Goal: Transaction & Acquisition: Purchase product/service

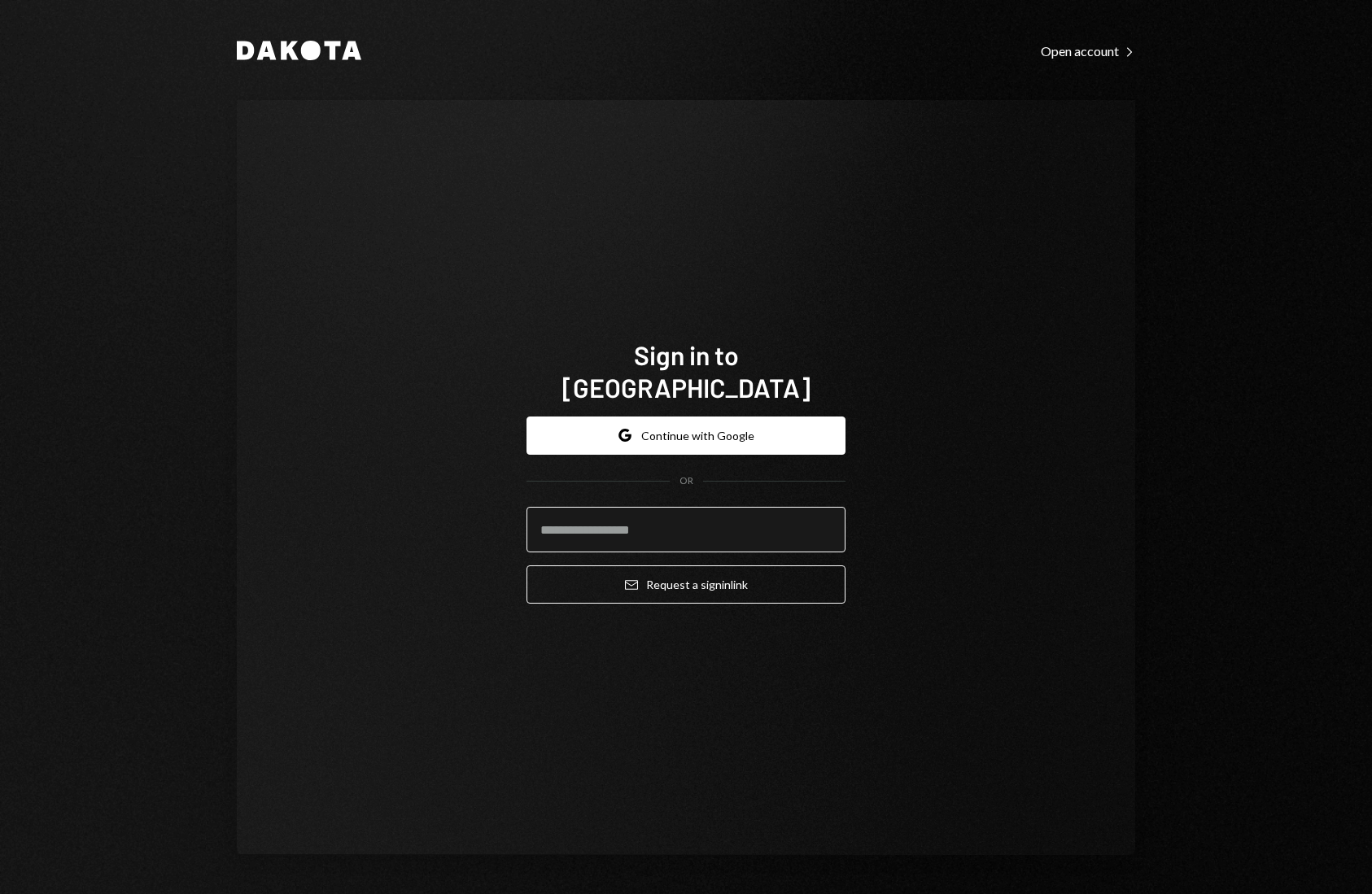
type input "**********"
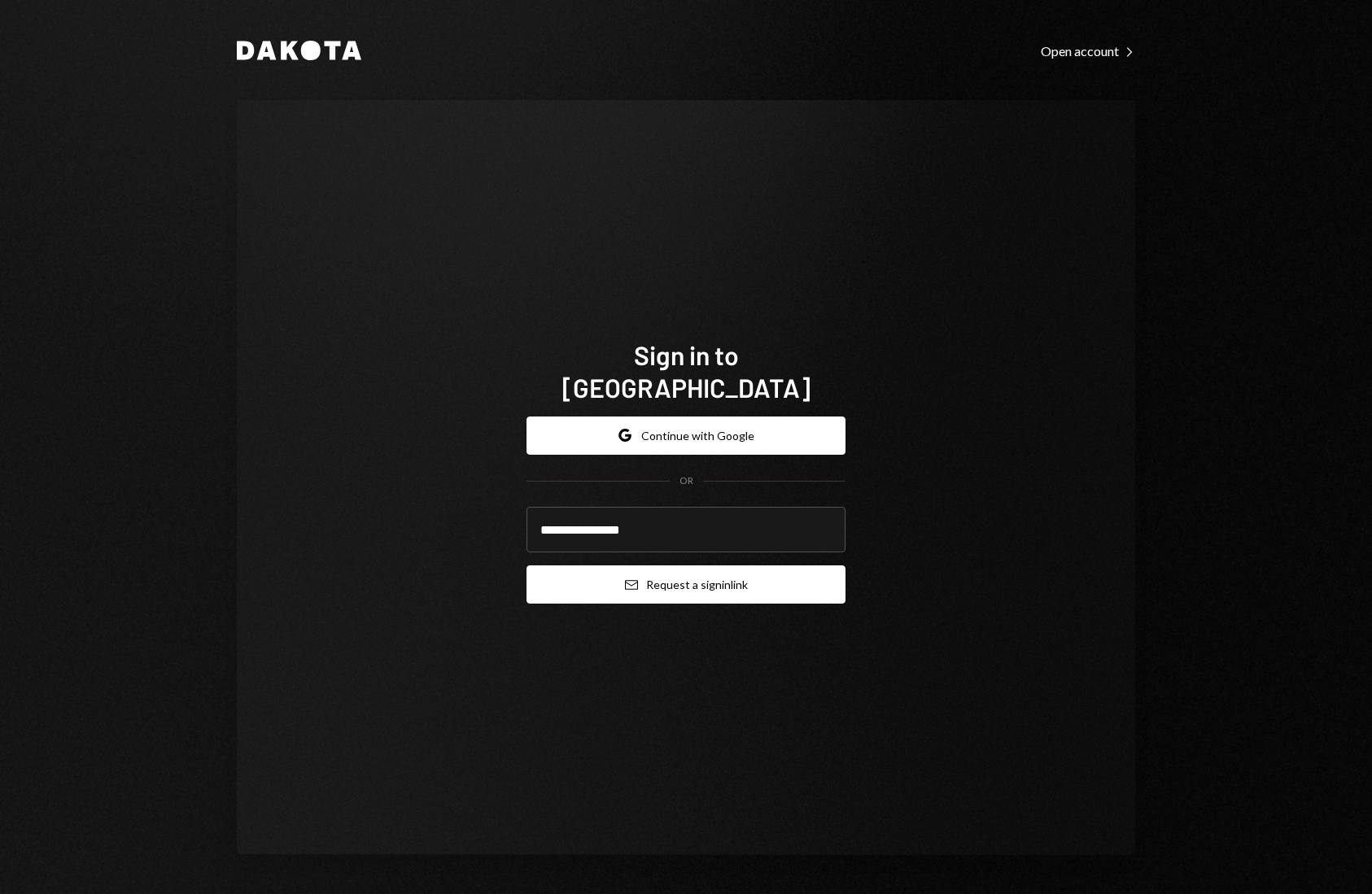
click at [749, 565] on button "Email Request a sign in link" at bounding box center [686, 584] width 319 height 38
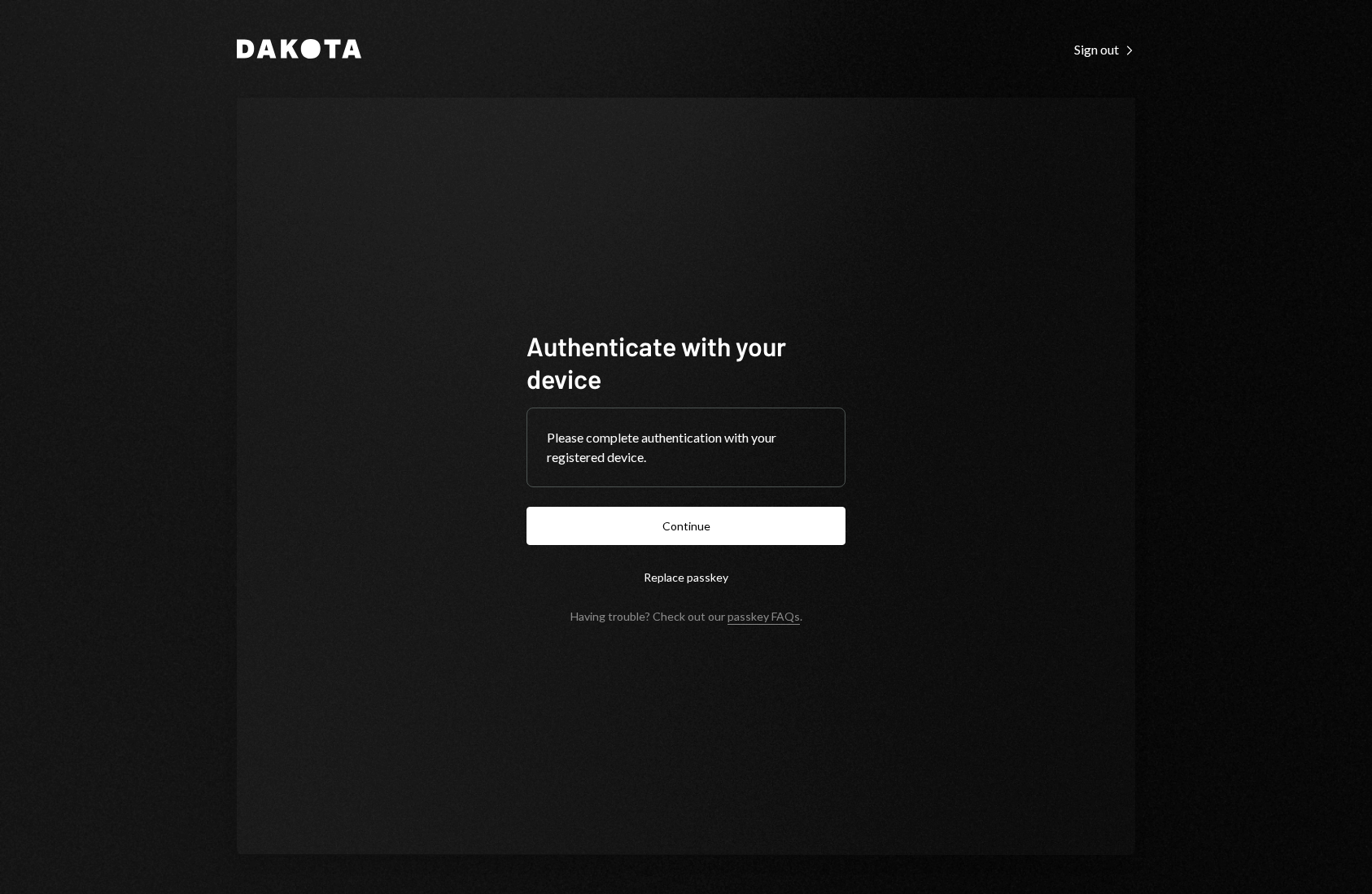
click at [755, 520] on button "Continue" at bounding box center [686, 525] width 319 height 38
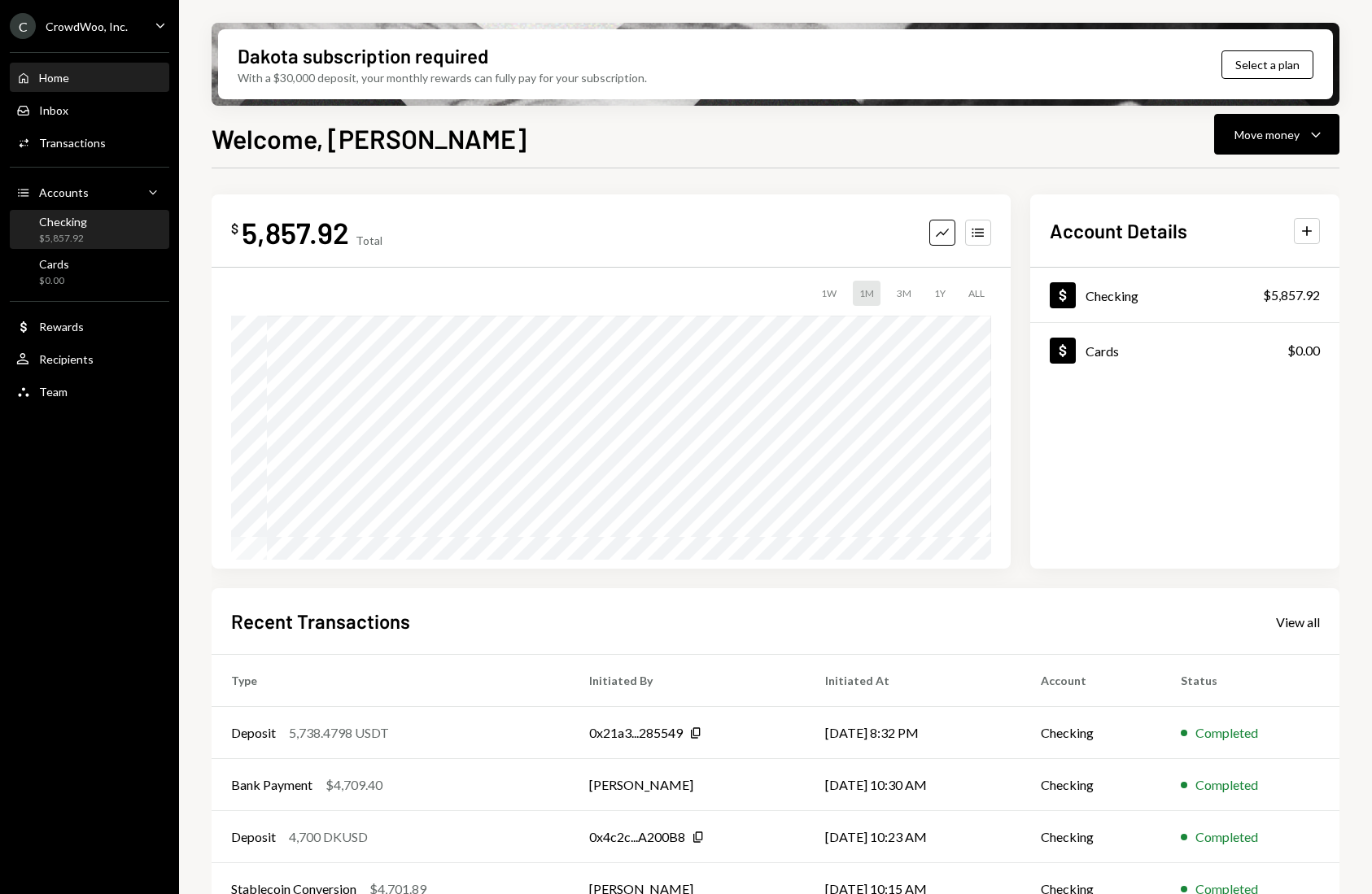
click at [62, 217] on div "Checking" at bounding box center [63, 221] width 48 height 14
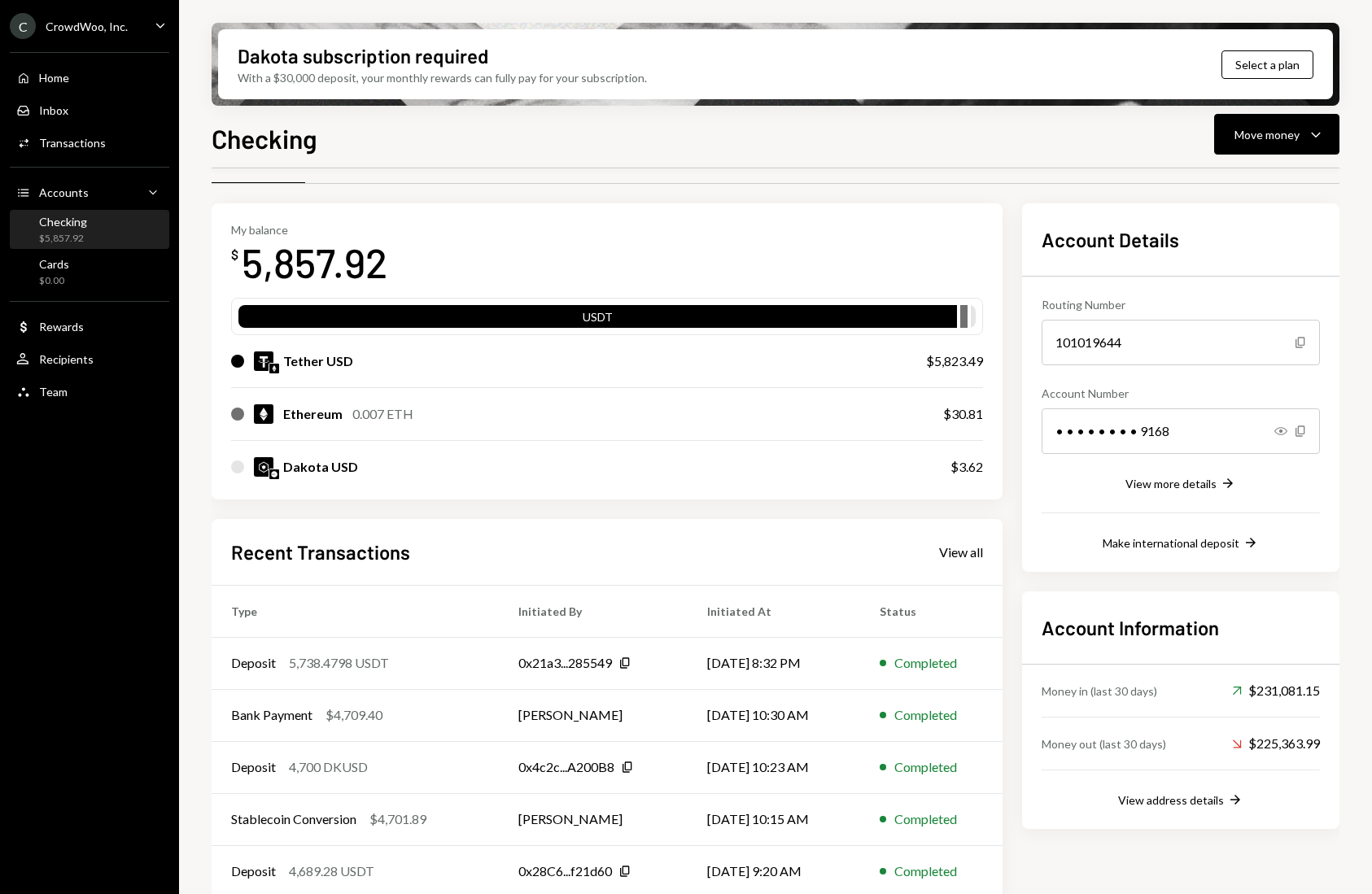
scroll to position [59, 0]
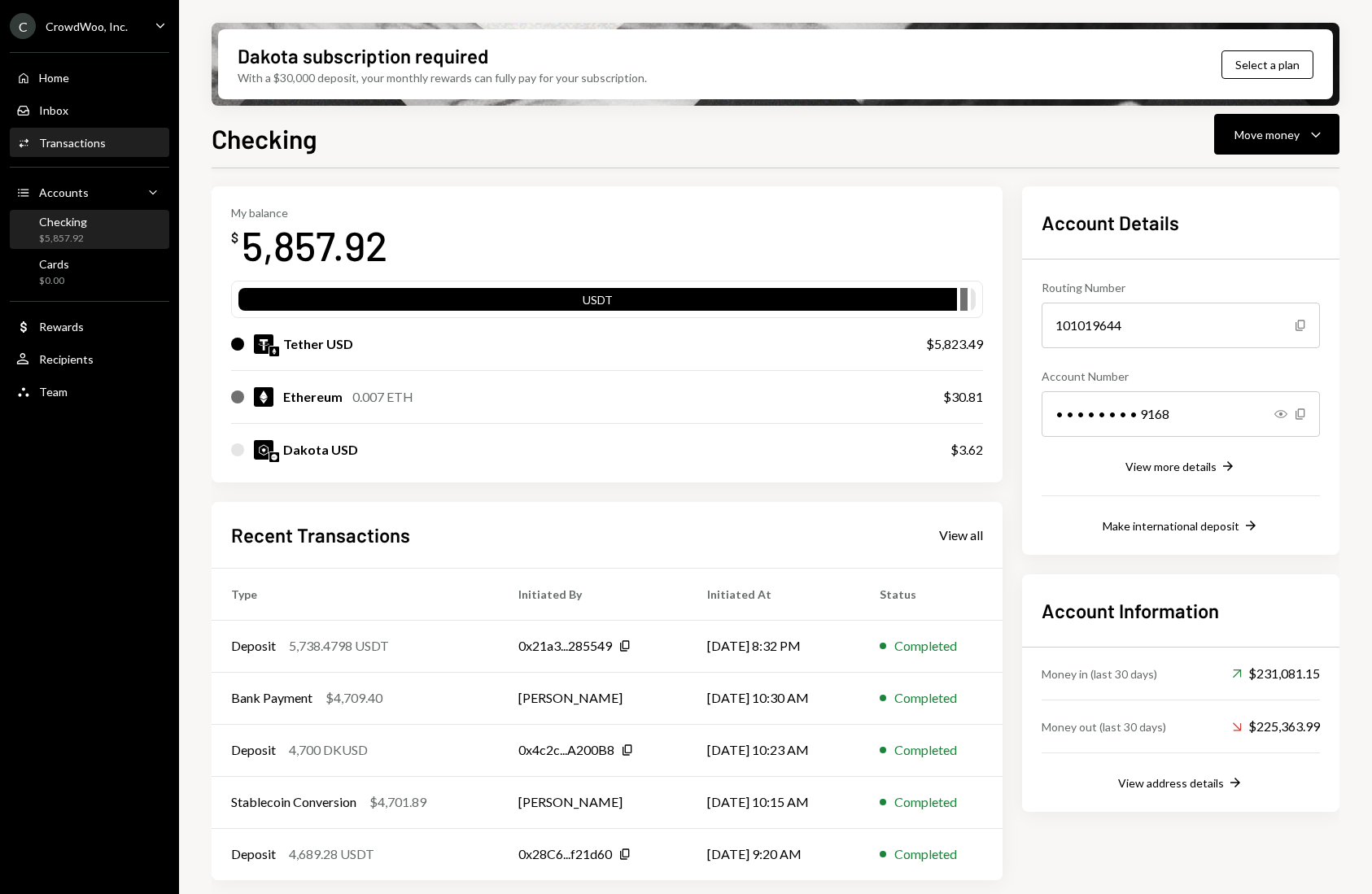
click at [91, 142] on div "Transactions" at bounding box center [72, 143] width 66 height 14
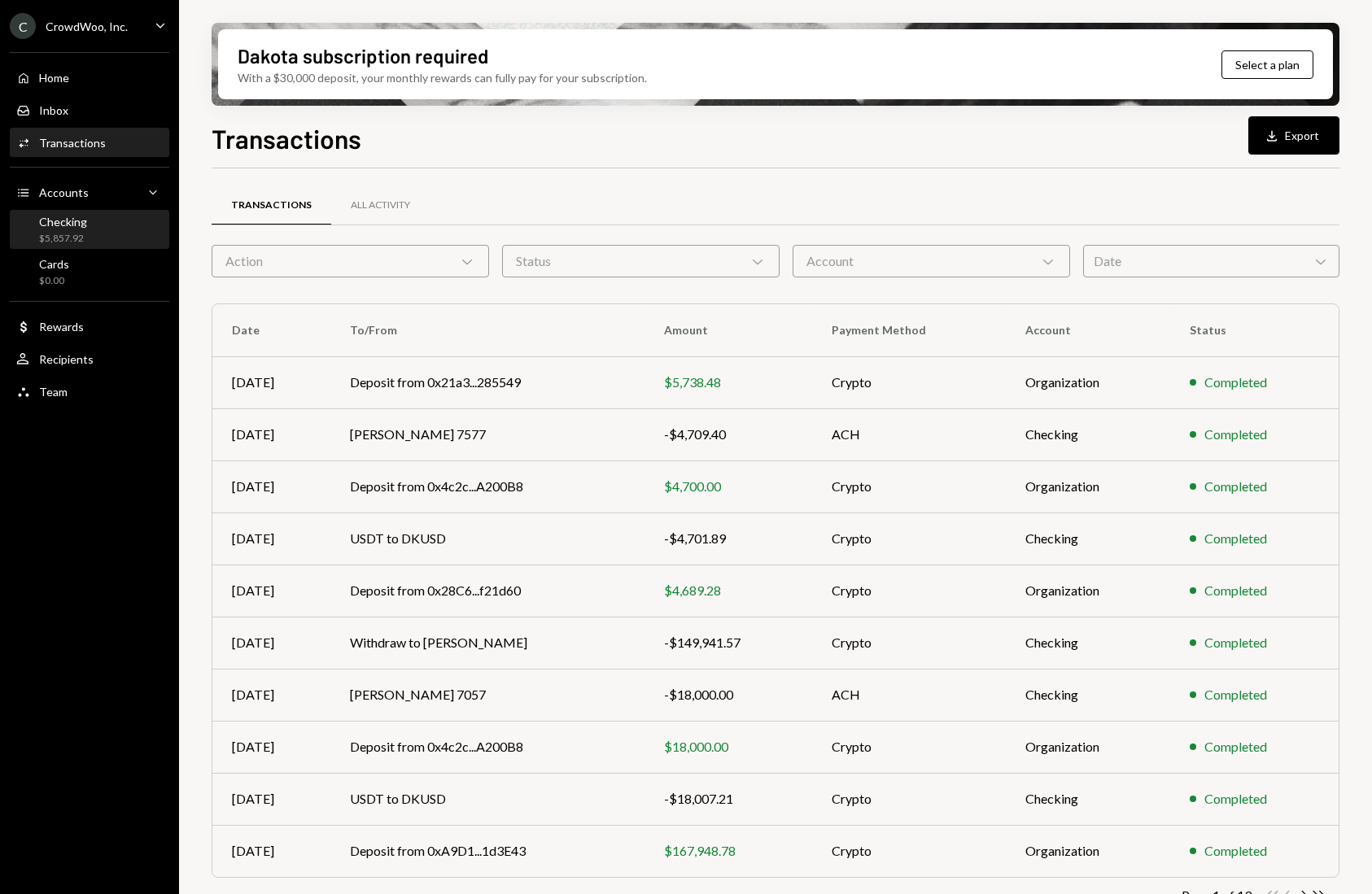
click at [69, 235] on div "$5,857.92" at bounding box center [63, 238] width 48 height 14
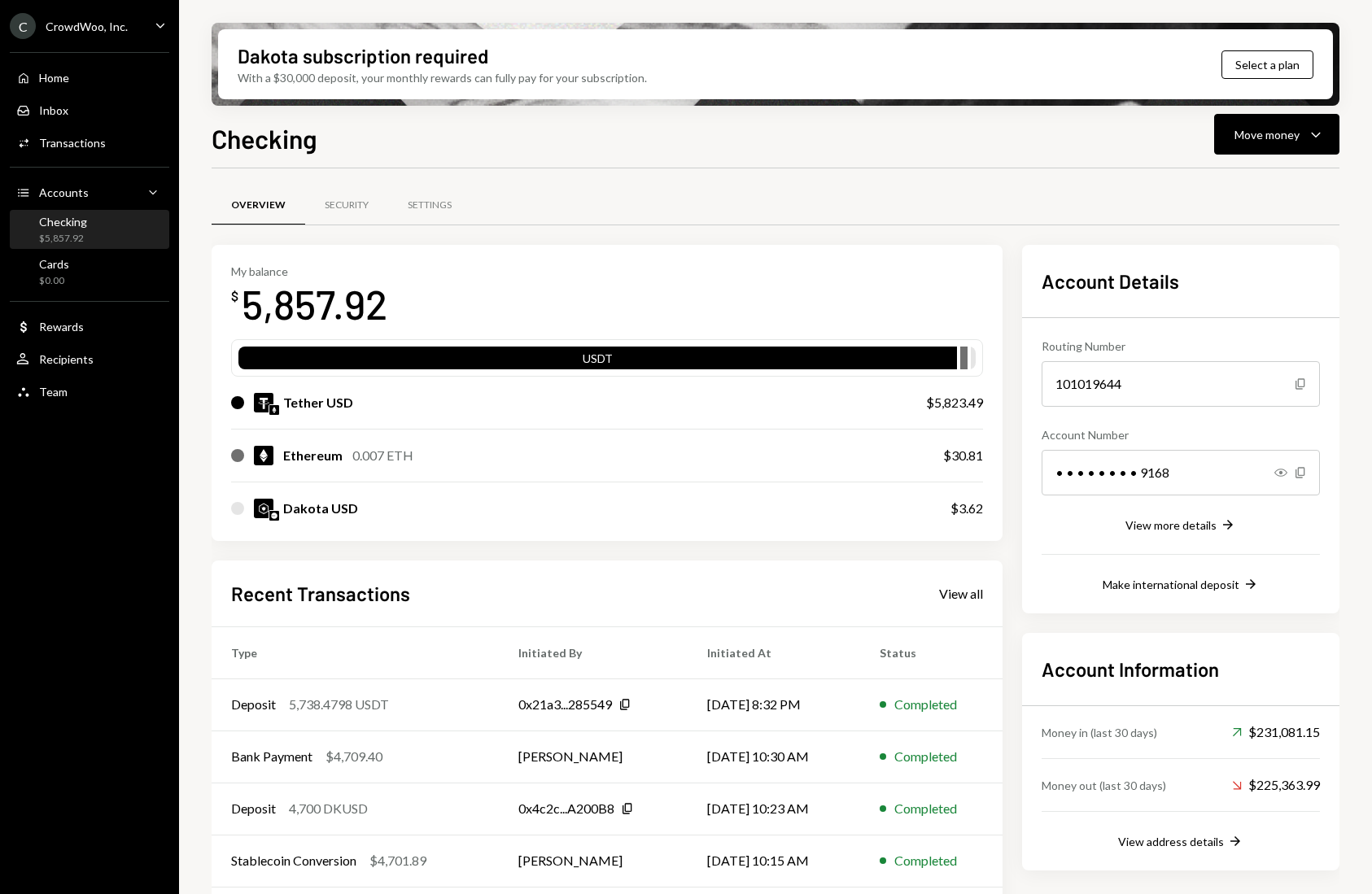
click at [1248, 197] on div "Overview Security Settings" at bounding box center [775, 205] width 1128 height 42
drag, startPoint x: 1205, startPoint y: 215, endPoint x: 1249, endPoint y: 194, distance: 48.8
click at [1220, 209] on div "Overview Security Settings" at bounding box center [775, 205] width 1128 height 42
click at [76, 150] on div "Activities Transactions" at bounding box center [89, 143] width 146 height 27
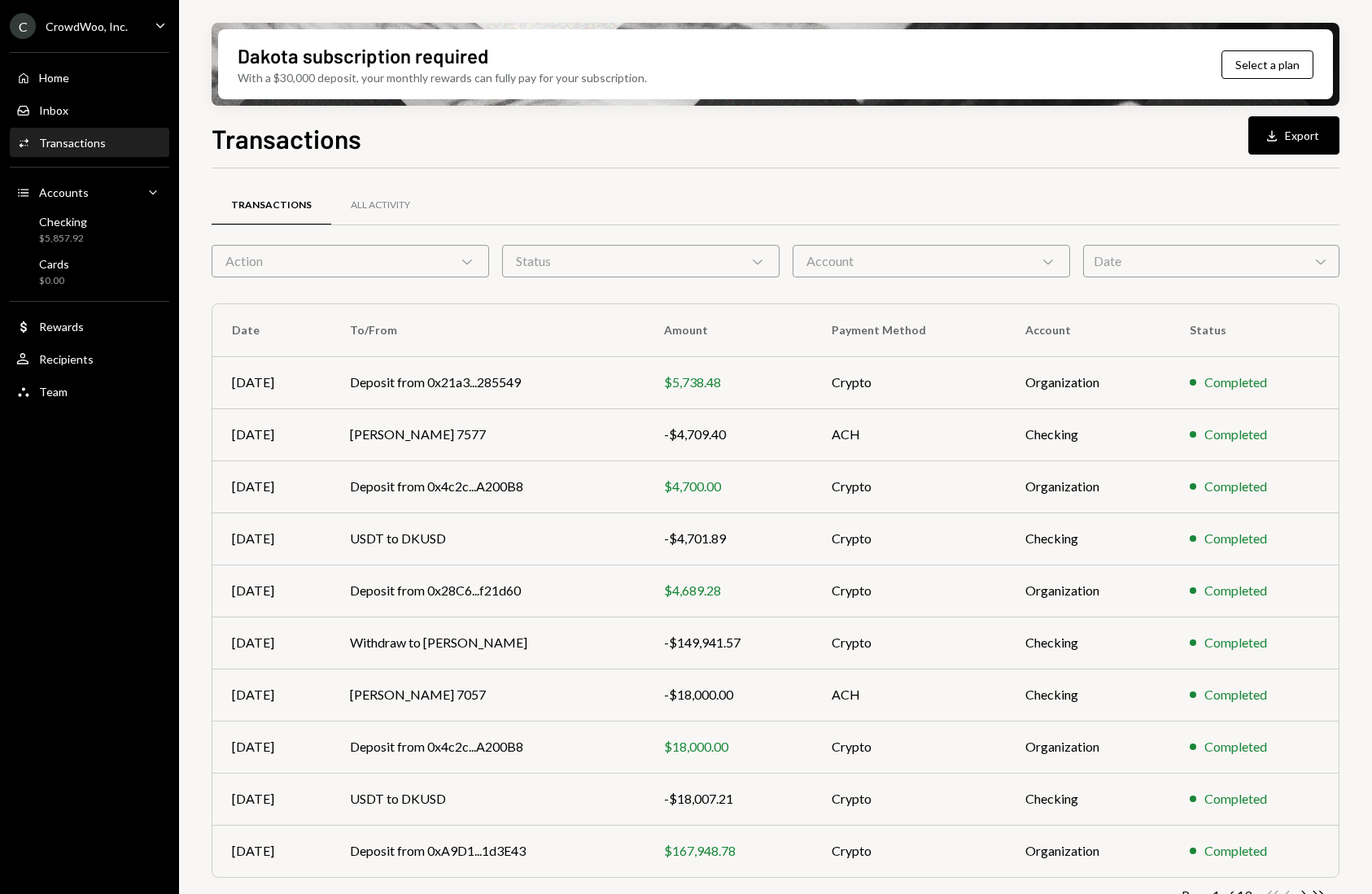
click at [1231, 170] on div "Transactions All Activity Action Chevron Down Status Chevron Down Account Chevr…" at bounding box center [775, 557] width 1128 height 777
click at [97, 238] on div "Checking $5,857.92" at bounding box center [89, 230] width 146 height 31
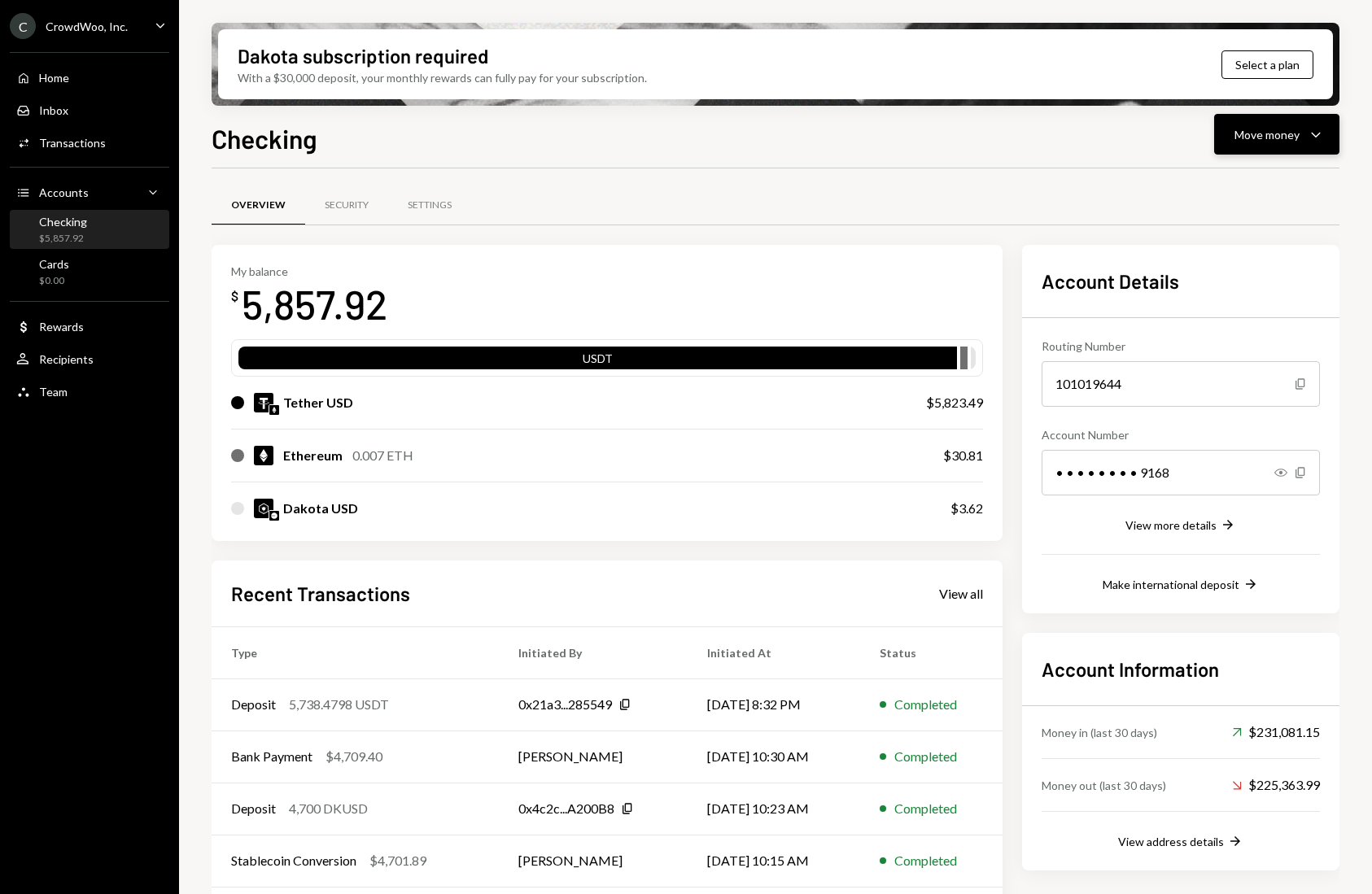
click at [1291, 128] on div "Move money" at bounding box center [1266, 135] width 65 height 17
click at [1231, 305] on div "Swap stablecoins" at bounding box center [1263, 307] width 118 height 17
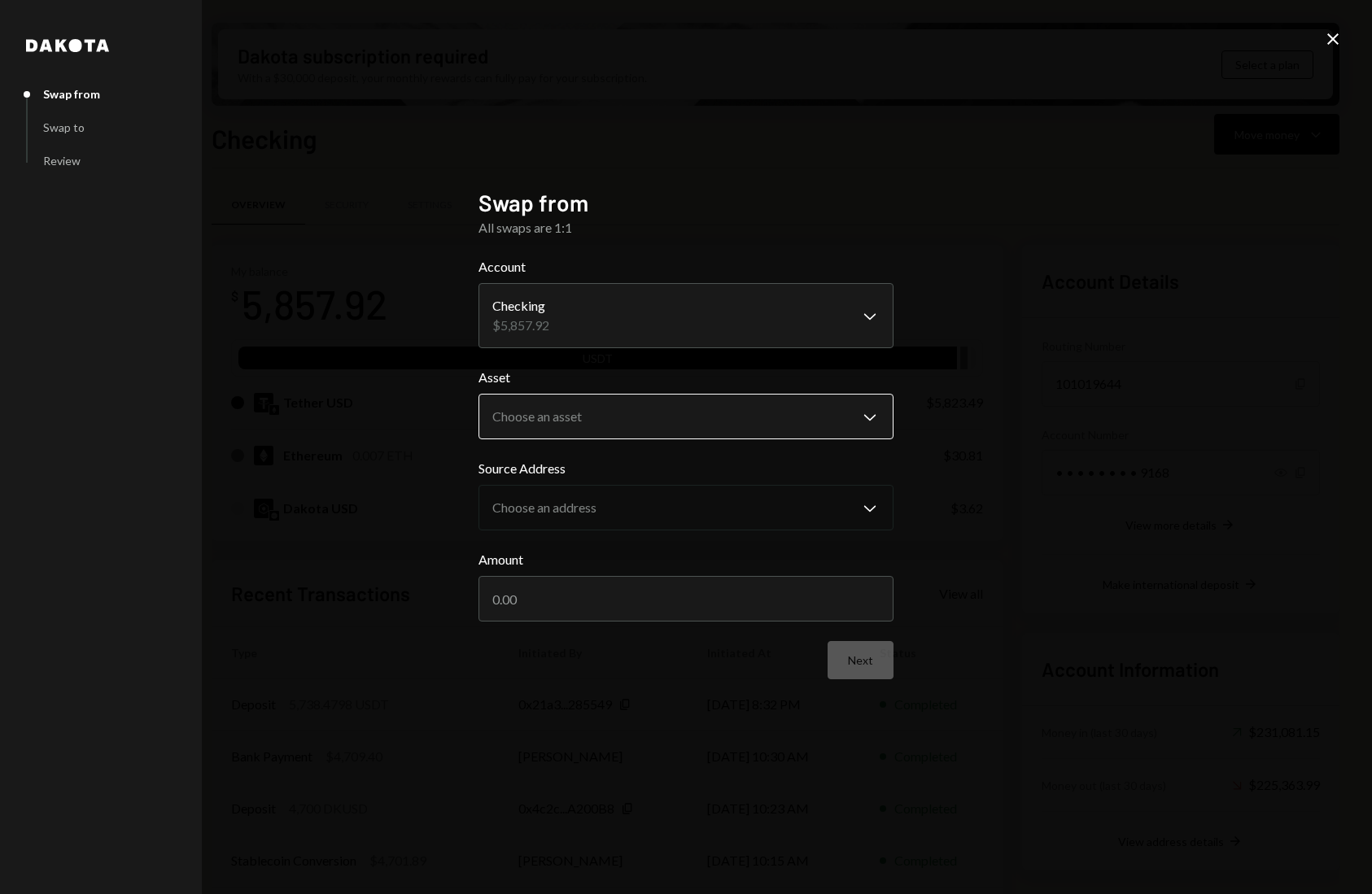
click at [633, 422] on body "C CrowdWoo, Inc. Caret Down Home Home Inbox Inbox Activities Transactions Accou…" at bounding box center [686, 447] width 1372 height 894
select select "****"
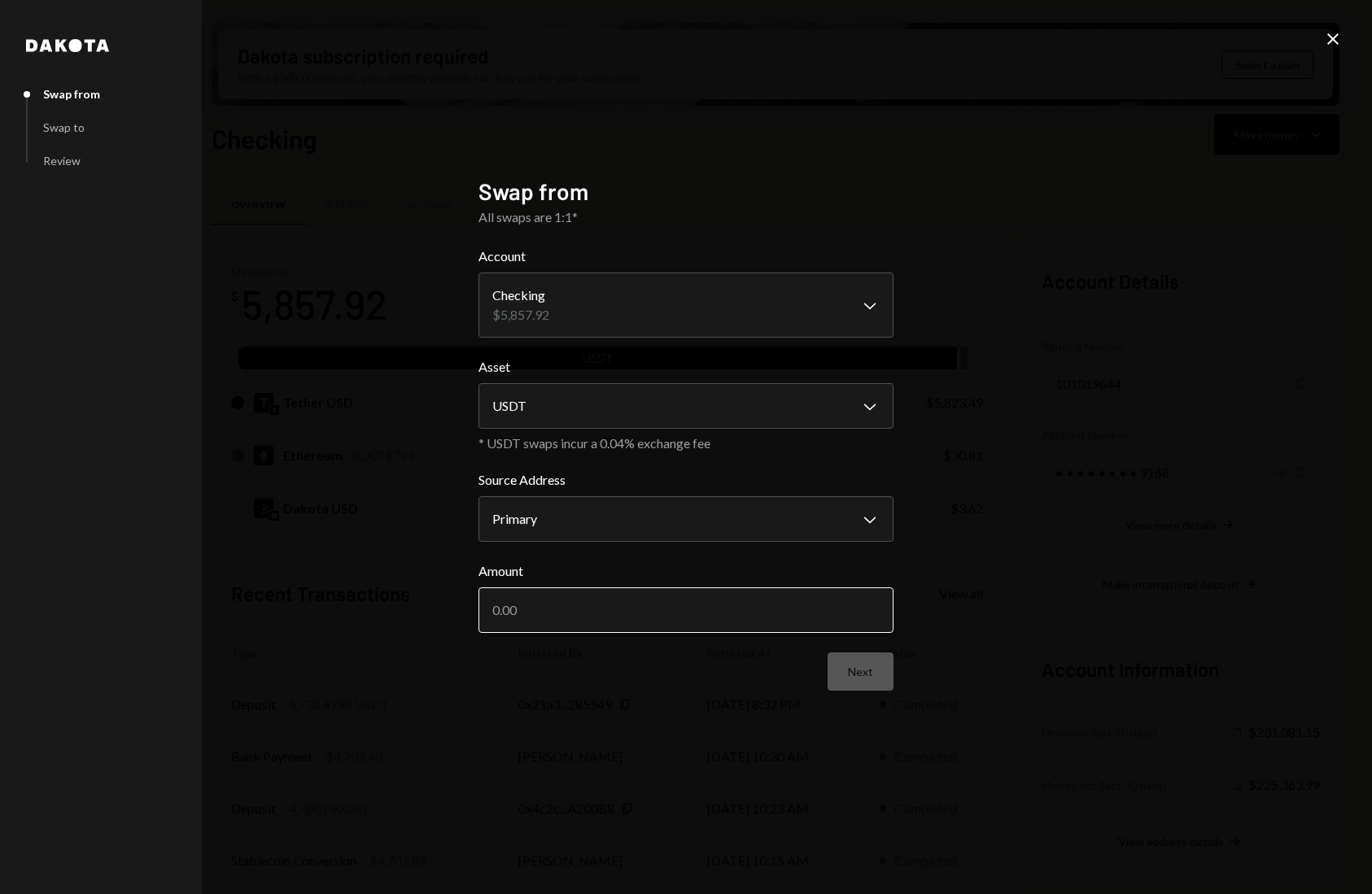
click at [614, 608] on input "Amount" at bounding box center [686, 610] width 415 height 45
type input "5738.48"
click at [849, 673] on button "Next" at bounding box center [859, 671] width 66 height 38
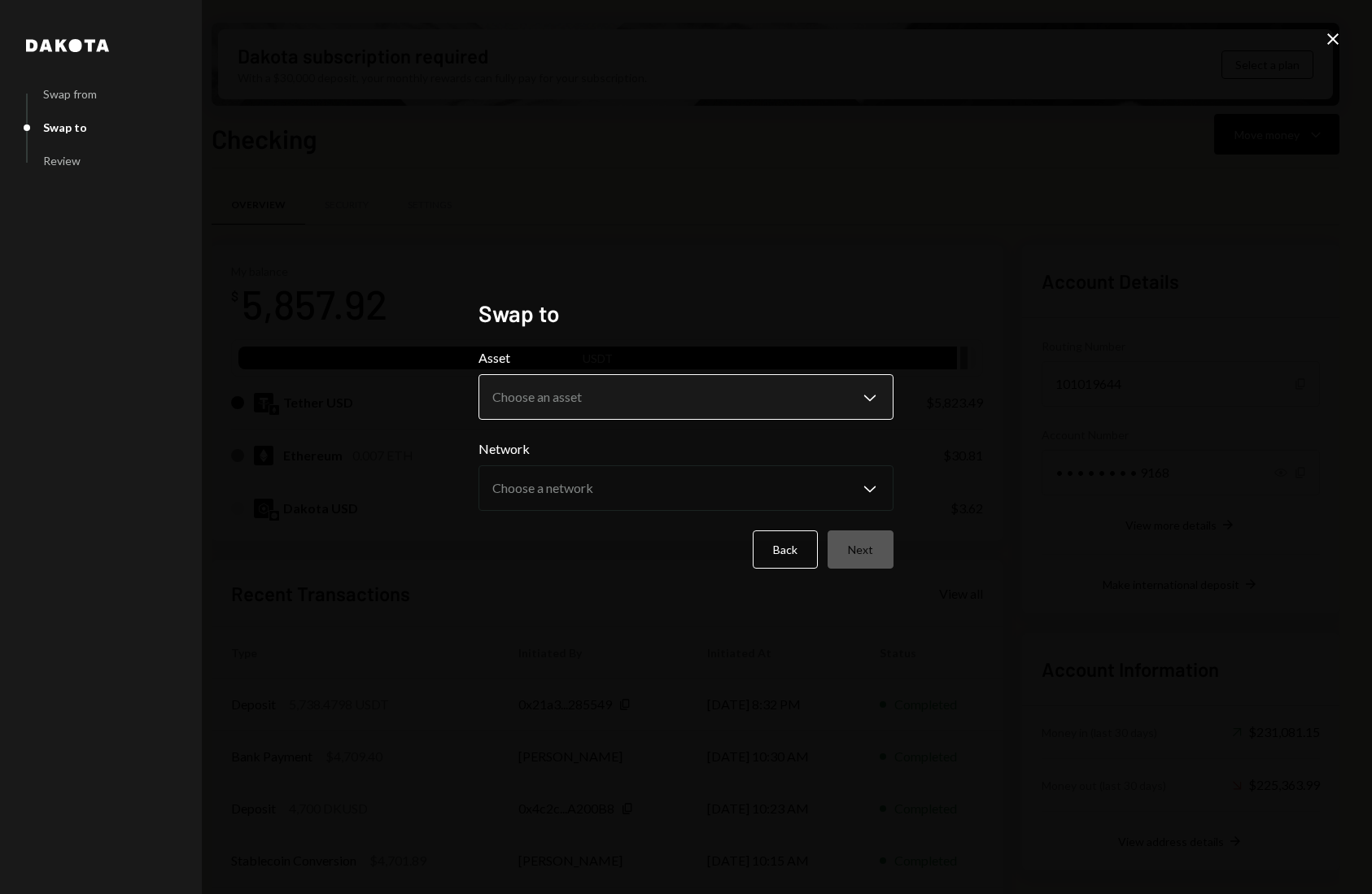
click at [791, 412] on body "C CrowdWoo, Inc. Caret Down Home Home Inbox Inbox Activities Transactions Accou…" at bounding box center [686, 447] width 1372 height 894
select select "*****"
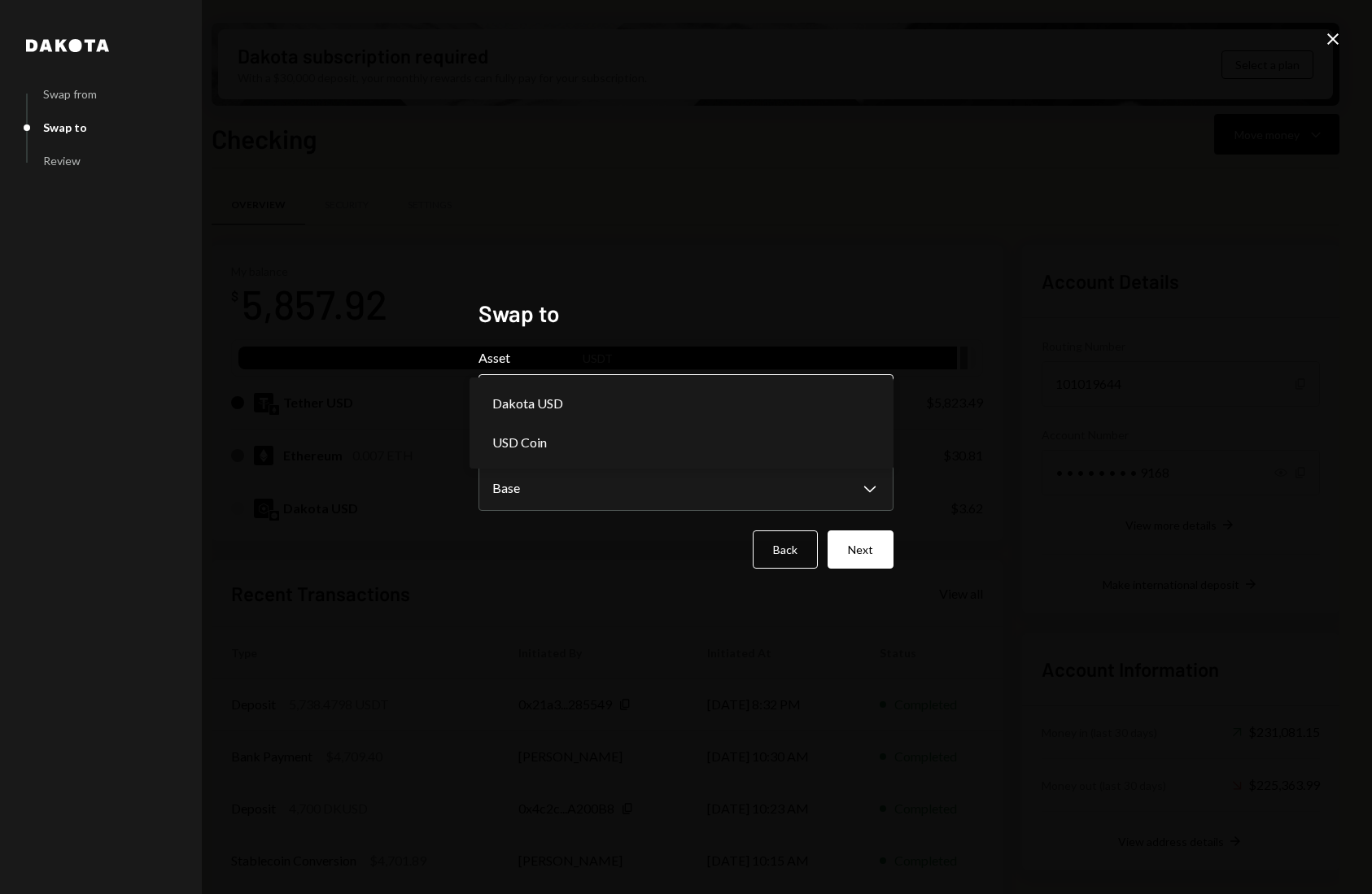
click at [848, 391] on body "C CrowdWoo, Inc. Caret Down Home Home Inbox Inbox Activities Transactions Accou…" at bounding box center [686, 447] width 1372 height 894
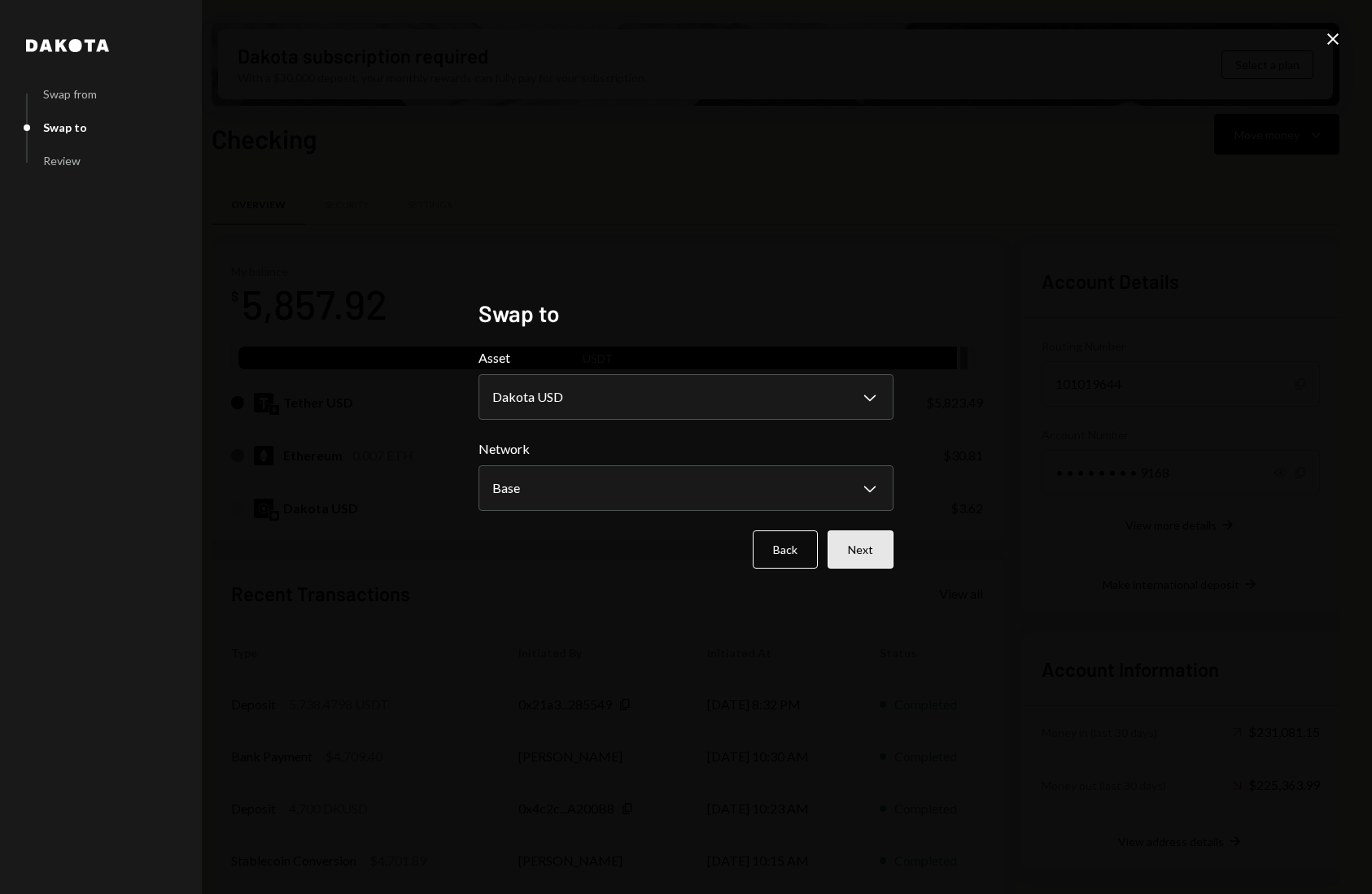
click at [870, 552] on button "Next" at bounding box center [859, 549] width 66 height 38
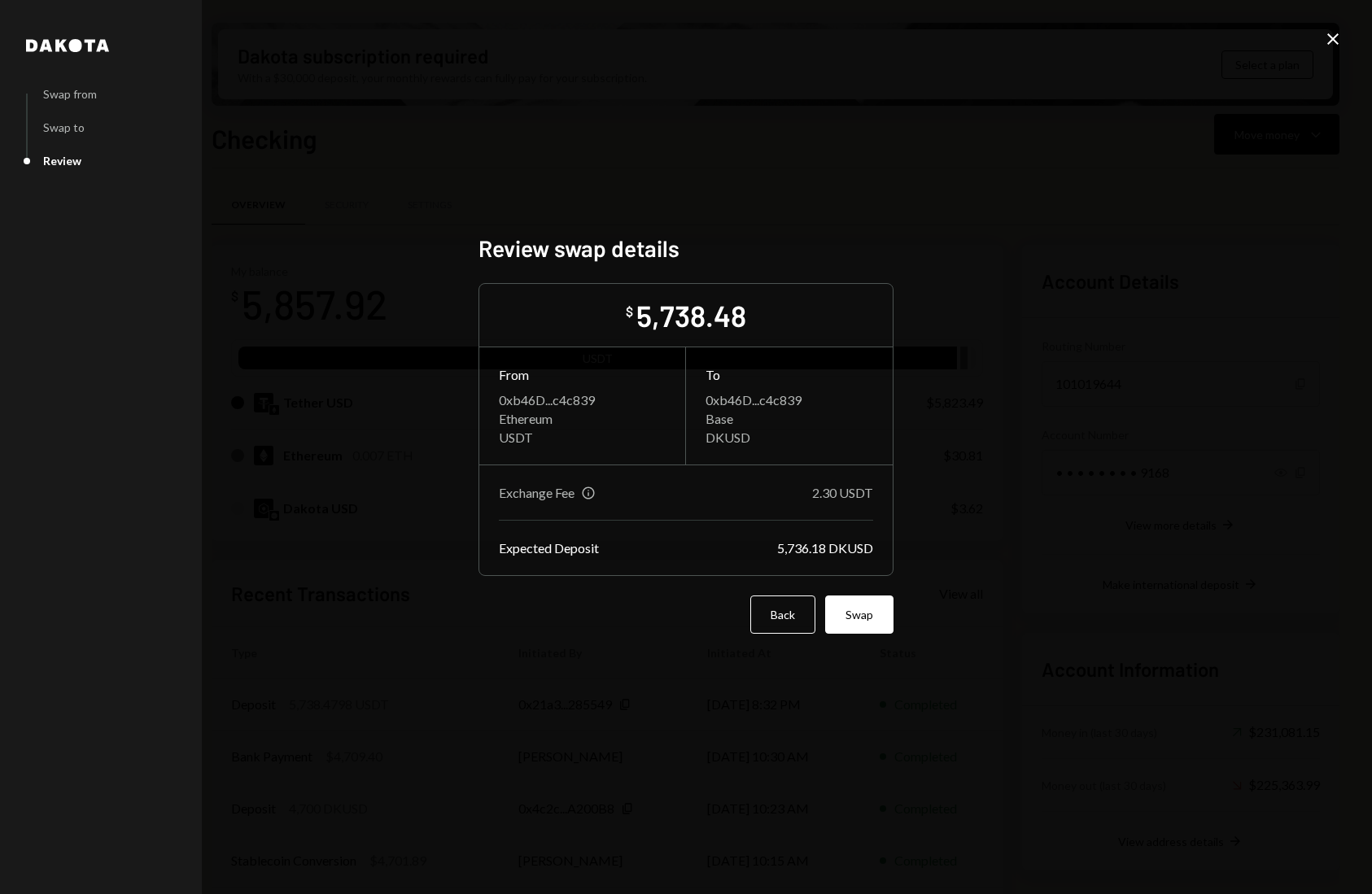
drag, startPoint x: 687, startPoint y: 645, endPoint x: 709, endPoint y: 637, distance: 23.4
click at [692, 644] on div "Review swap details $ 5,738.48 From 0xb46D...c4c839 Ethereum USDT To 0xb46D...c…" at bounding box center [686, 447] width 415 height 427
click at [865, 622] on button "Swap" at bounding box center [859, 614] width 68 height 38
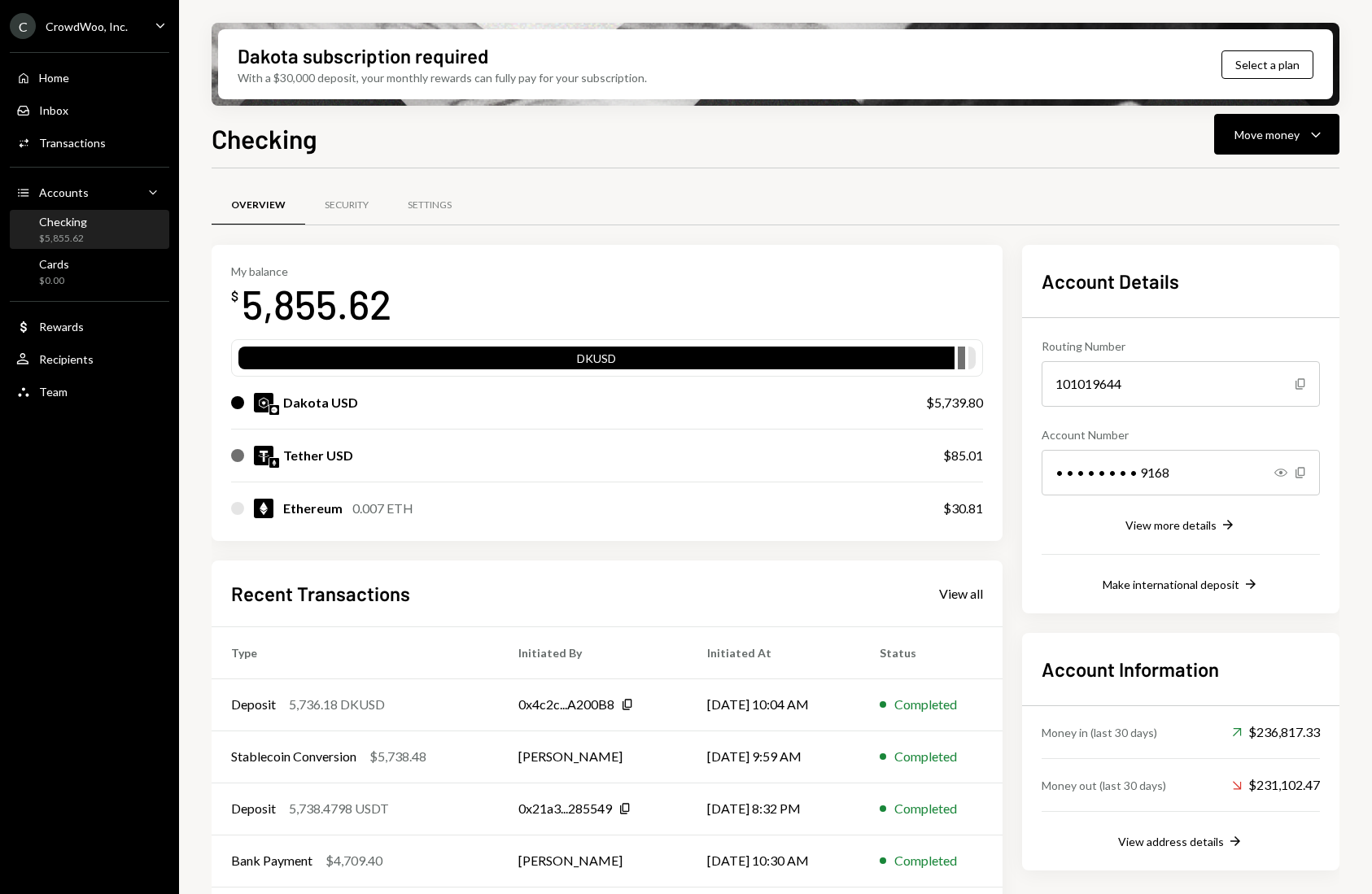
scroll to position [4, 0]
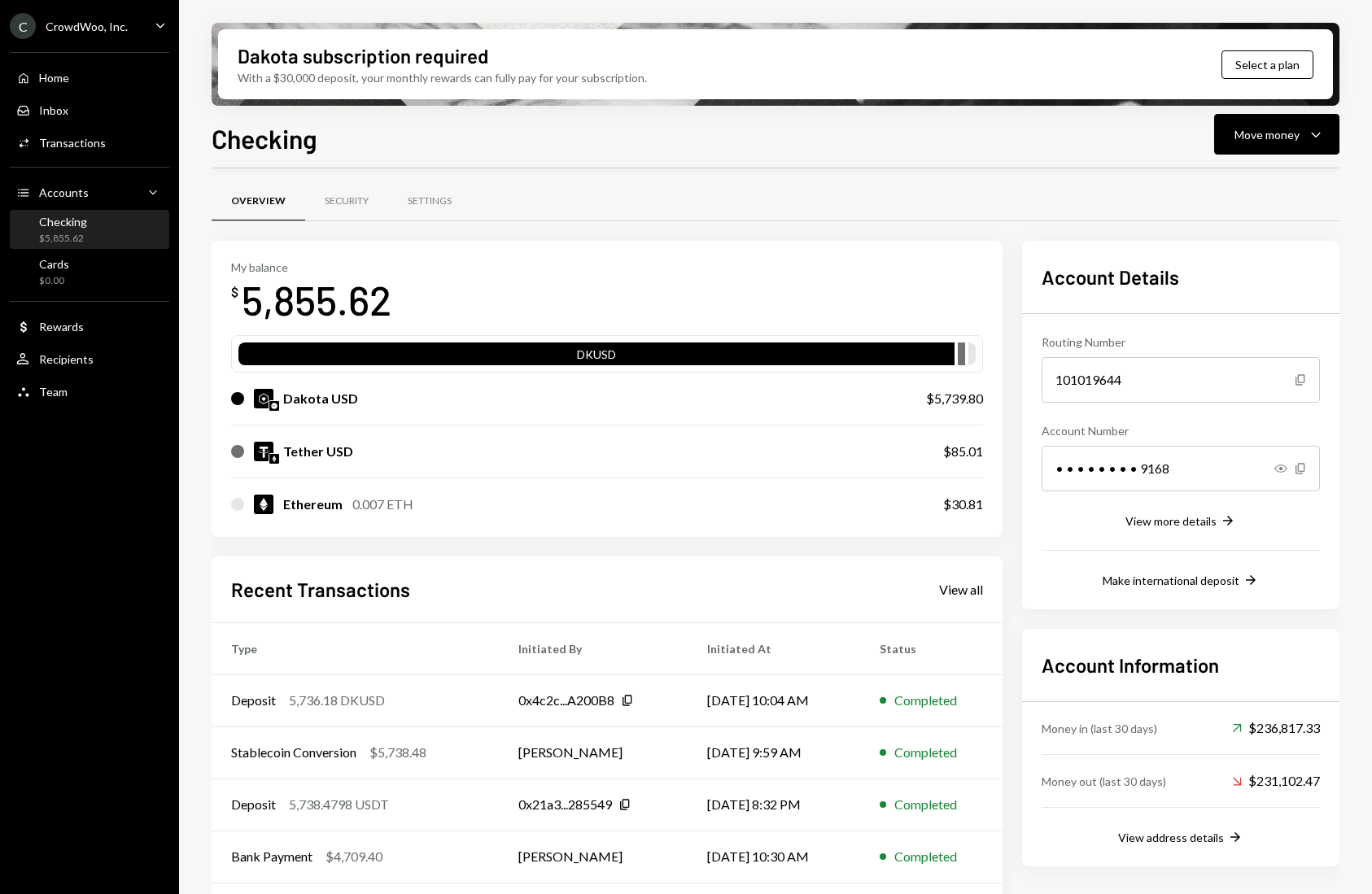
click at [1086, 186] on div "Overview Security Settings" at bounding box center [775, 201] width 1128 height 42
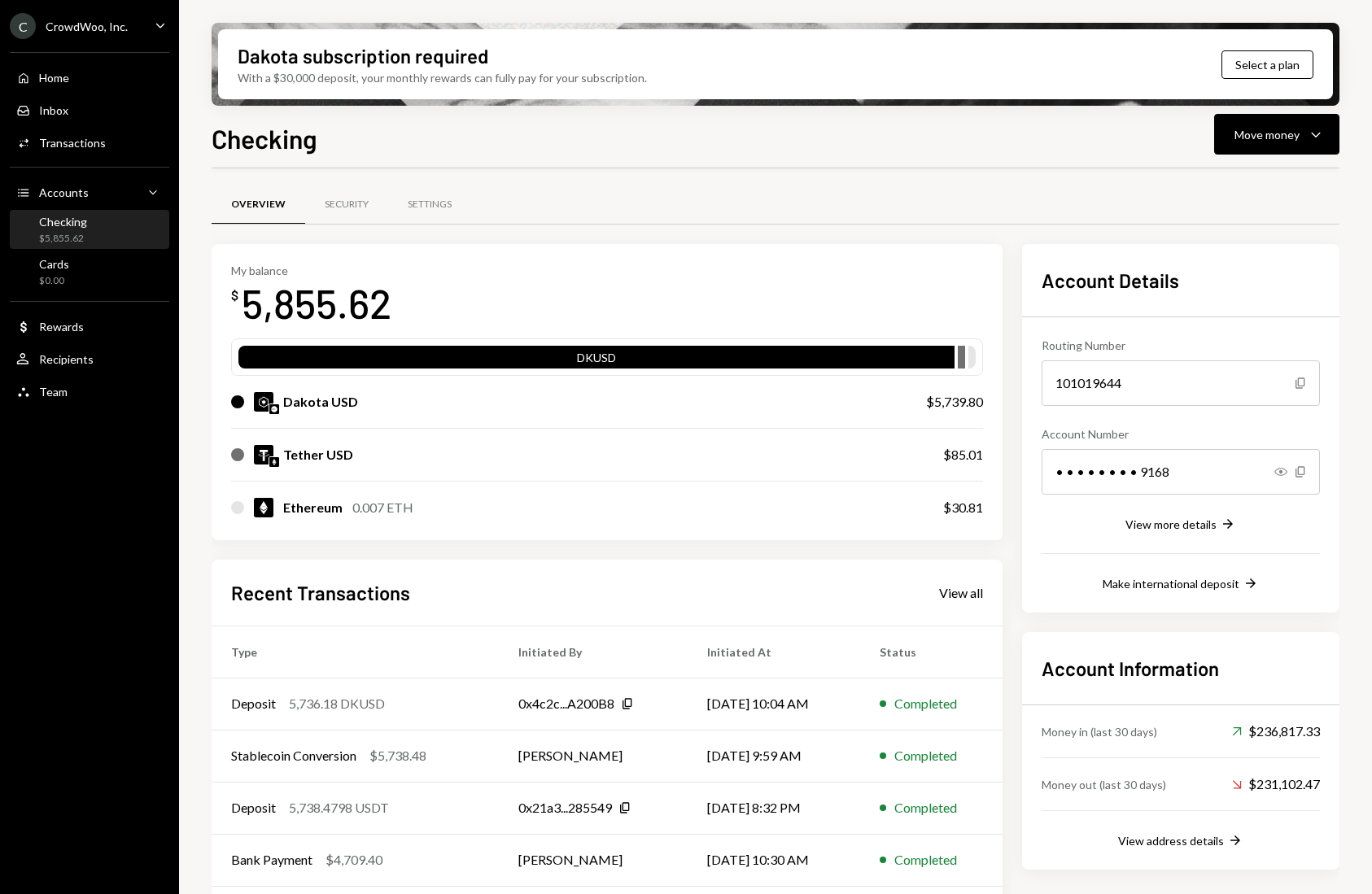
scroll to position [4, 0]
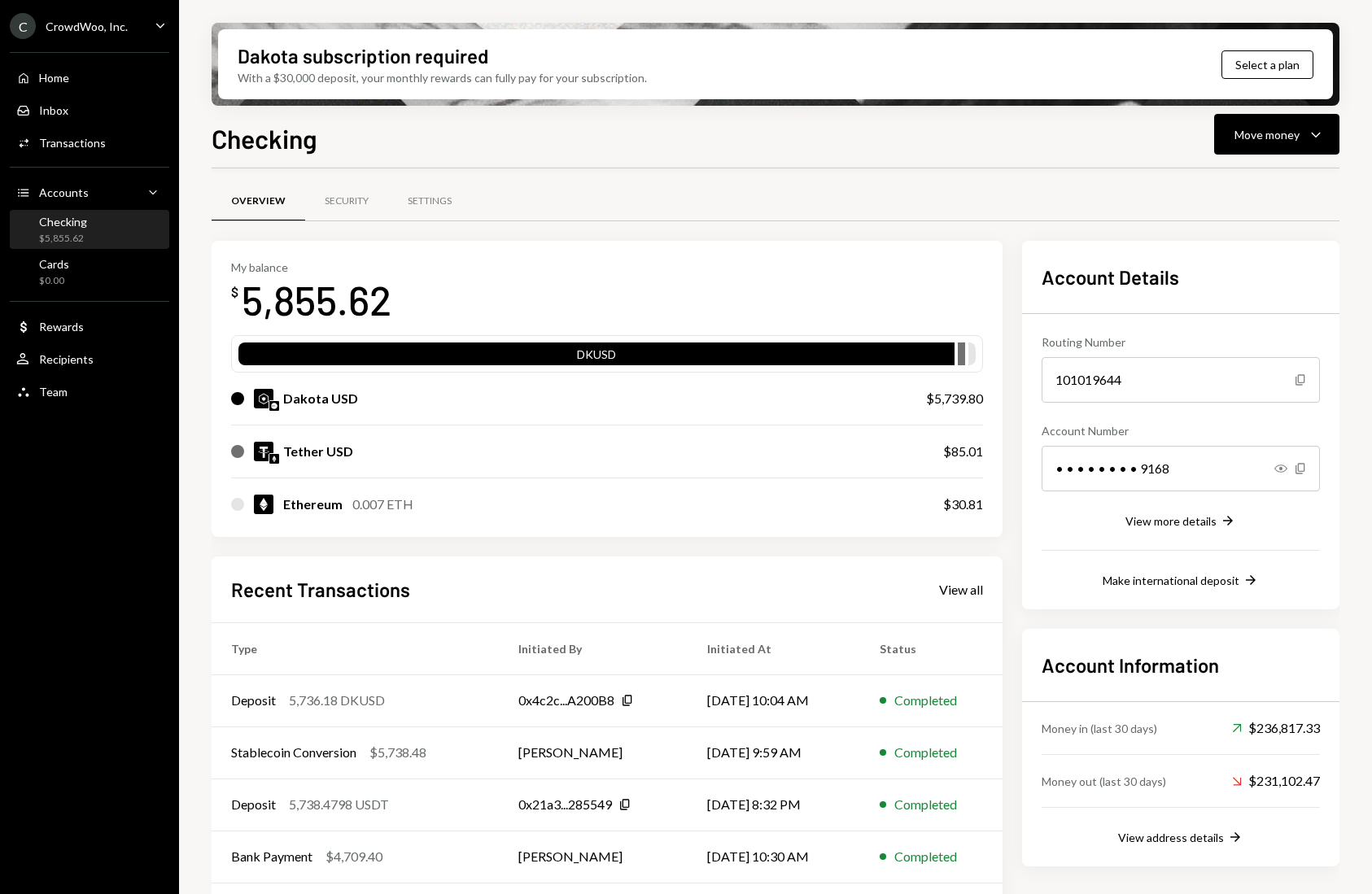
drag, startPoint x: 647, startPoint y: 433, endPoint x: 947, endPoint y: 238, distance: 357.8
click at [648, 433] on div "Tether USD $85.01" at bounding box center [606, 451] width 752 height 52
drag, startPoint x: 1207, startPoint y: 165, endPoint x: 1243, endPoint y: 155, distance: 37.4
click at [1216, 163] on div "Checking Move money Caret Down Overview Security Settings My balance $ 5,855.62…" at bounding box center [775, 553] width 1128 height 871
click at [1271, 129] on div "Move money" at bounding box center [1266, 135] width 65 height 17
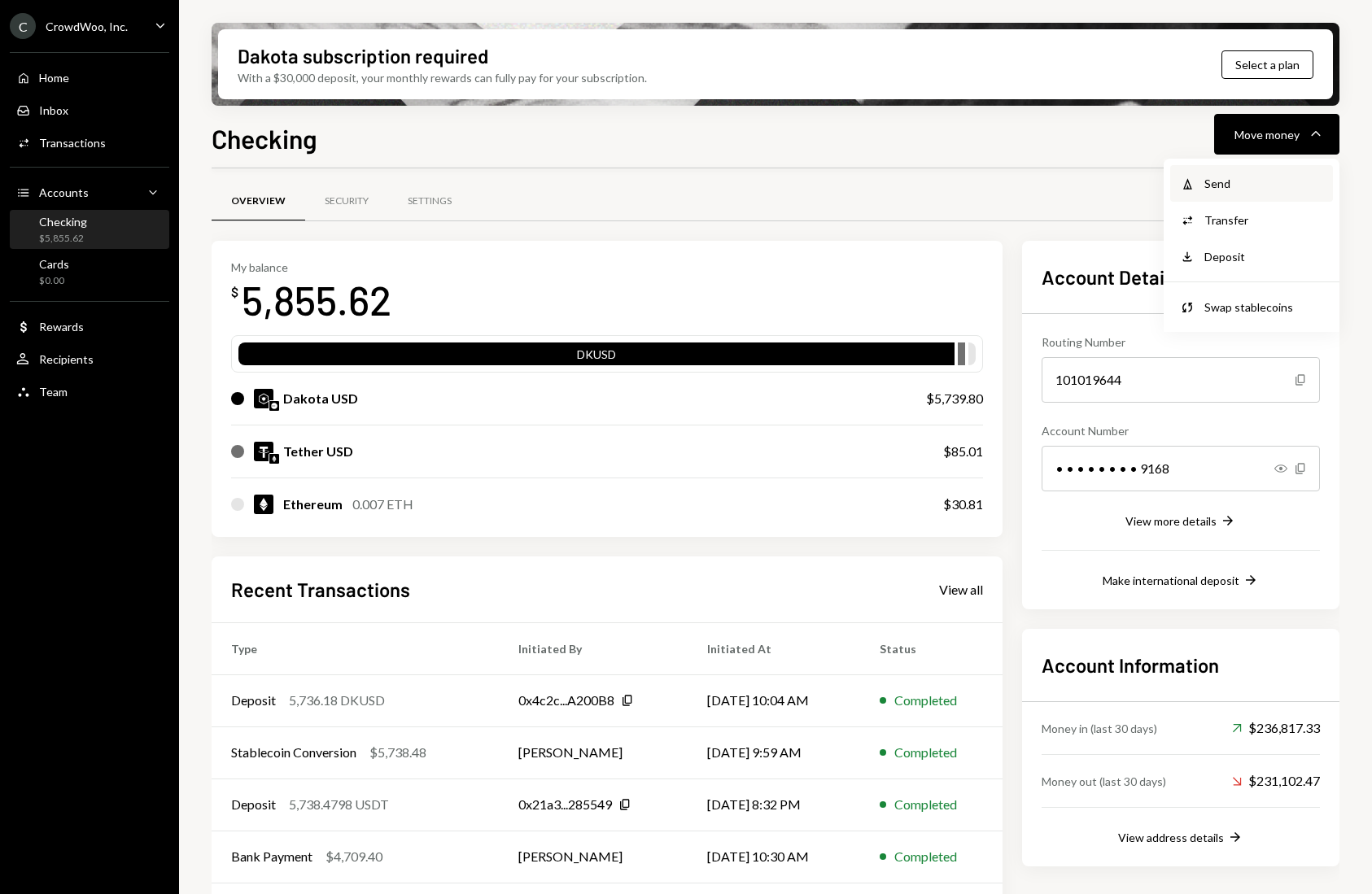
click at [1255, 181] on div "Send" at bounding box center [1263, 183] width 118 height 17
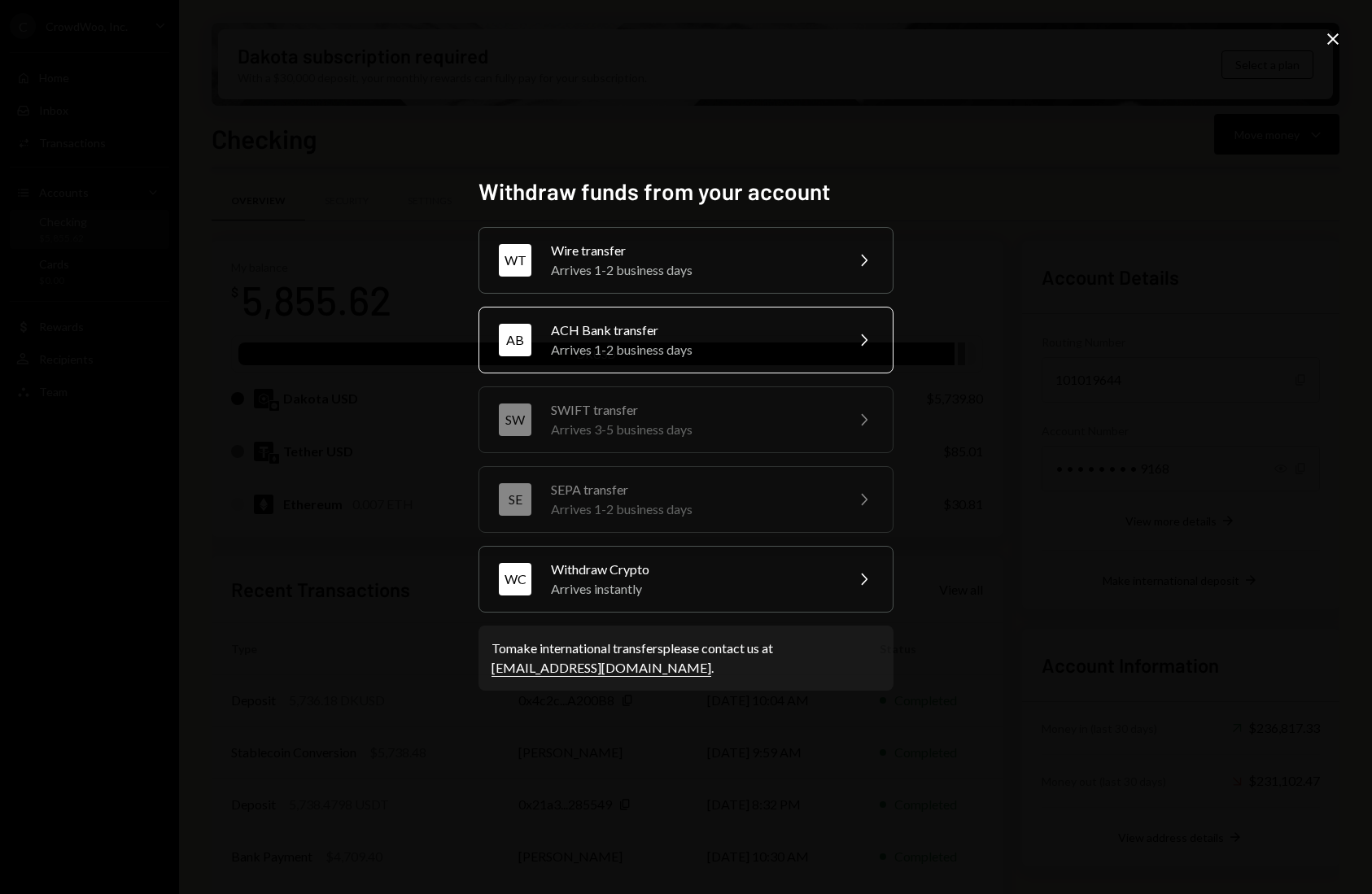
click at [645, 349] on div "Arrives 1-2 business days" at bounding box center [692, 349] width 283 height 20
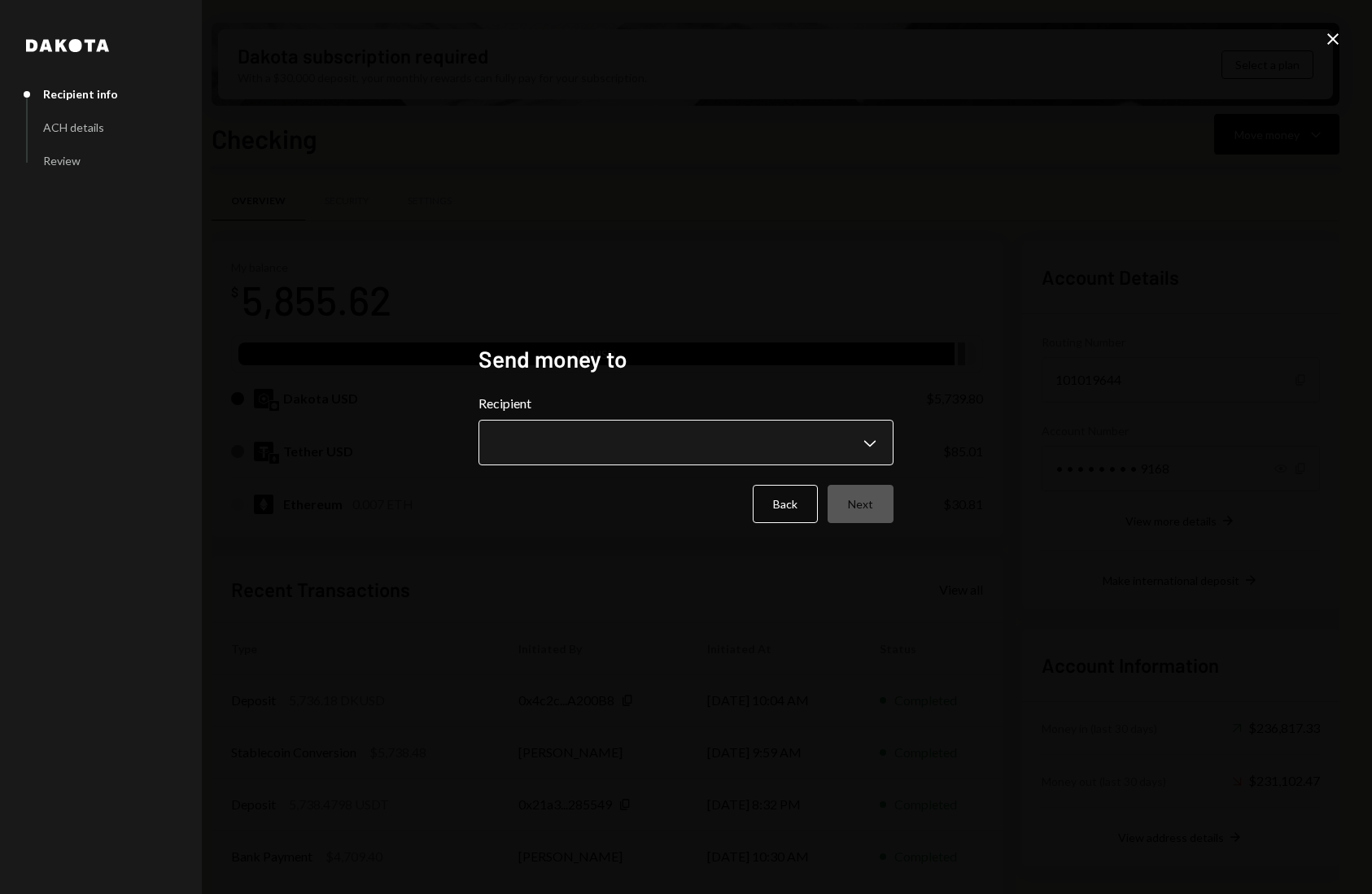
click at [625, 443] on body "C CrowdWoo, Inc. Caret Down Home Home Inbox Inbox Activities Transactions Accou…" at bounding box center [686, 447] width 1372 height 894
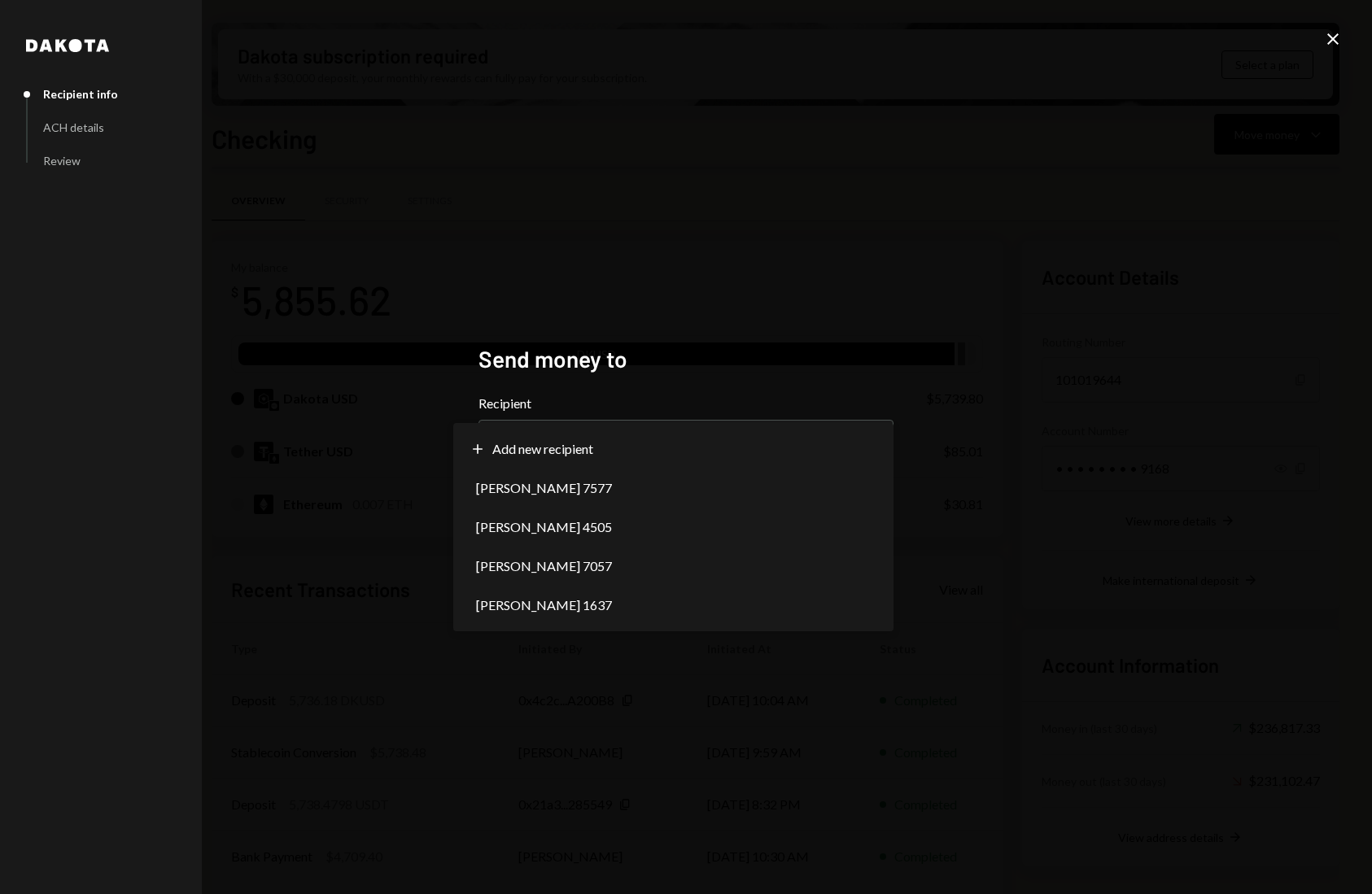
select select "**********"
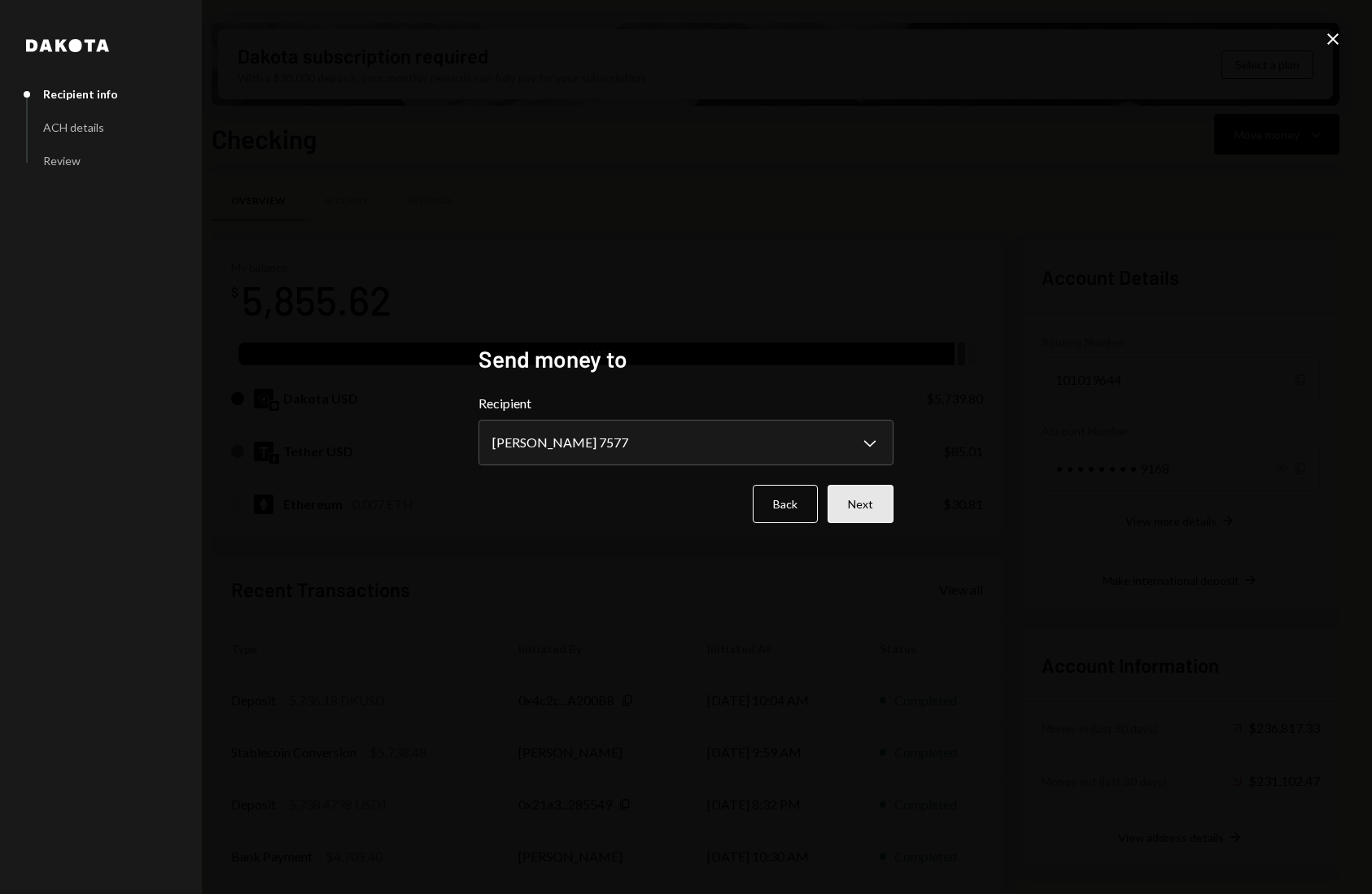
click at [841, 499] on button "Next" at bounding box center [859, 503] width 66 height 38
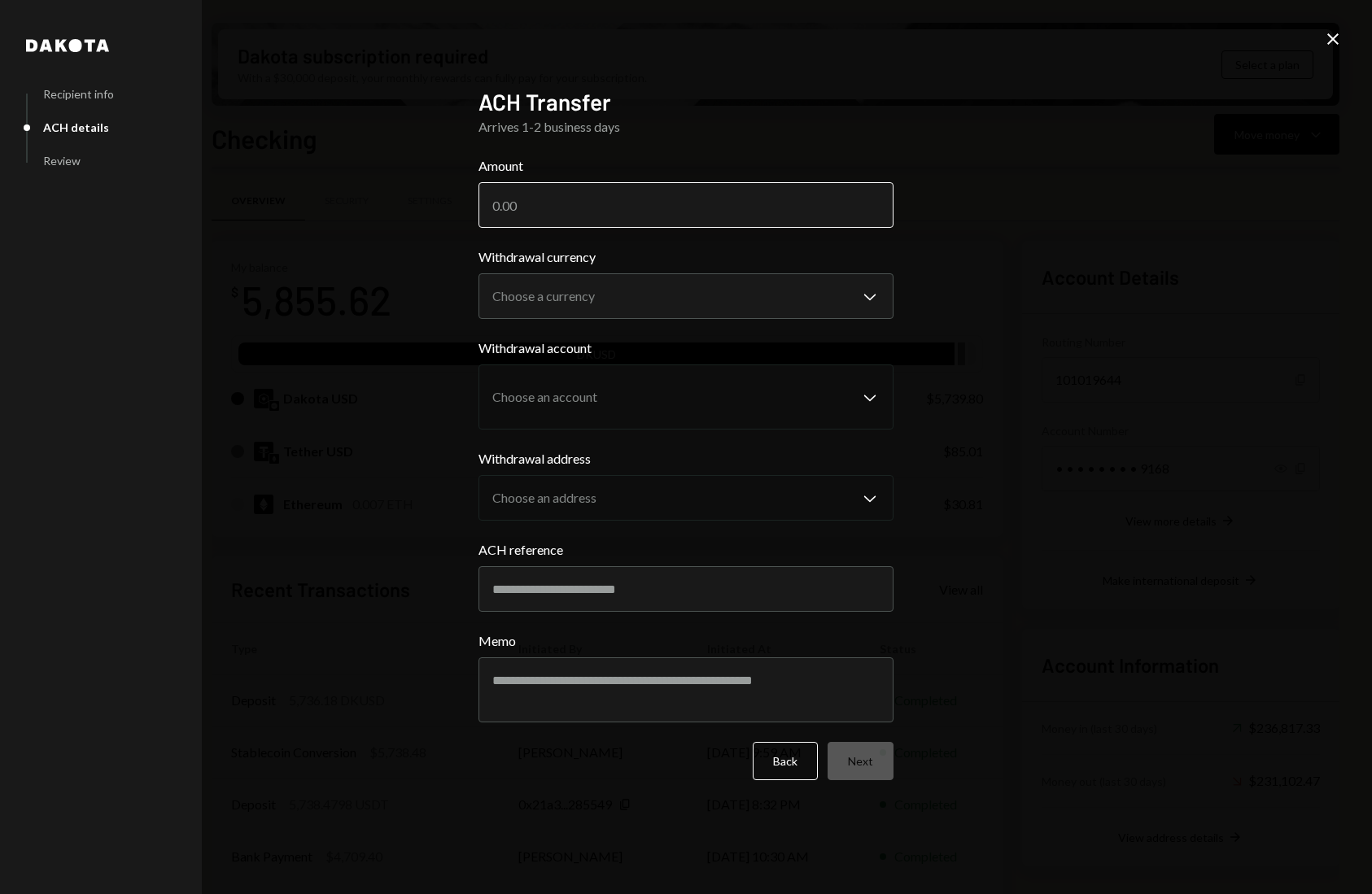
click at [608, 205] on input "Amount" at bounding box center [686, 204] width 415 height 45
type input "5736.18"
click at [606, 311] on body "C CrowdWoo, Inc. Caret Down Home Home Inbox Inbox Activities Transactions Accou…" at bounding box center [686, 447] width 1372 height 894
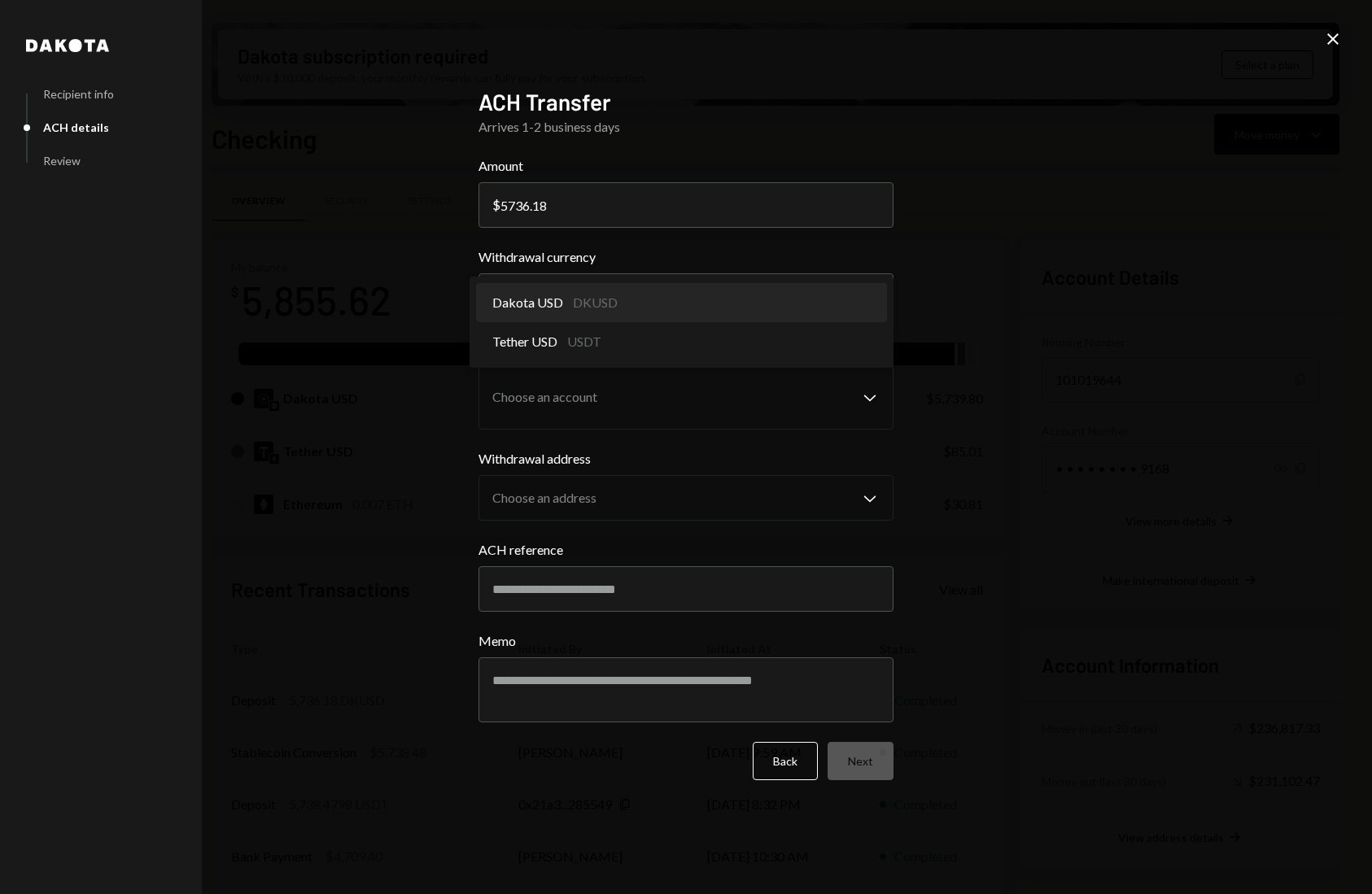
select select "*****"
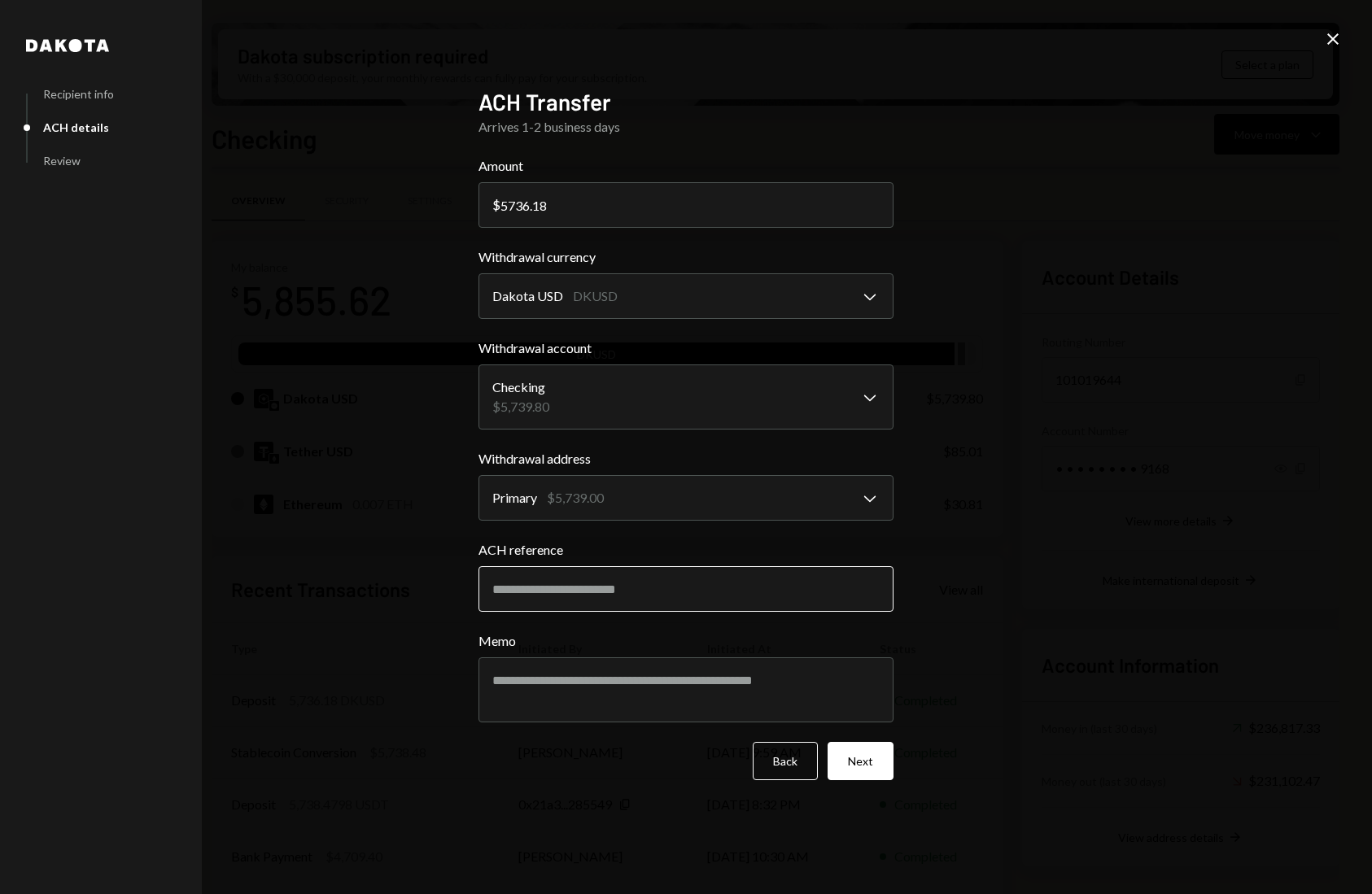
click at [628, 597] on input "ACH reference" at bounding box center [686, 588] width 415 height 45
type input "******"
click at [864, 761] on button "Next" at bounding box center [859, 760] width 66 height 38
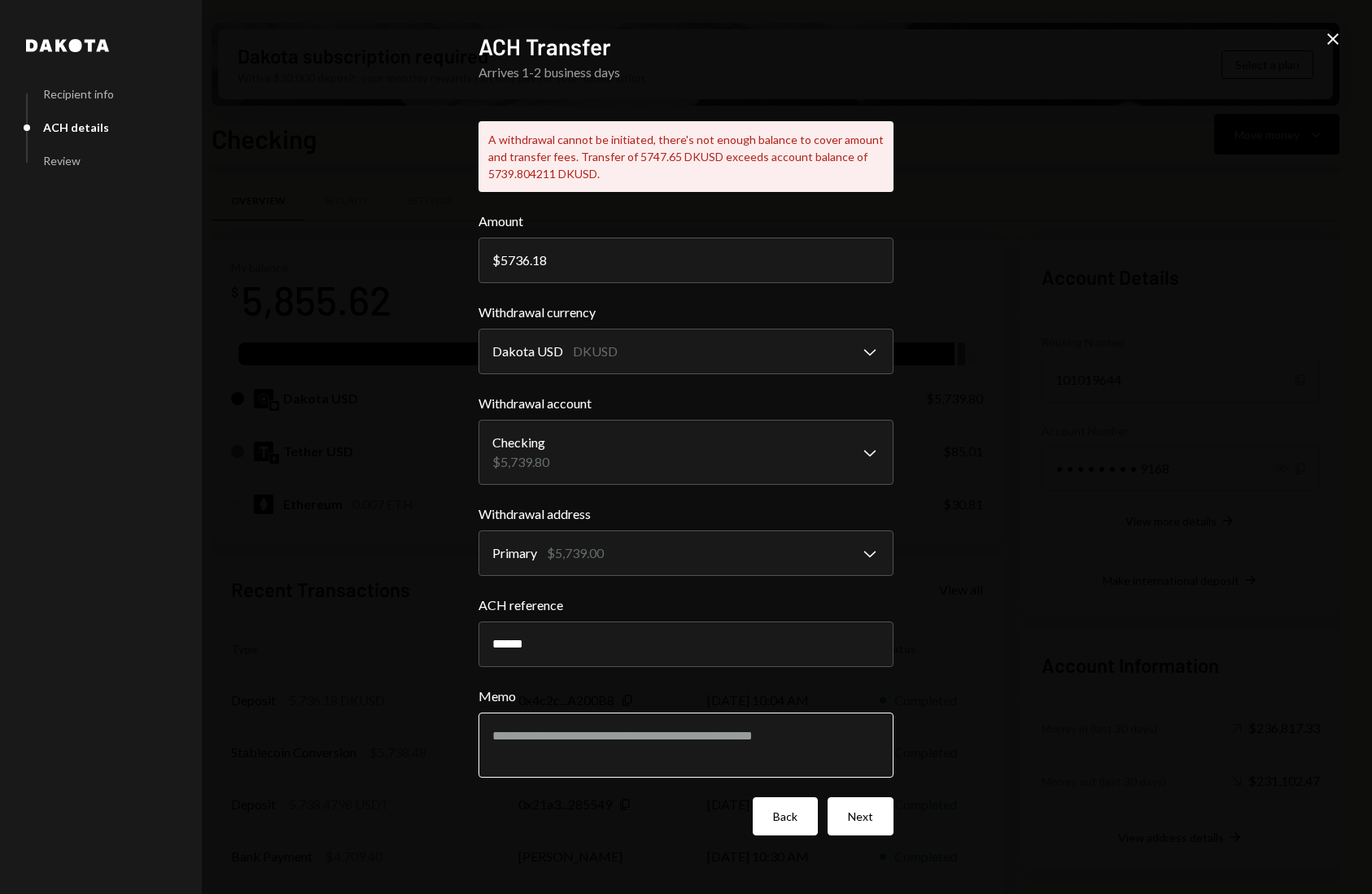
click at [807, 771] on textarea "Memo" at bounding box center [686, 745] width 415 height 65
click at [790, 809] on button "Back" at bounding box center [785, 816] width 65 height 38
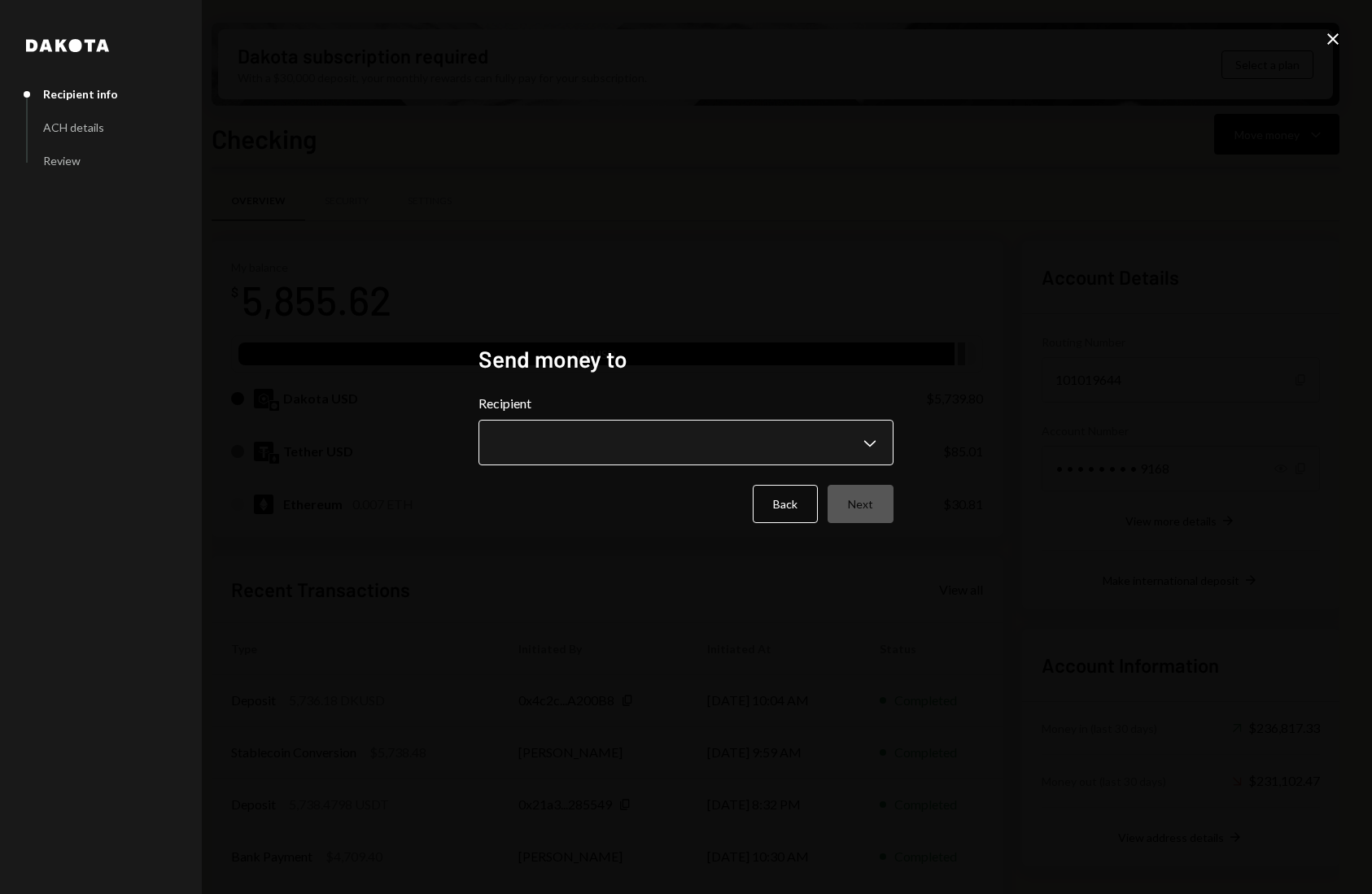
click at [807, 439] on body "C CrowdWoo, Inc. Caret Down Home Home Inbox Inbox Activities Transactions Accou…" at bounding box center [686, 447] width 1372 height 894
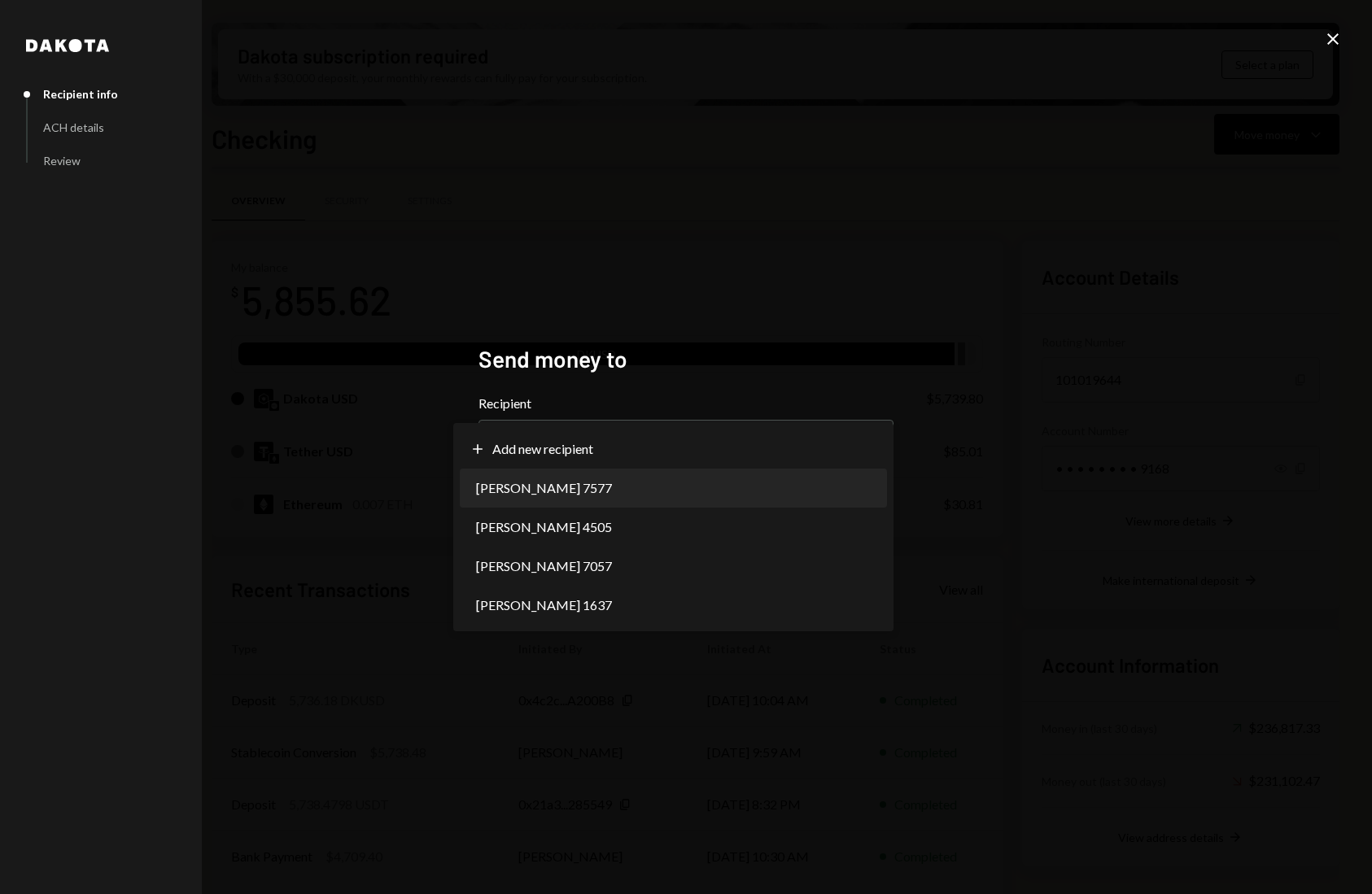
select select "**********"
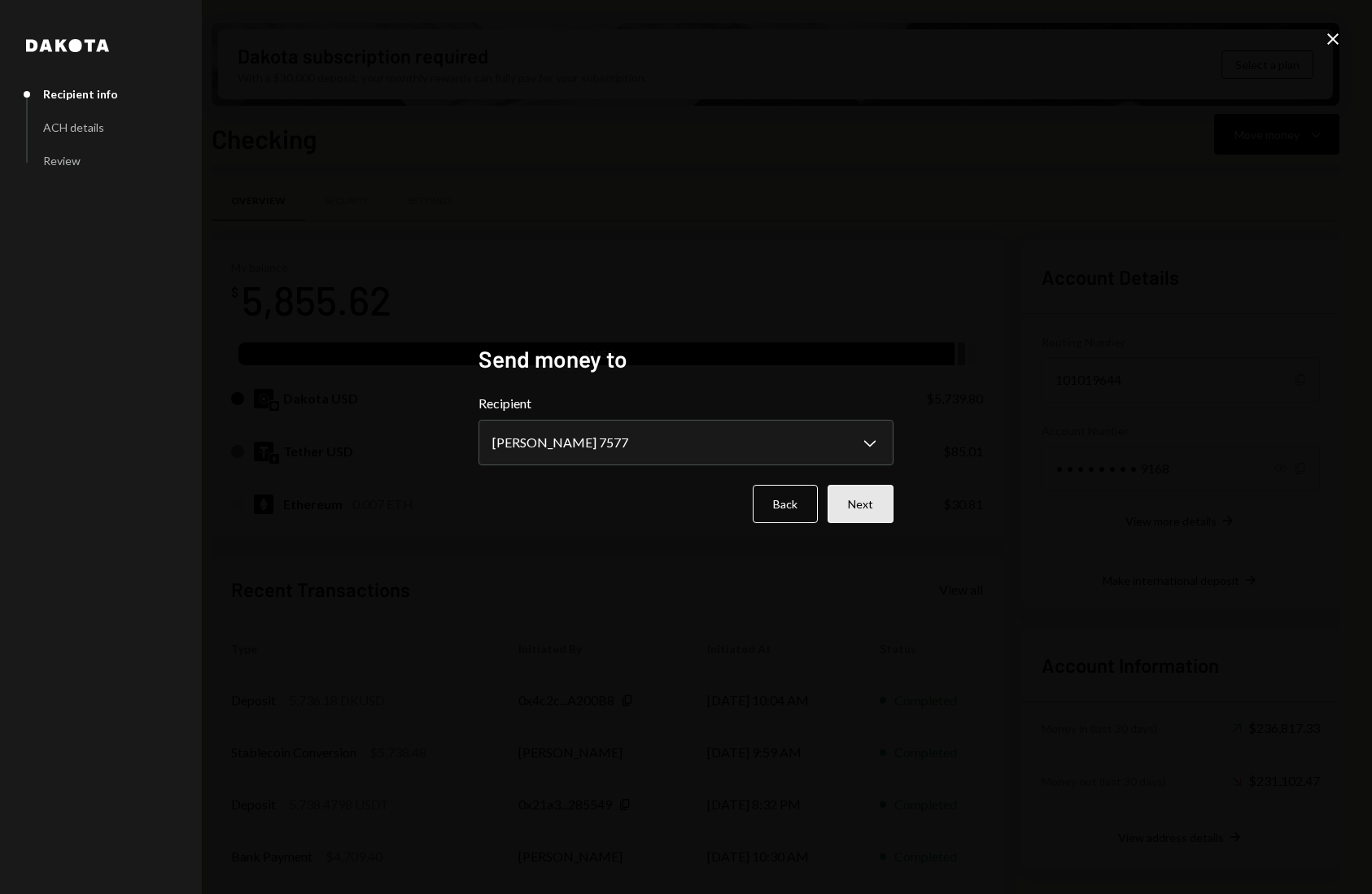
click at [880, 503] on button "Next" at bounding box center [859, 503] width 66 height 38
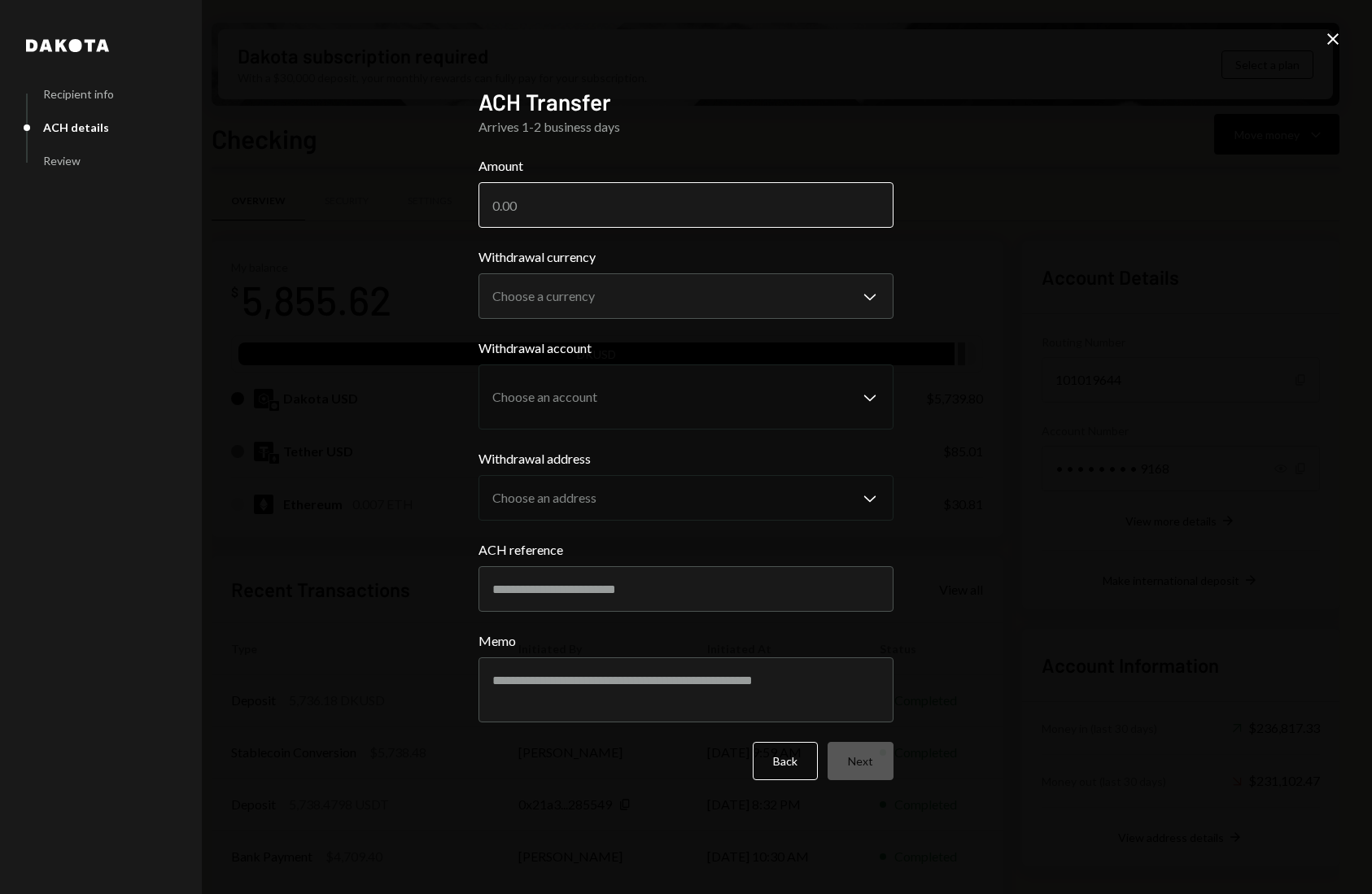
click at [610, 209] on input "Amount" at bounding box center [686, 204] width 415 height 45
click at [530, 200] on input "5738.18" at bounding box center [686, 204] width 415 height 45
type input "5736.18"
drag, startPoint x: 901, startPoint y: 234, endPoint x: 896, endPoint y: 243, distance: 10.3
click at [900, 238] on div "**********" at bounding box center [686, 447] width 454 height 758
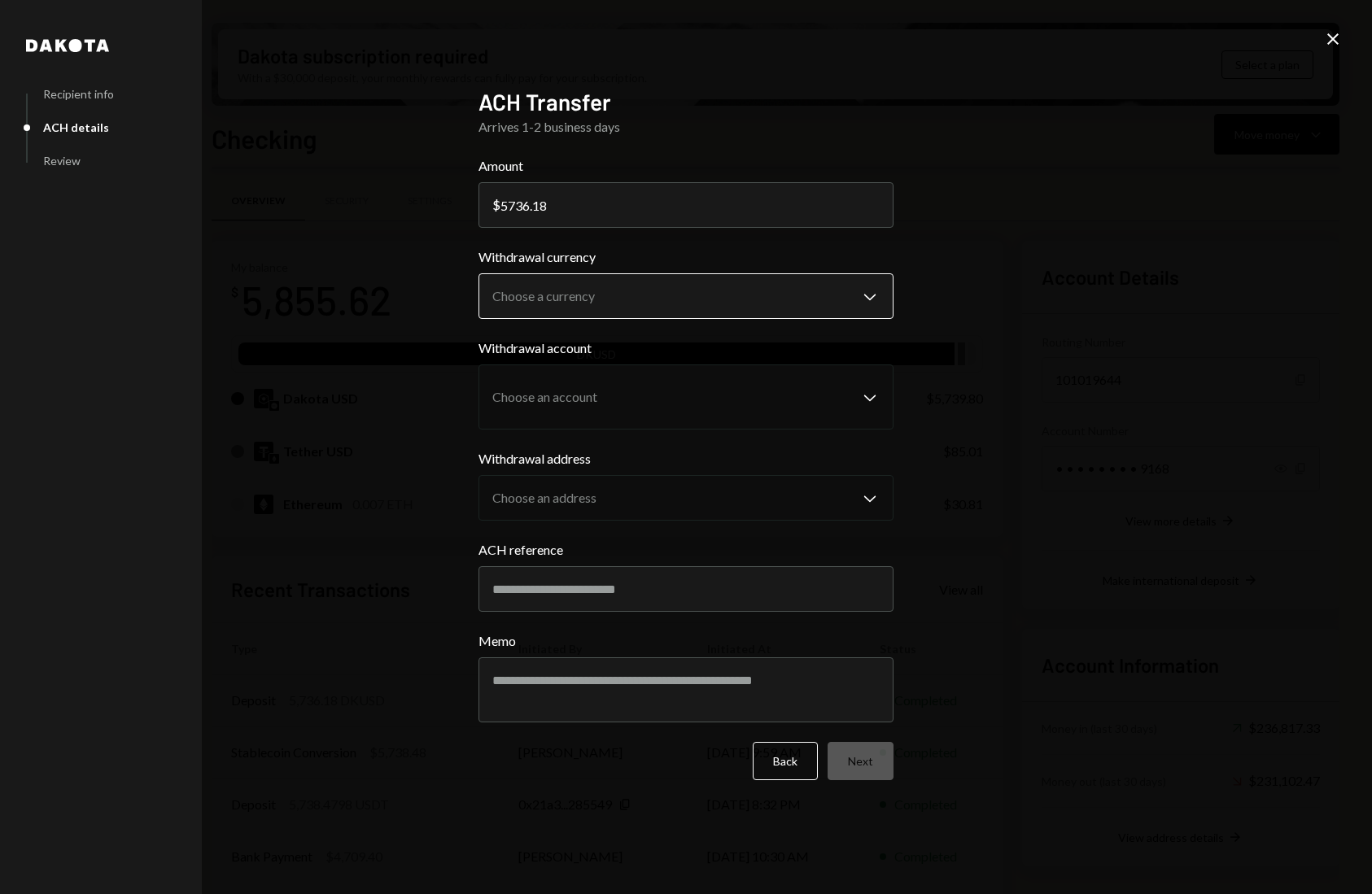
click at [821, 301] on body "C CrowdWoo, Inc. Caret Down Home Home Inbox Inbox Activities Transactions Accou…" at bounding box center [686, 447] width 1372 height 894
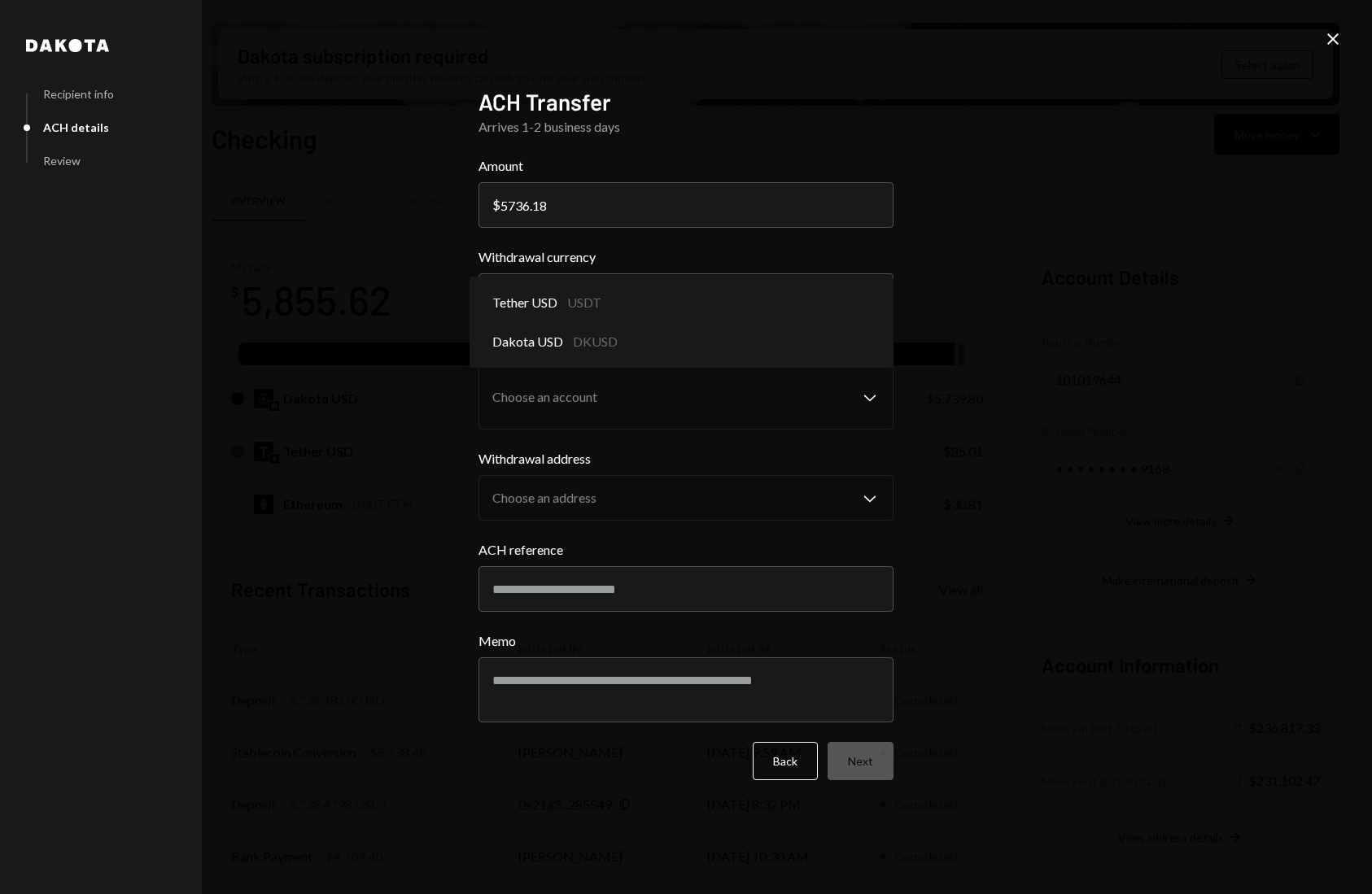
select select "*****"
drag, startPoint x: 686, startPoint y: 343, endPoint x: 690, endPoint y: 352, distance: 9.8
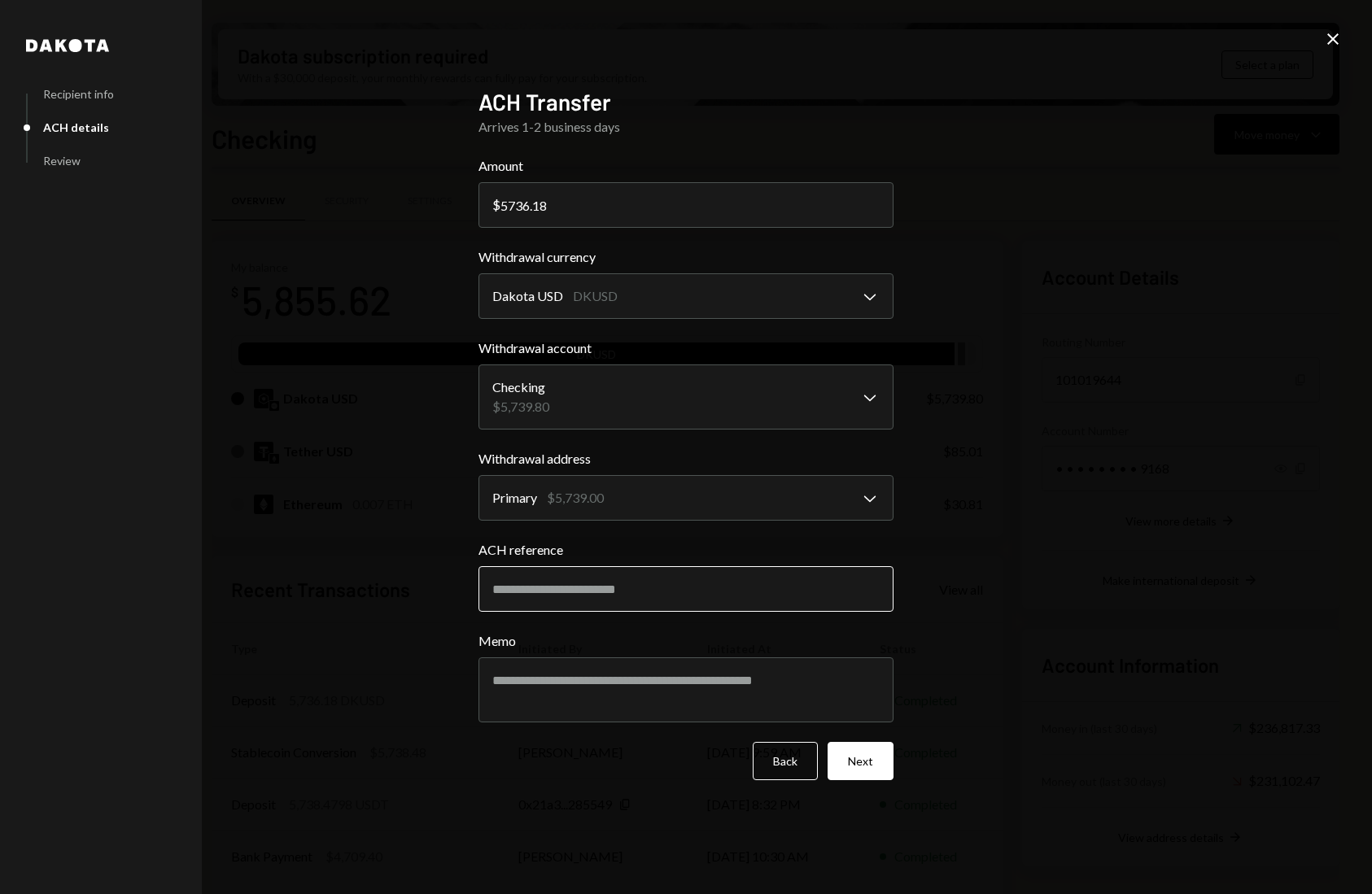
drag, startPoint x: 702, startPoint y: 570, endPoint x: 696, endPoint y: 602, distance: 32.6
click at [702, 570] on input "ACH reference" at bounding box center [686, 588] width 415 height 45
type input "******"
click at [849, 766] on button "Next" at bounding box center [859, 760] width 66 height 38
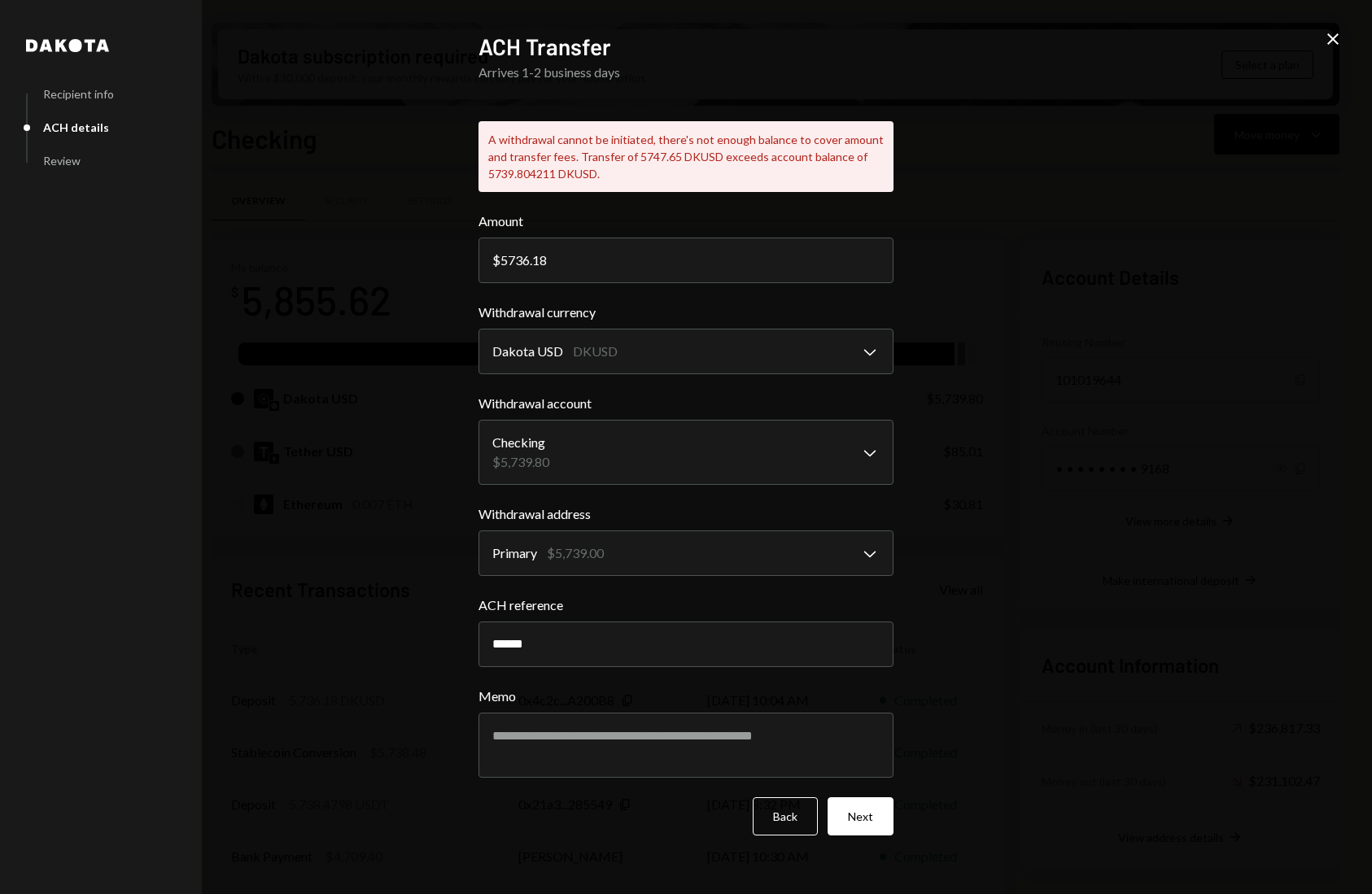
click at [1338, 40] on icon "Close" at bounding box center [1332, 38] width 20 height 20
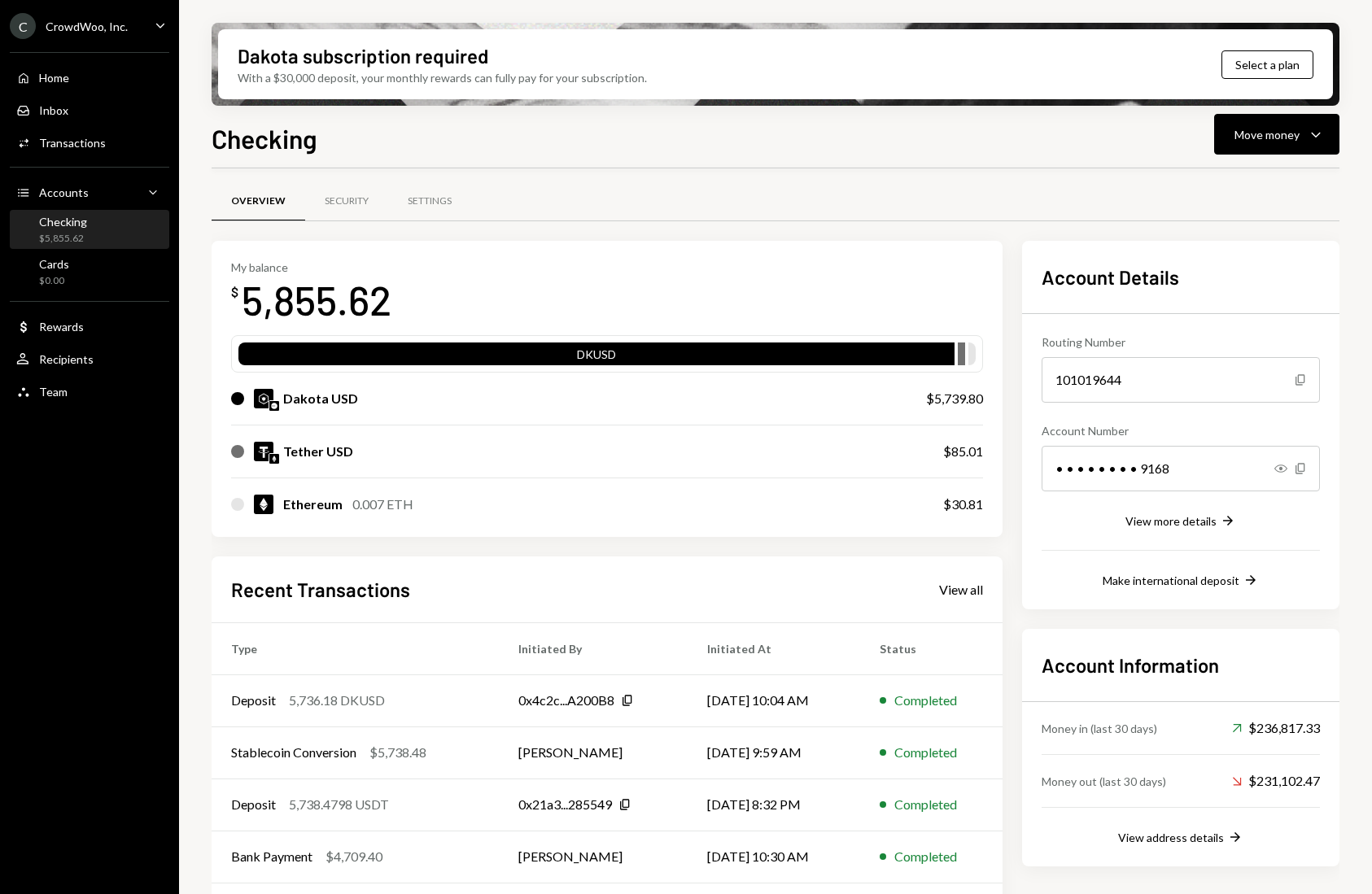
click at [1335, 40] on div "Dakota subscription required With a $30,000 deposit, your monthly rewards can f…" at bounding box center [775, 64] width 1128 height 83
click at [1295, 134] on div "Move money" at bounding box center [1266, 135] width 65 height 17
click at [1227, 181] on div "Send" at bounding box center [1263, 183] width 118 height 17
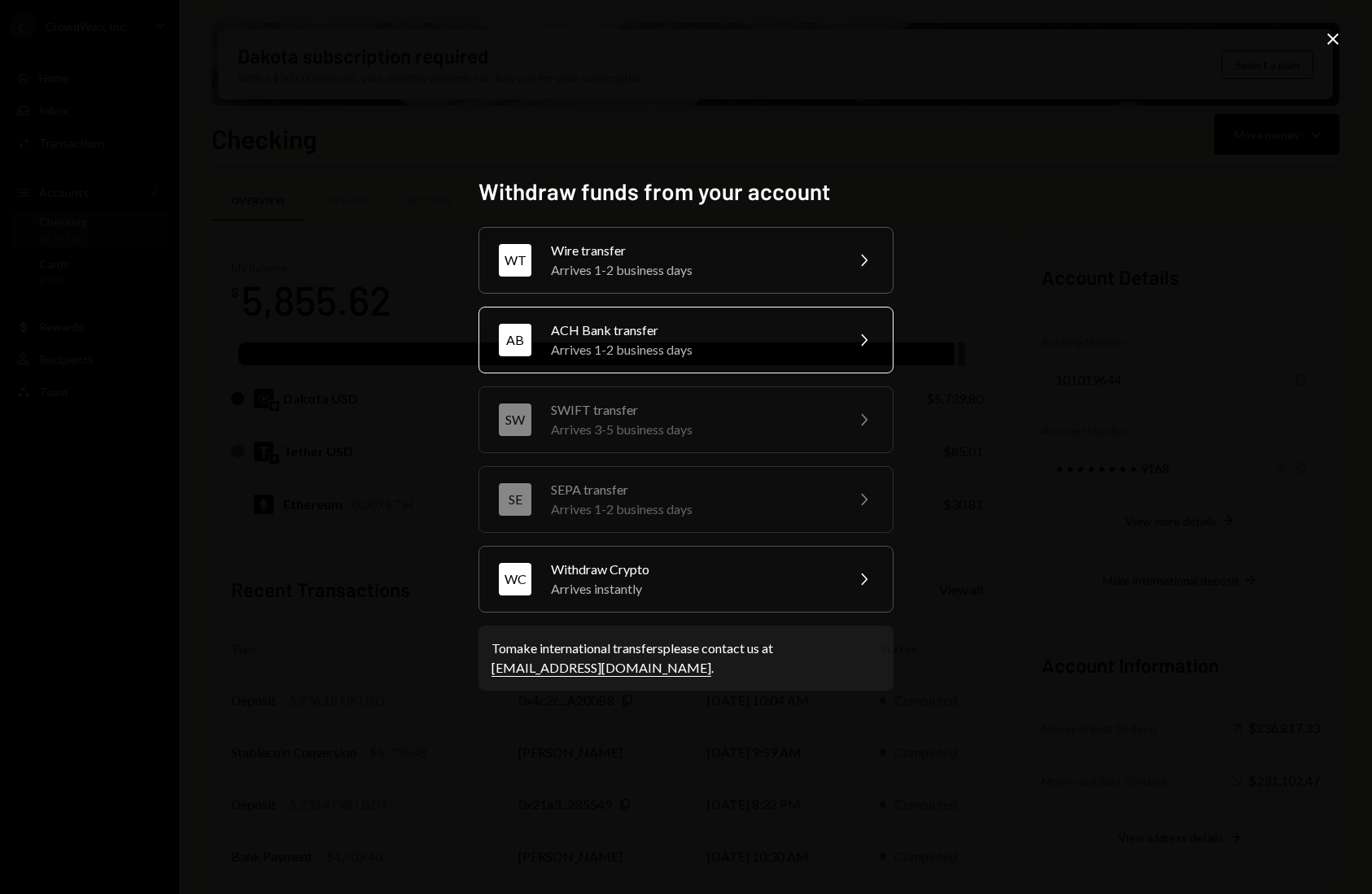
click at [604, 362] on div "AB ACH Bank transfer Arrives 1-2 business days Chevron Right" at bounding box center [686, 340] width 415 height 66
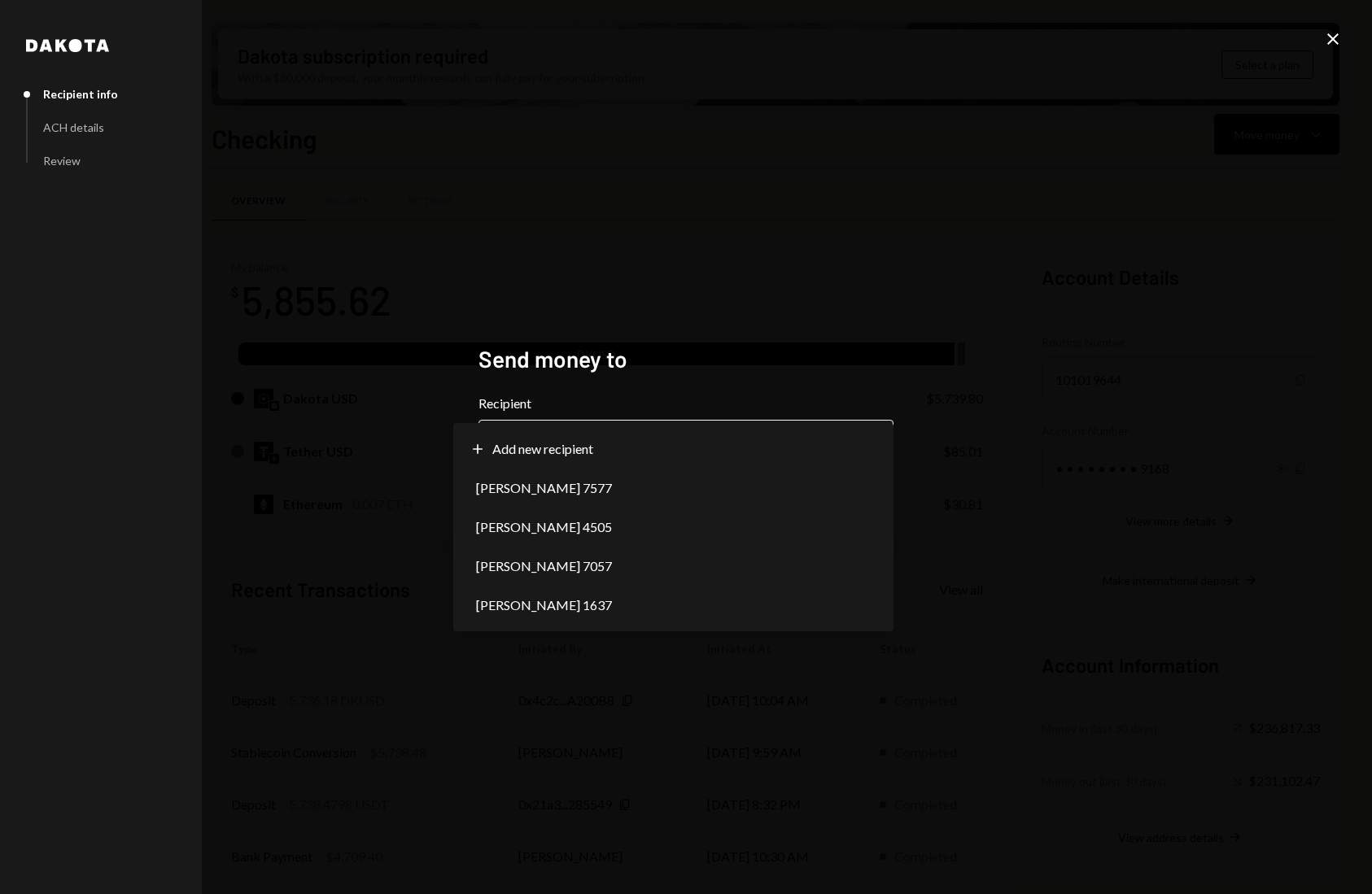
click at [582, 438] on body "C CrowdWoo, Inc. Caret Down Home Home Inbox Inbox Activities Transactions Accou…" at bounding box center [686, 447] width 1372 height 894
select select "**********"
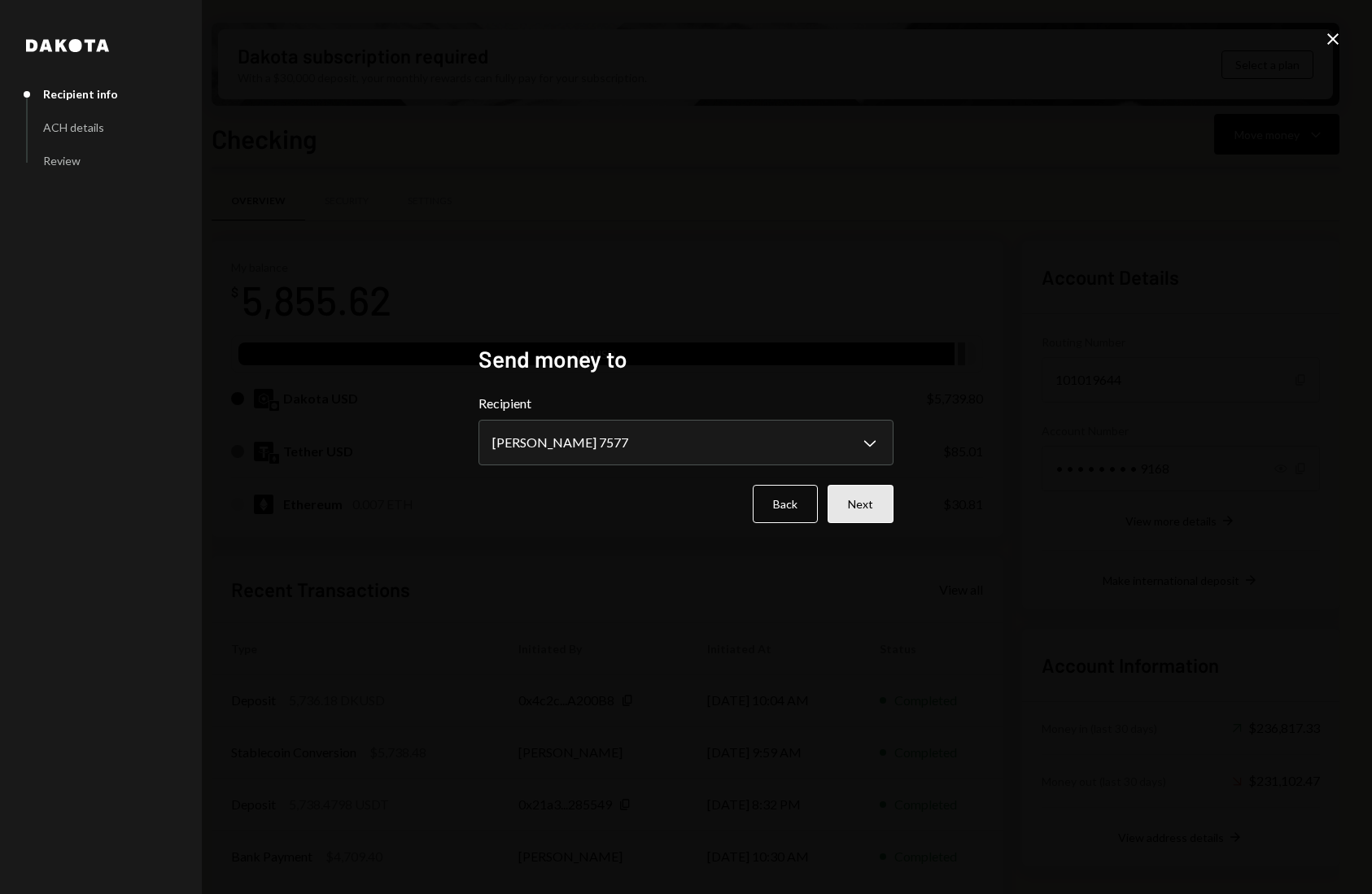
click at [864, 518] on button "Next" at bounding box center [859, 503] width 66 height 38
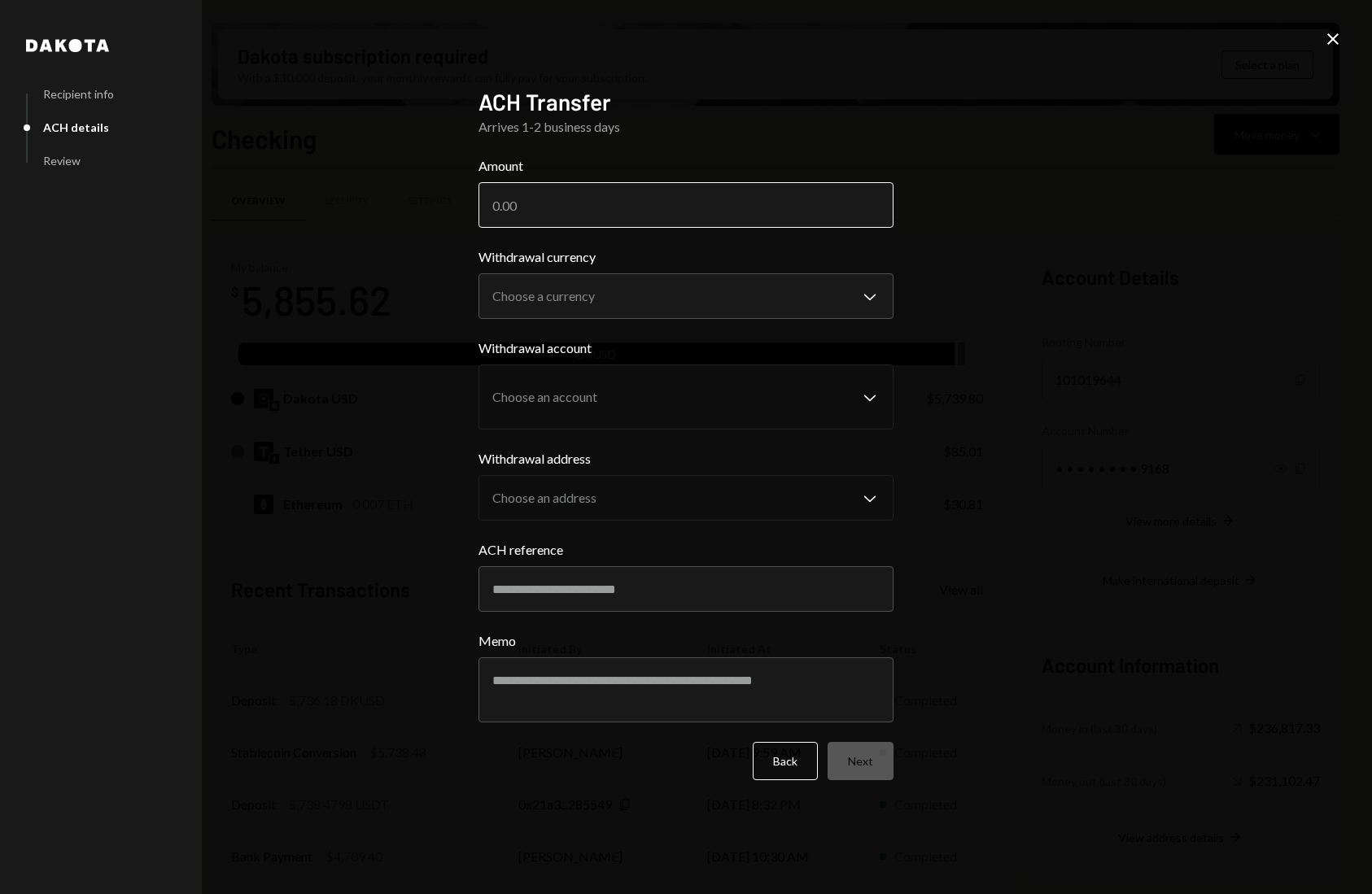
click at [562, 203] on input "Amount" at bounding box center [686, 204] width 415 height 45
type input "5736.18"
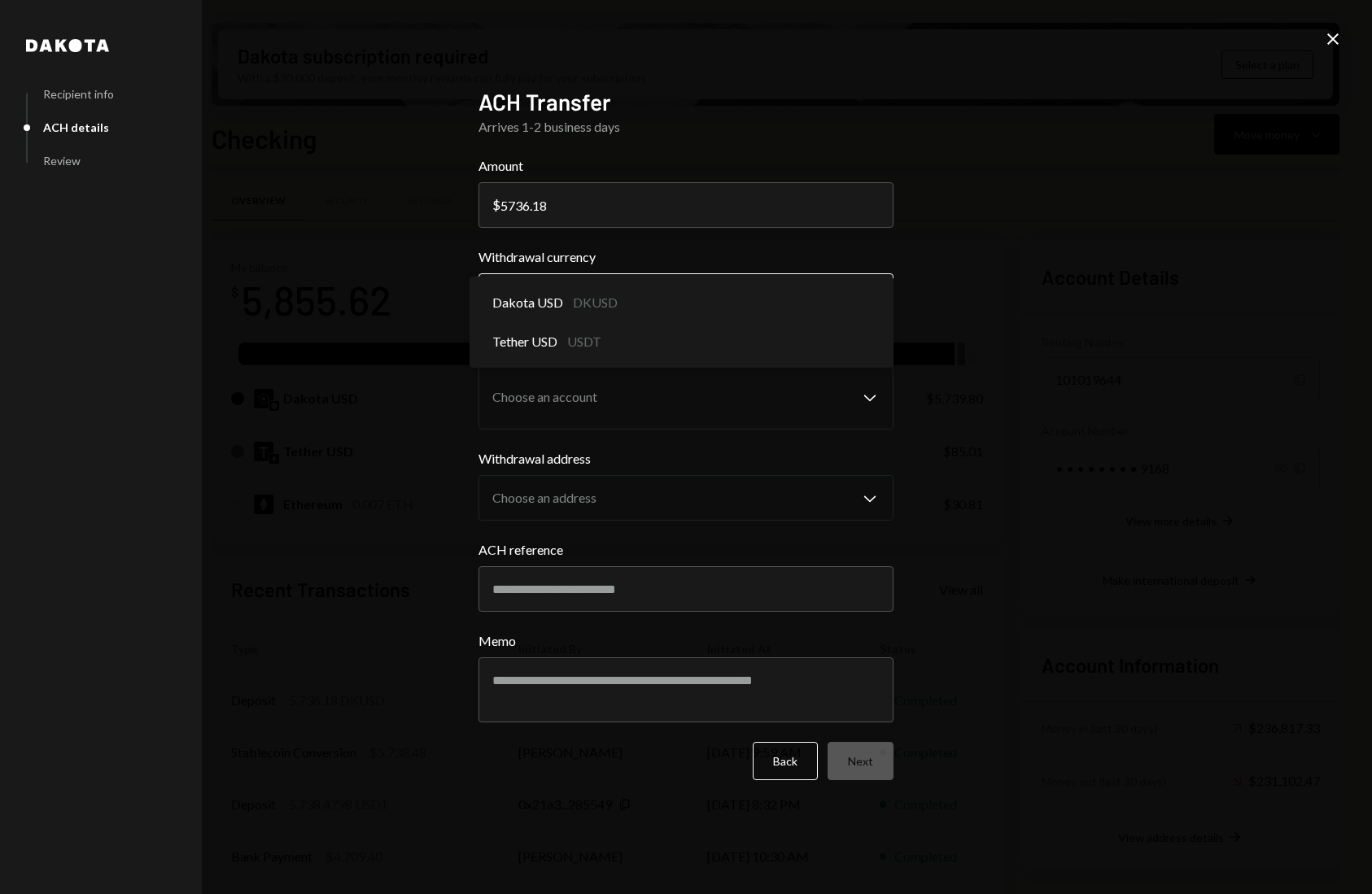
click at [850, 295] on body "C CrowdWoo, Inc. Caret Down Home Home Inbox Inbox Activities Transactions Accou…" at bounding box center [686, 447] width 1372 height 894
select select "*****"
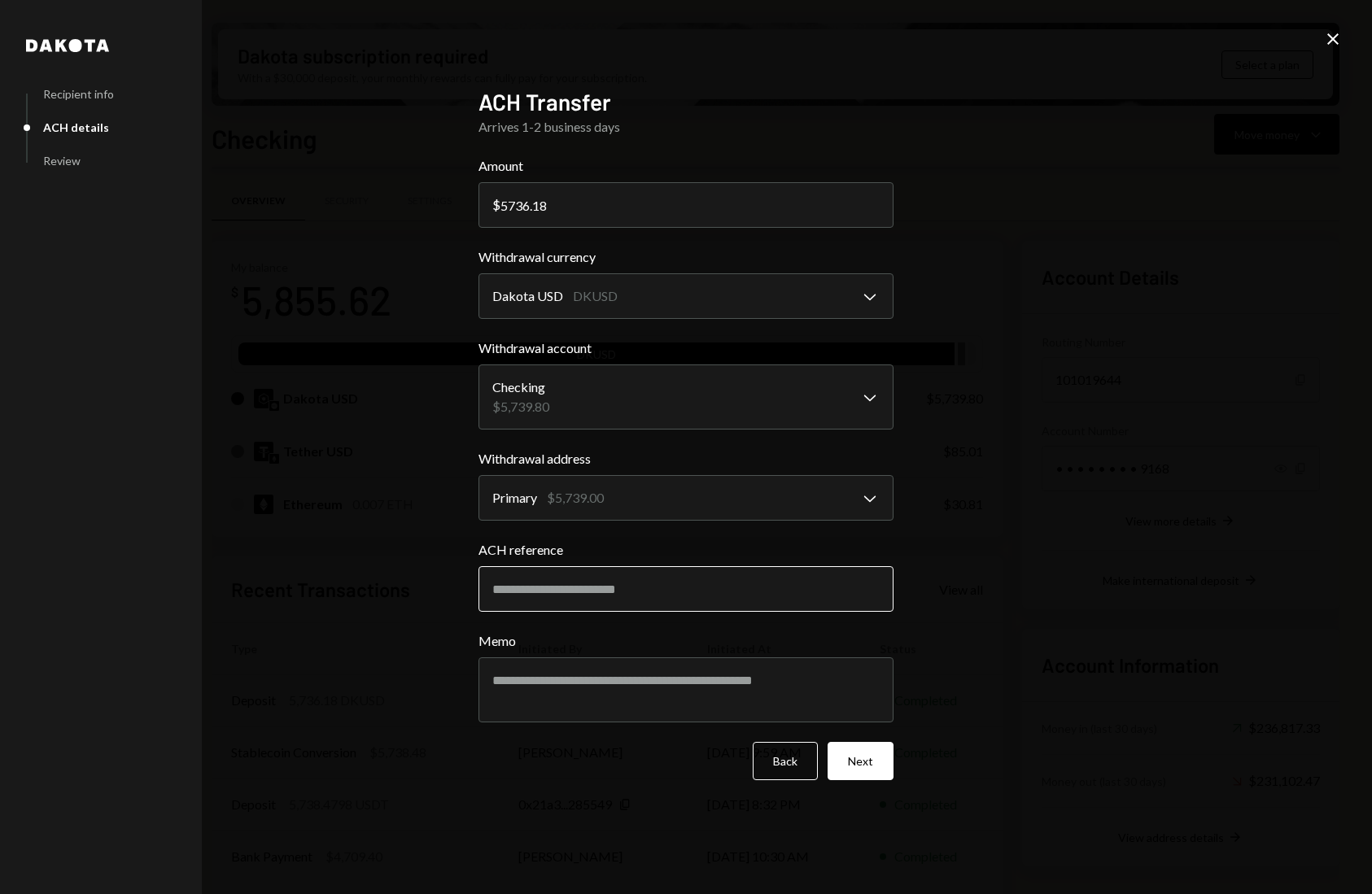
drag, startPoint x: 785, startPoint y: 588, endPoint x: 744, endPoint y: 597, distance: 42.0
click at [784, 589] on input "ACH reference" at bounding box center [686, 588] width 415 height 45
type input "******"
click at [881, 746] on button "Next" at bounding box center [859, 760] width 66 height 38
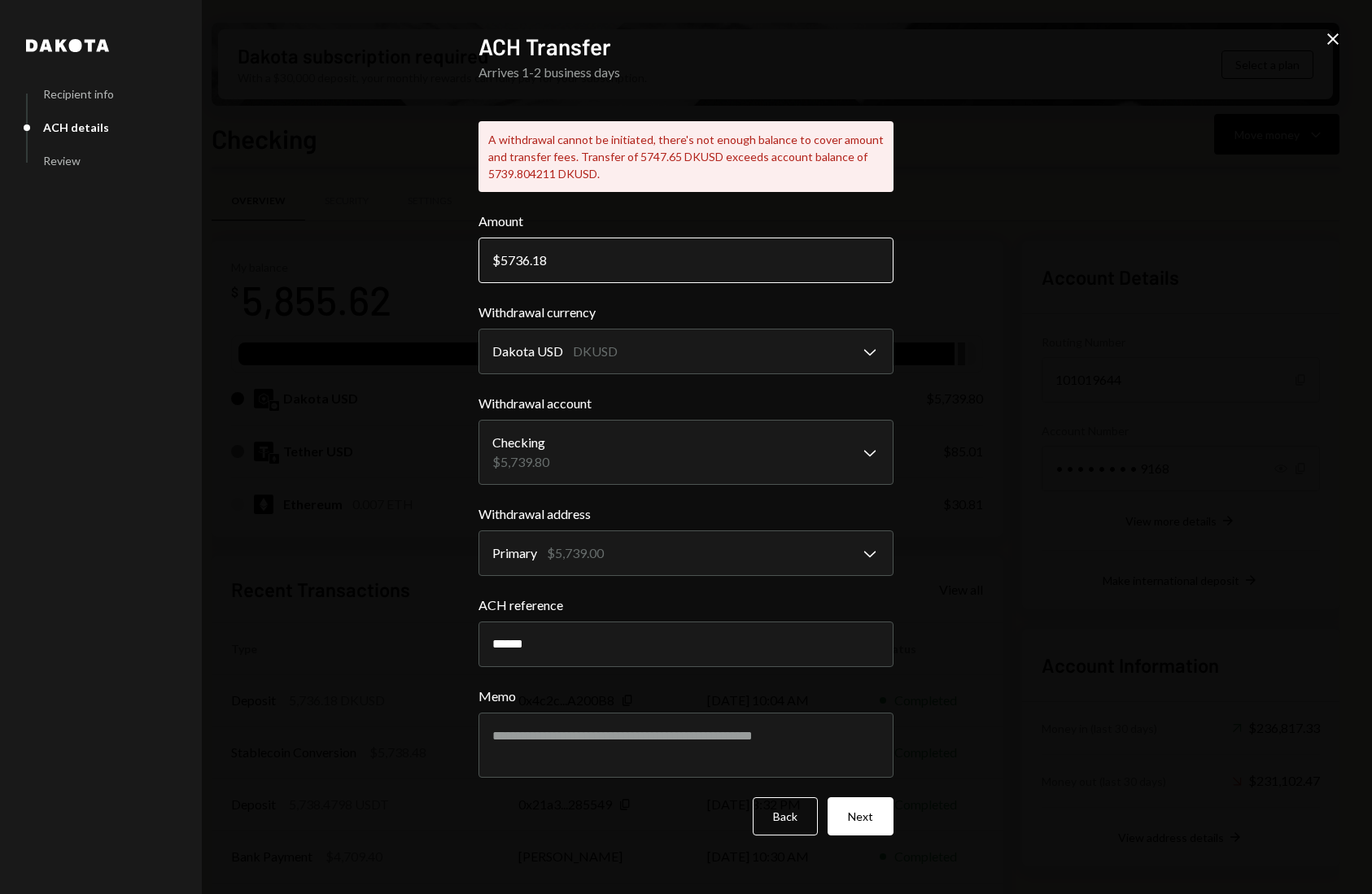
click at [531, 258] on input "5736.18" at bounding box center [686, 260] width 415 height 45
click at [554, 256] on input "5700.18" at bounding box center [686, 260] width 415 height 45
type input "5700.00"
click at [877, 823] on button "Next" at bounding box center [859, 816] width 66 height 38
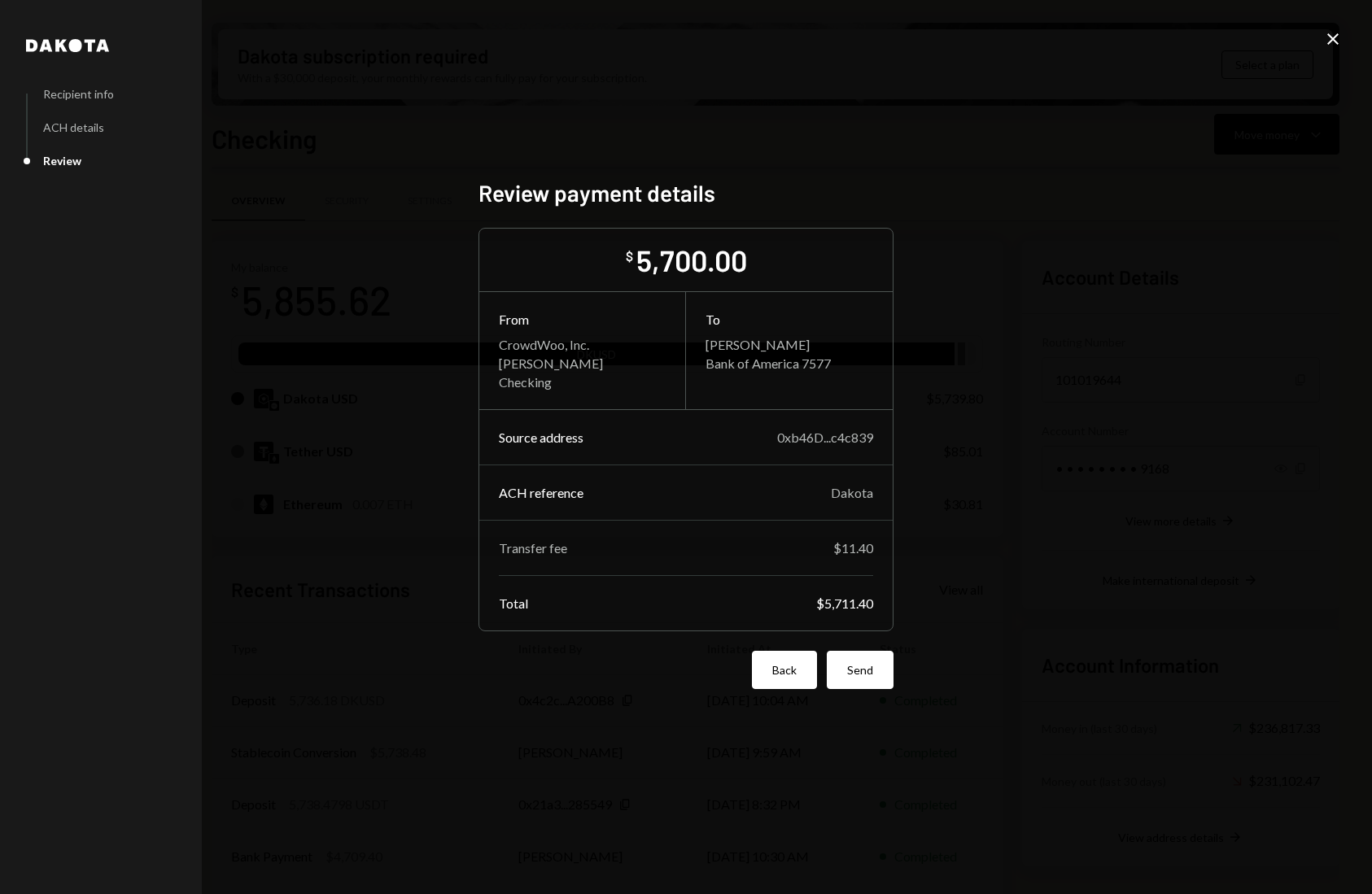
click at [762, 678] on button "Back" at bounding box center [784, 669] width 65 height 38
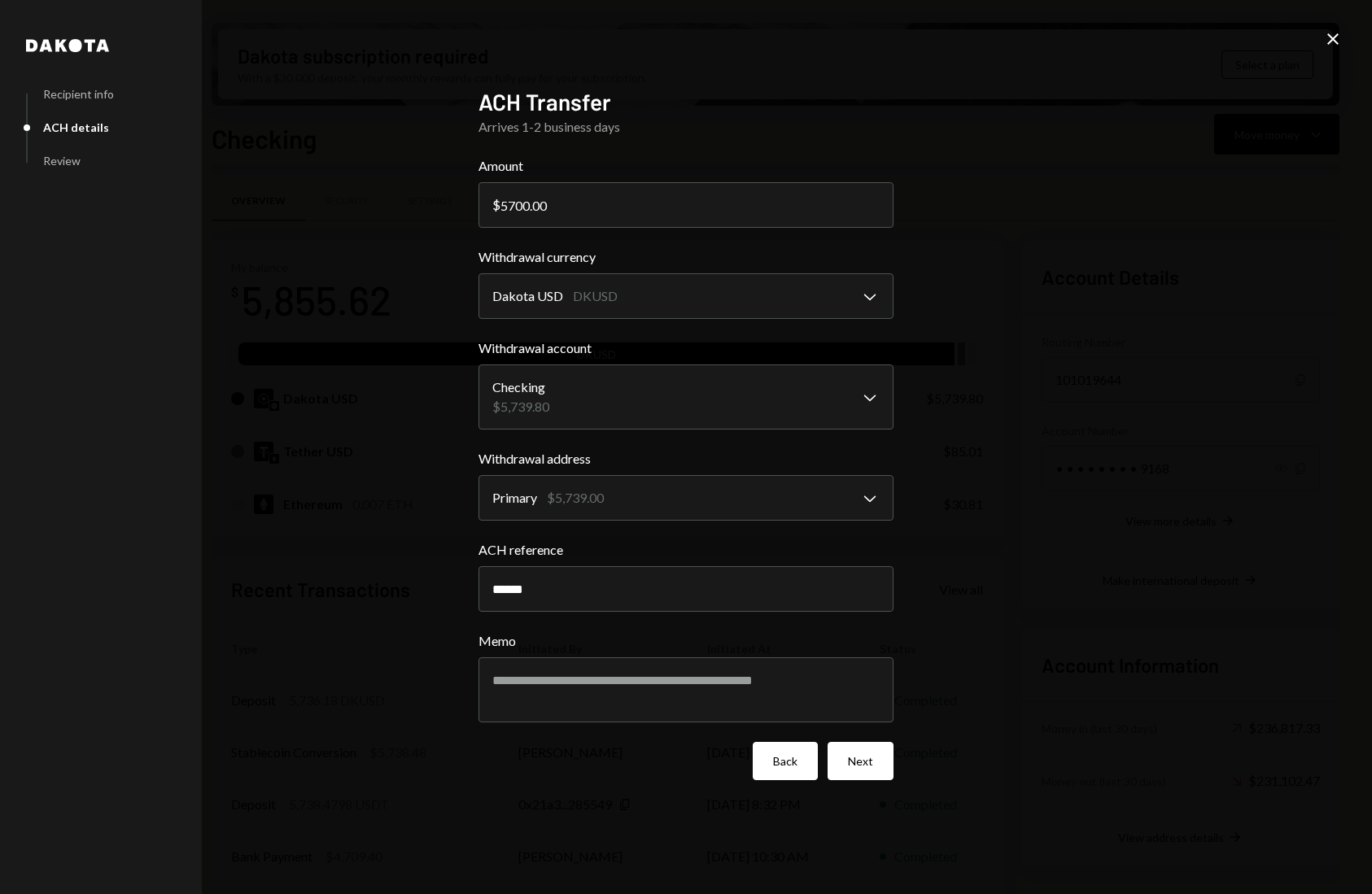
click at [787, 768] on button "Back" at bounding box center [785, 760] width 65 height 38
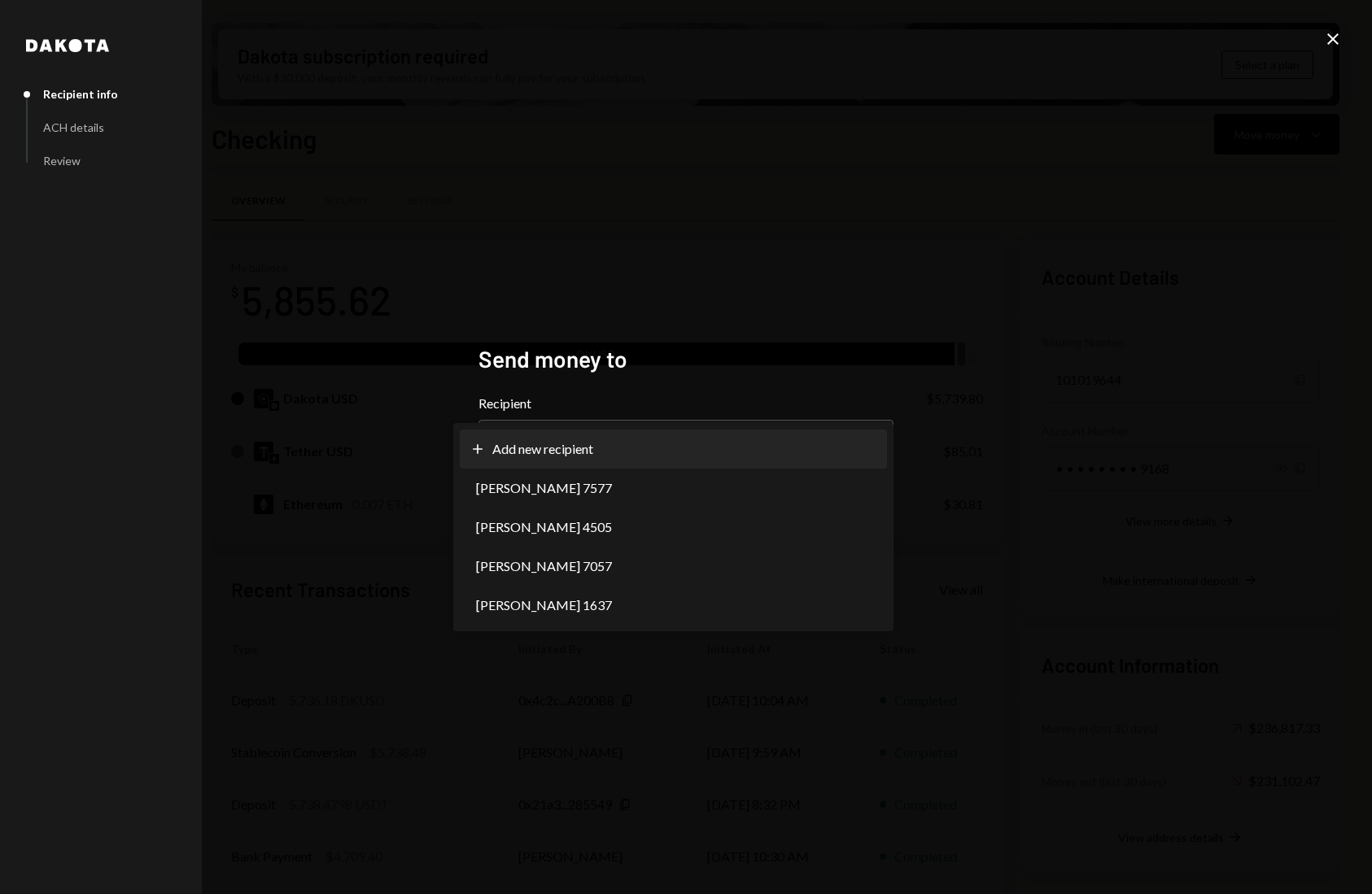
click at [743, 452] on body "C CrowdWoo, Inc. Caret Down Home Home Inbox Inbox Activities Transactions Accou…" at bounding box center [686, 447] width 1372 height 894
select select "**********"
drag, startPoint x: 694, startPoint y: 486, endPoint x: 757, endPoint y: 488, distance: 63.0
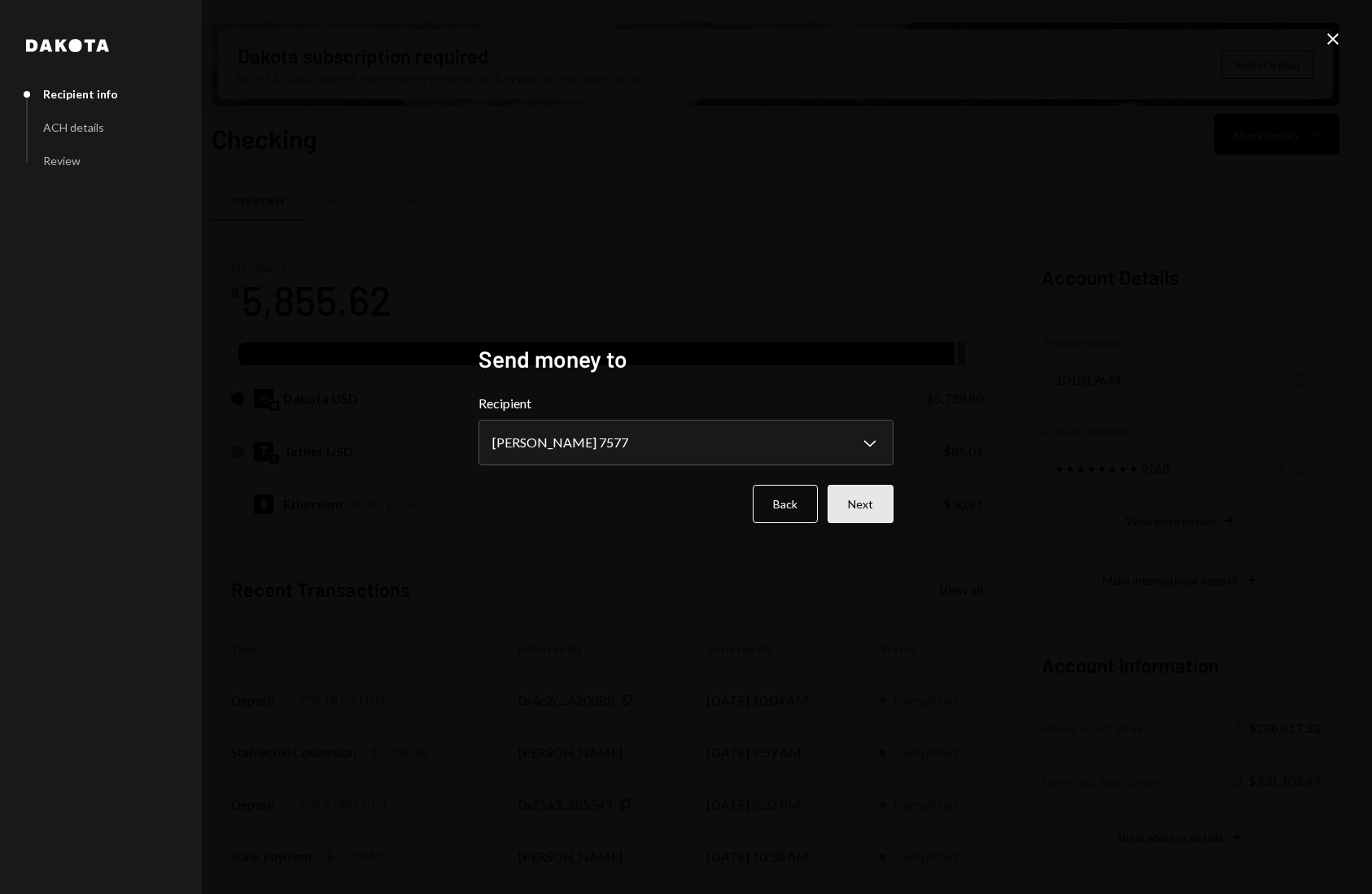
click at [849, 509] on button "Next" at bounding box center [859, 503] width 66 height 38
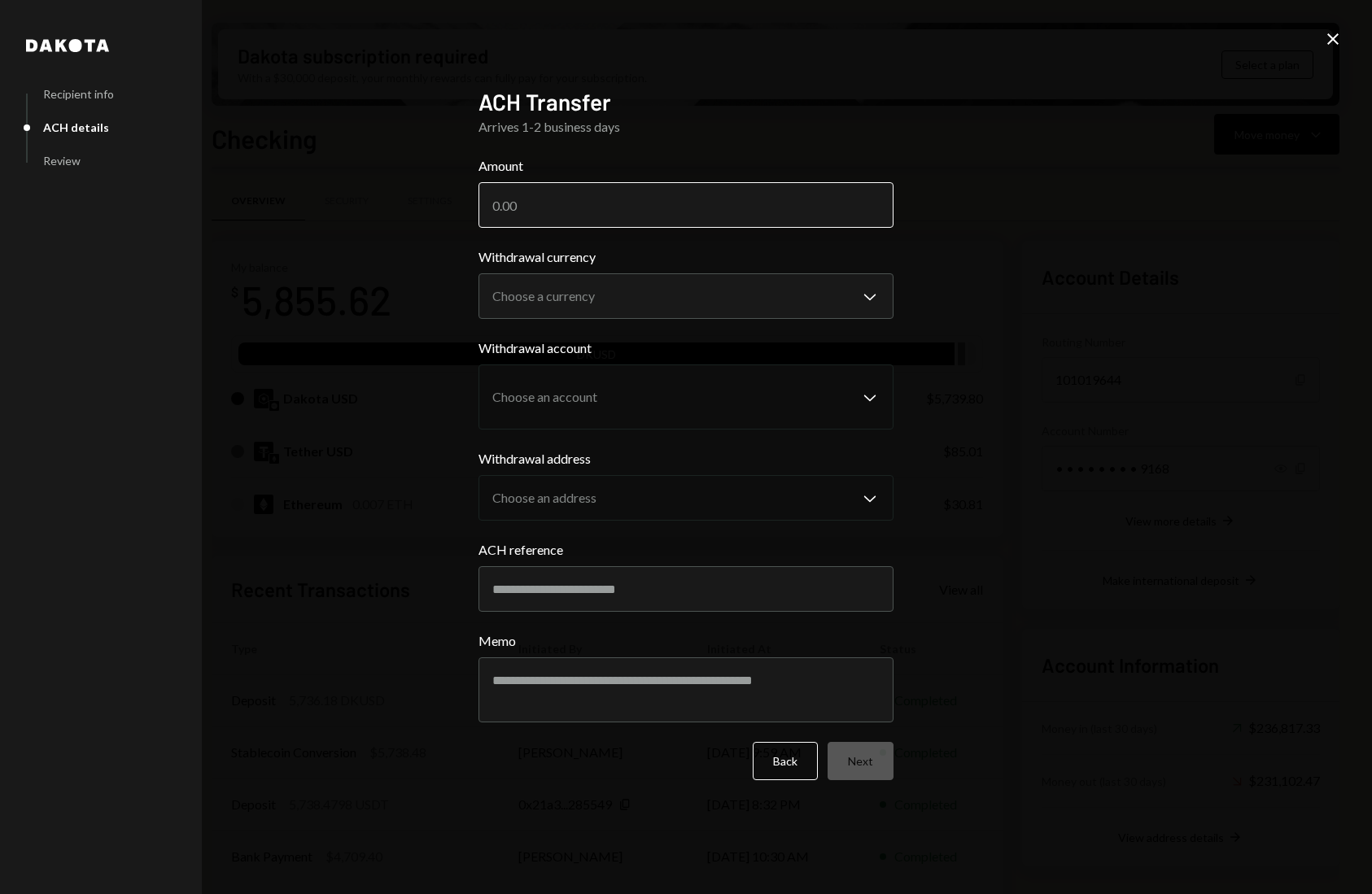
click at [548, 201] on input "Amount" at bounding box center [686, 204] width 415 height 45
type input "5724.78"
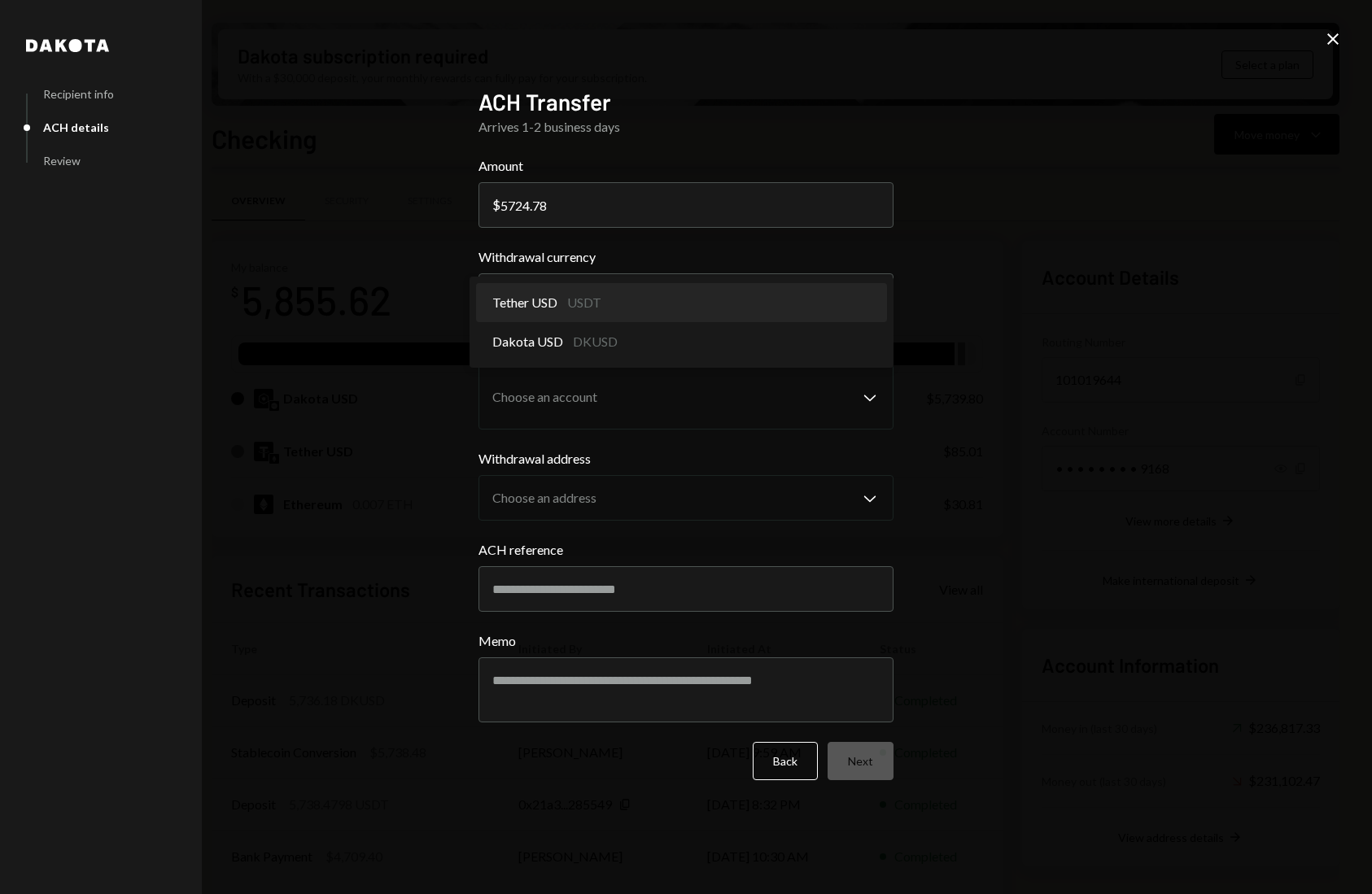
click at [670, 301] on body "C CrowdWoo, Inc. Caret Down Home Home Inbox Inbox Activities Transactions Accou…" at bounding box center [686, 447] width 1372 height 894
select select "*****"
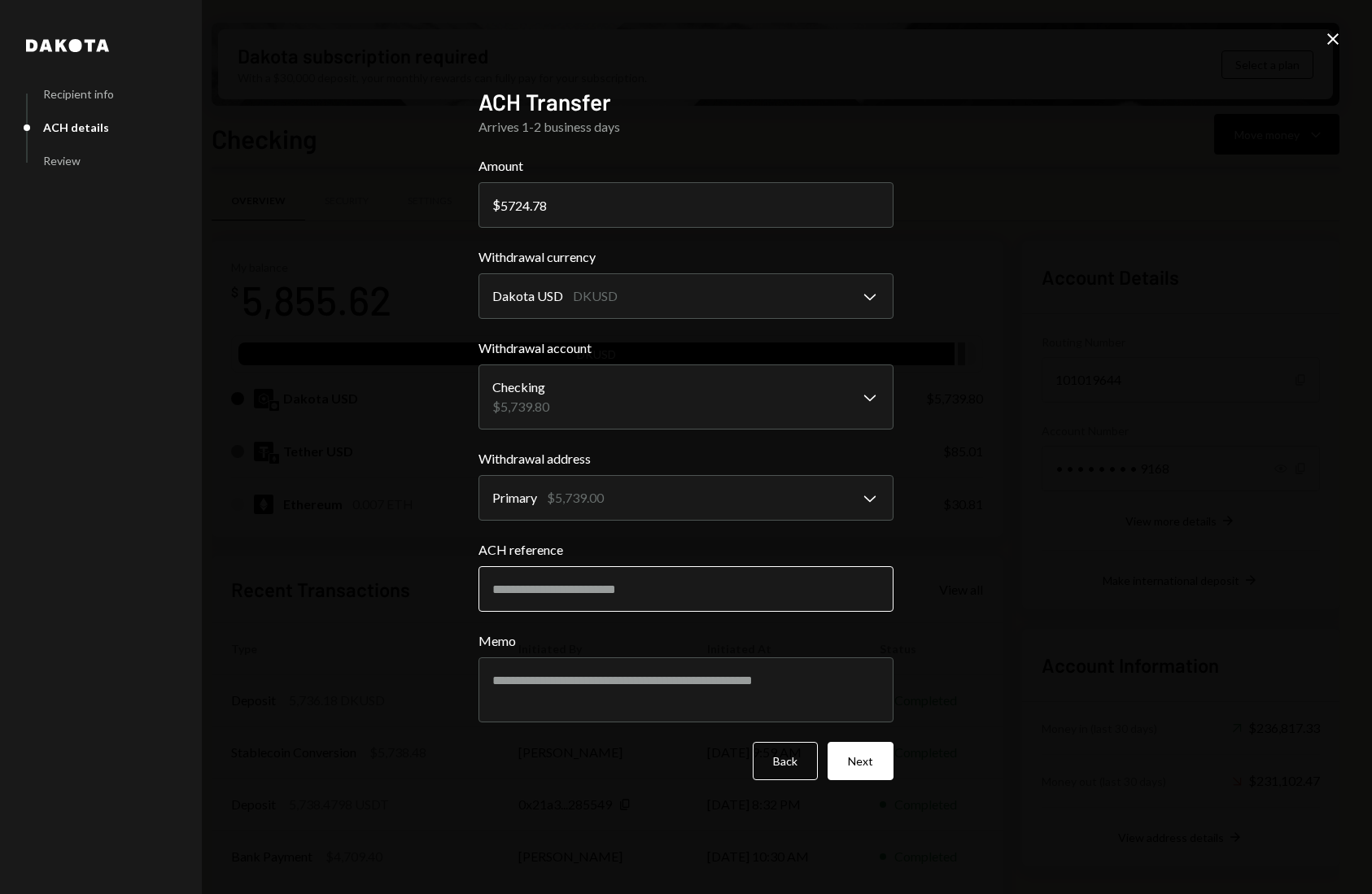
click at [629, 570] on input "ACH reference" at bounding box center [686, 588] width 415 height 45
type input "******"
click at [873, 771] on button "Next" at bounding box center [859, 760] width 66 height 38
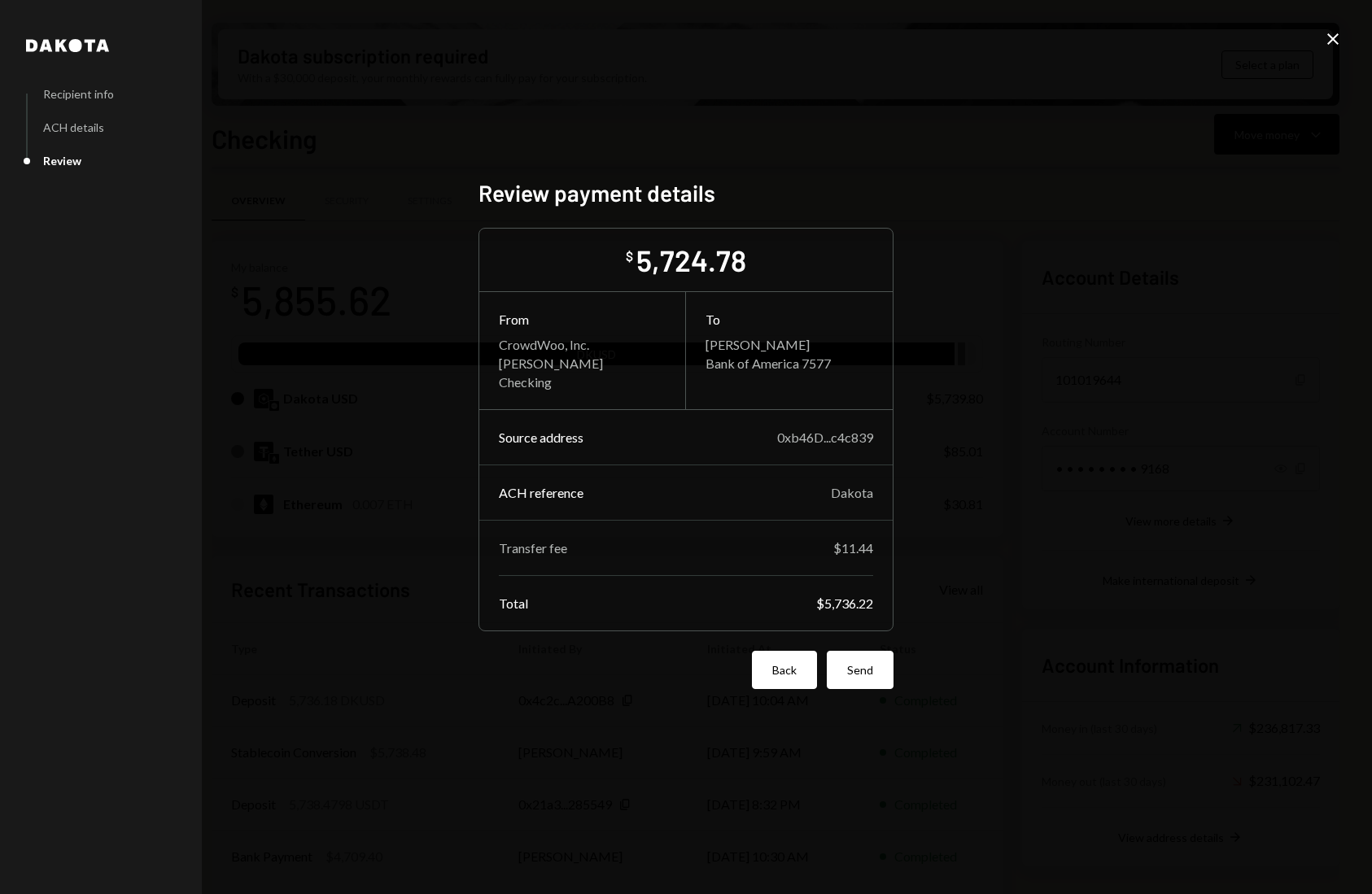
click at [768, 683] on button "Back" at bounding box center [784, 669] width 65 height 38
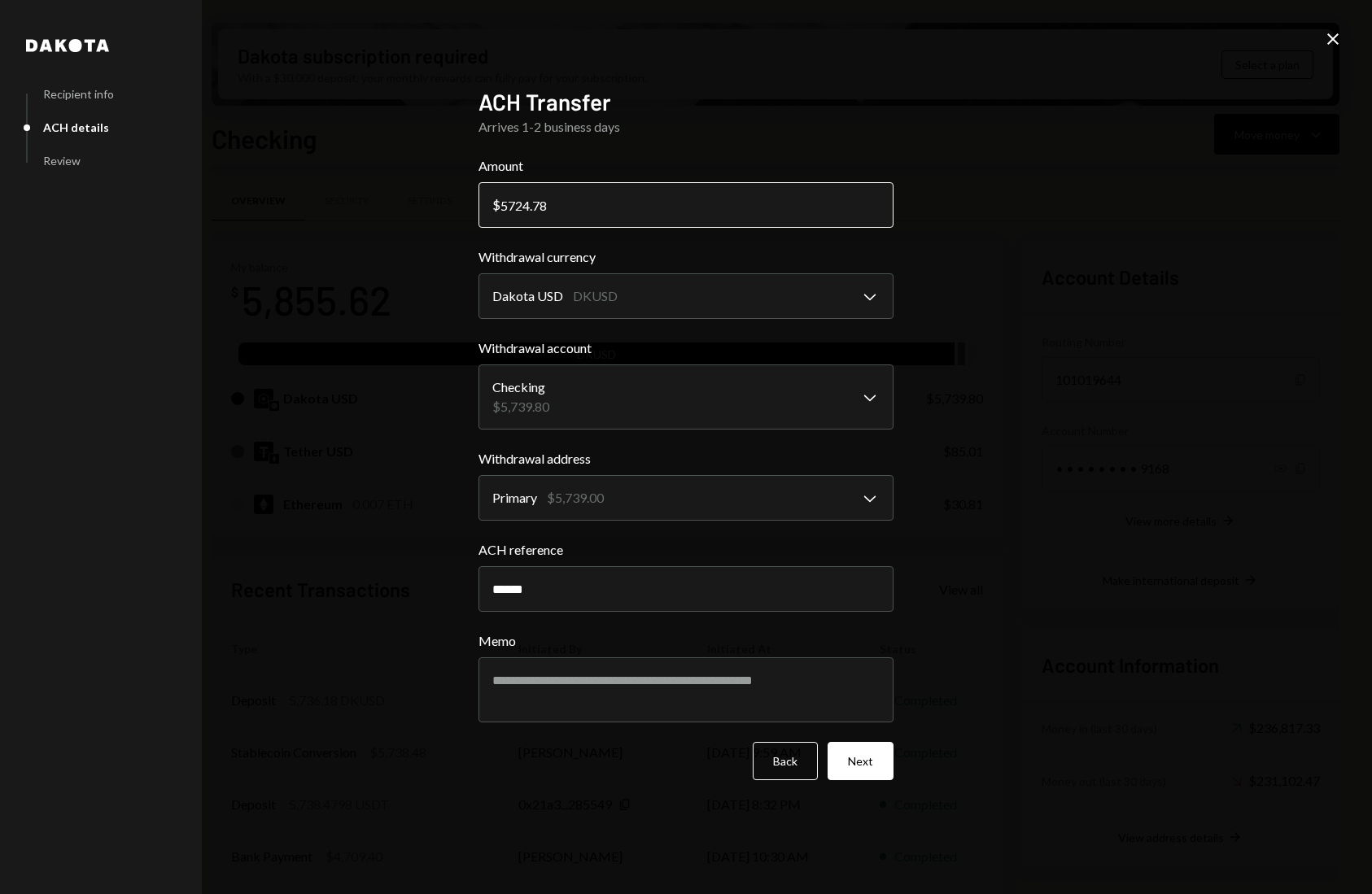
click at [569, 208] on input "5724.78" at bounding box center [686, 204] width 415 height 45
type input "5724.74"
click at [875, 754] on button "Next" at bounding box center [859, 760] width 66 height 38
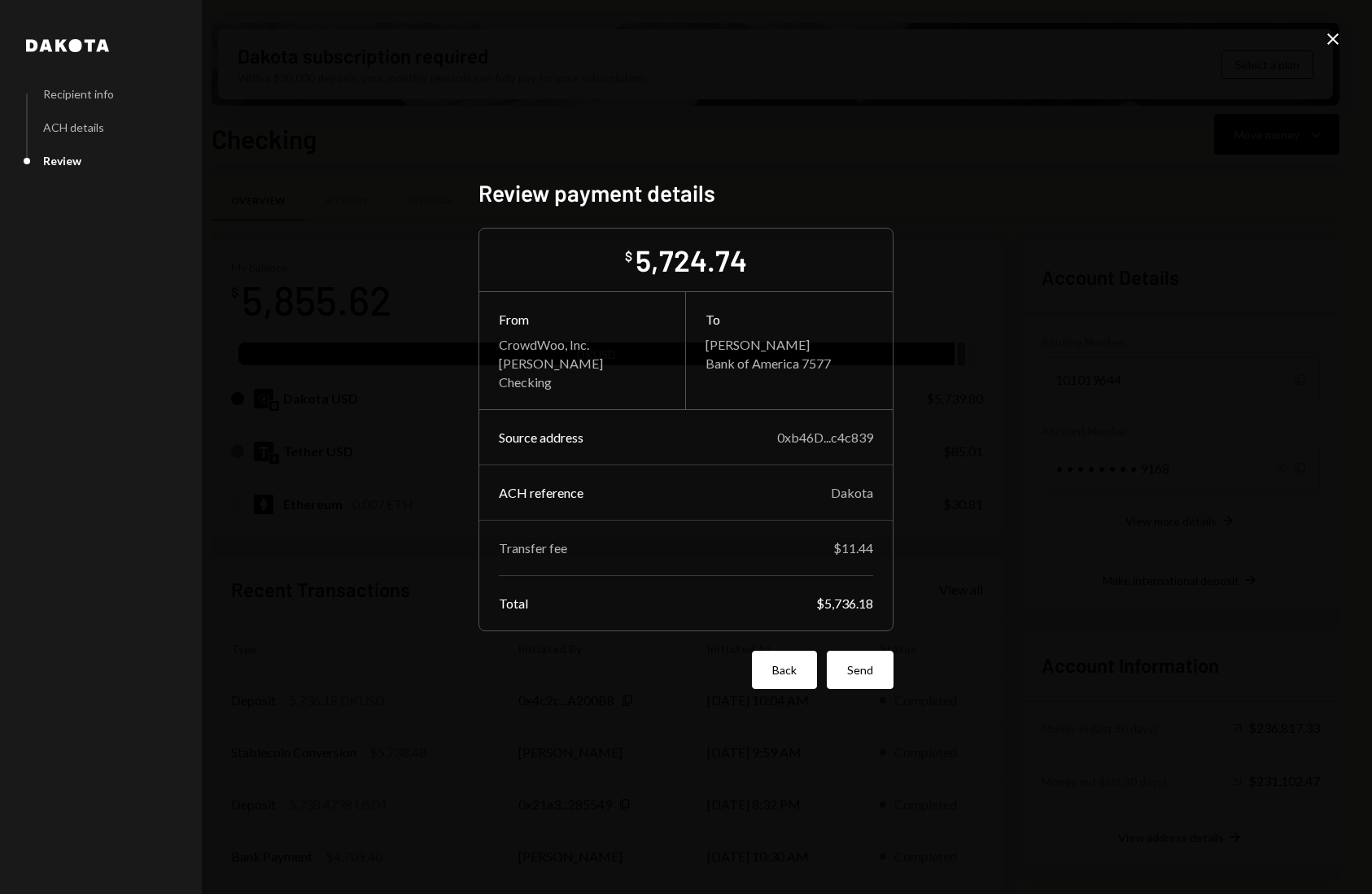
click at [769, 663] on button "Back" at bounding box center [784, 669] width 65 height 38
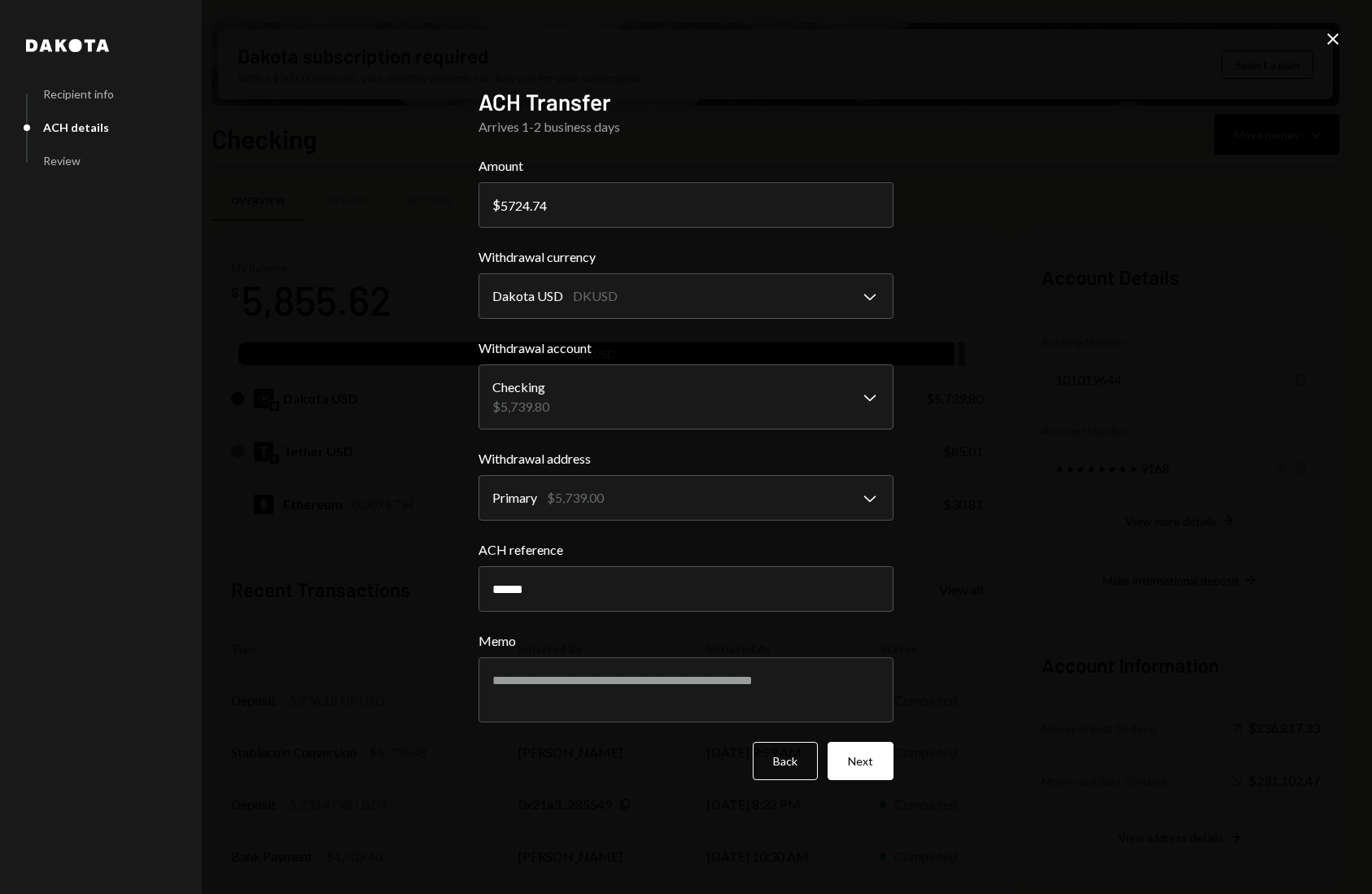
click at [874, 756] on button "Next" at bounding box center [859, 760] width 66 height 38
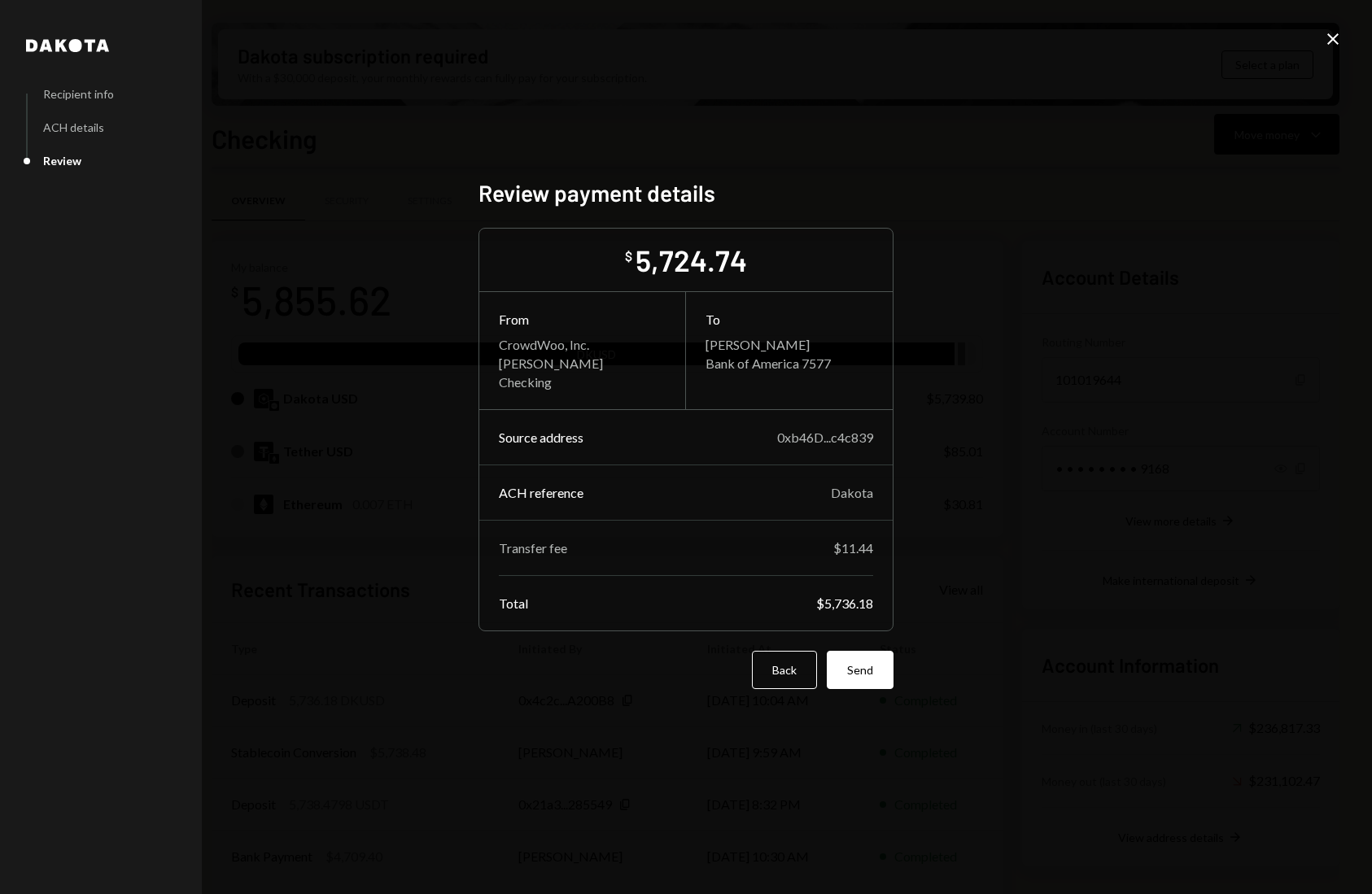
click at [999, 672] on div "Dakota Recipient info ACH details Review Review payment details $ 5,724.74 From…" at bounding box center [686, 447] width 1372 height 894
click at [859, 663] on button "Send" at bounding box center [860, 669] width 66 height 38
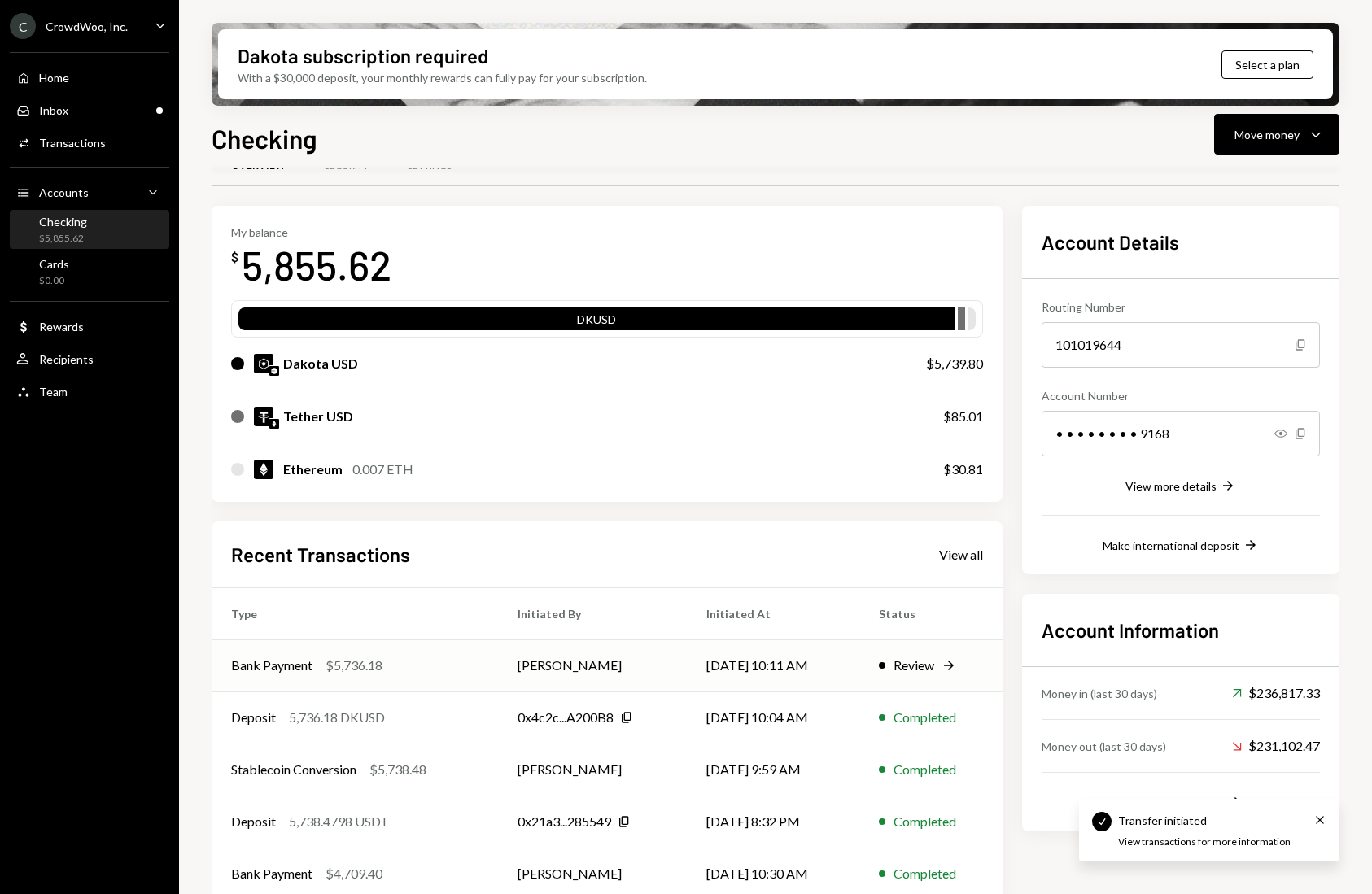
scroll to position [37, 0]
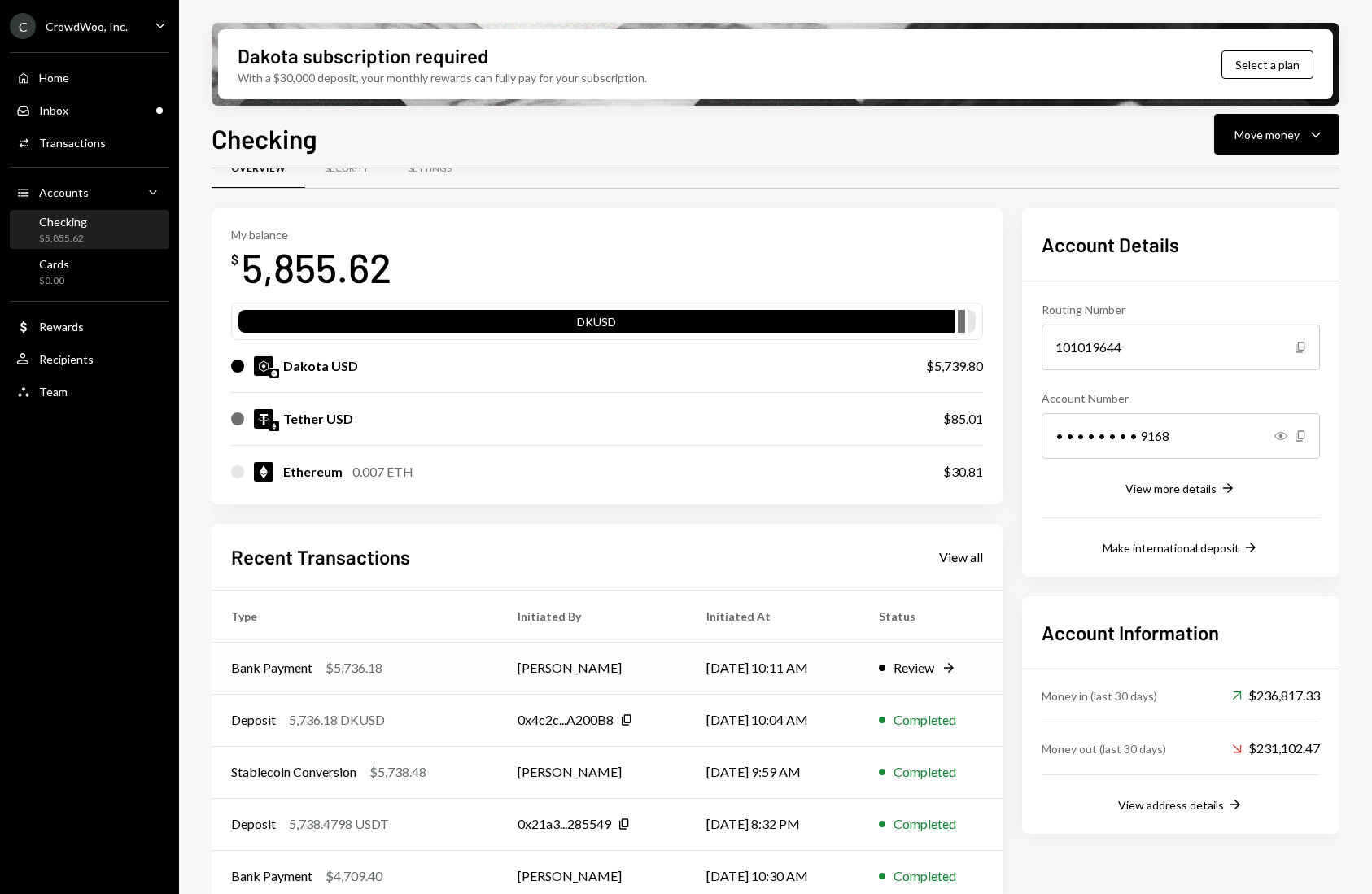
click at [390, 670] on div "Bank Payment $5,736.18" at bounding box center [354, 668] width 247 height 20
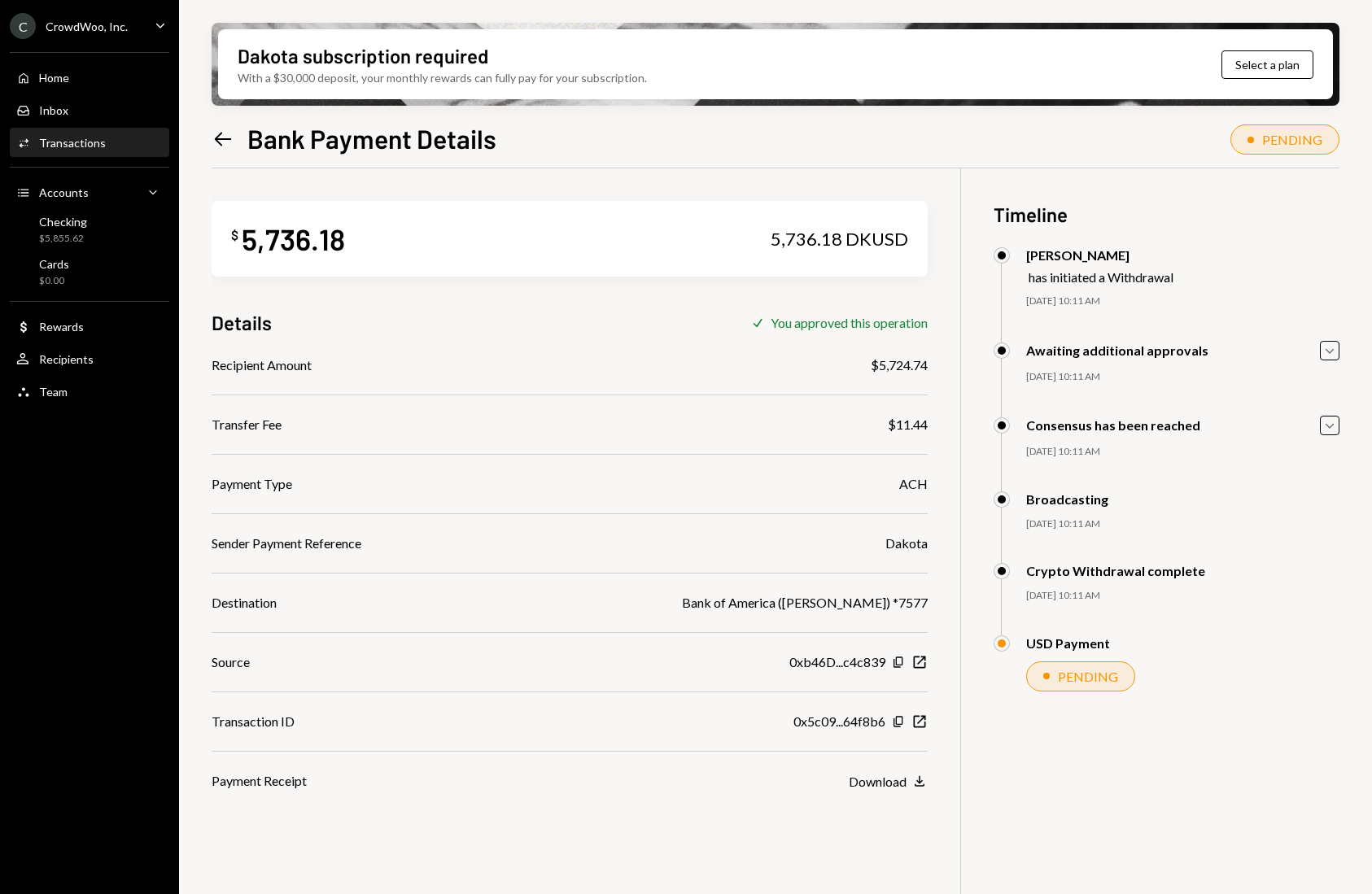
click at [479, 176] on div "$ 5,736.18 5,736.18 DKUSD Details Check You approved this operation Recipient A…" at bounding box center [569, 479] width 716 height 622
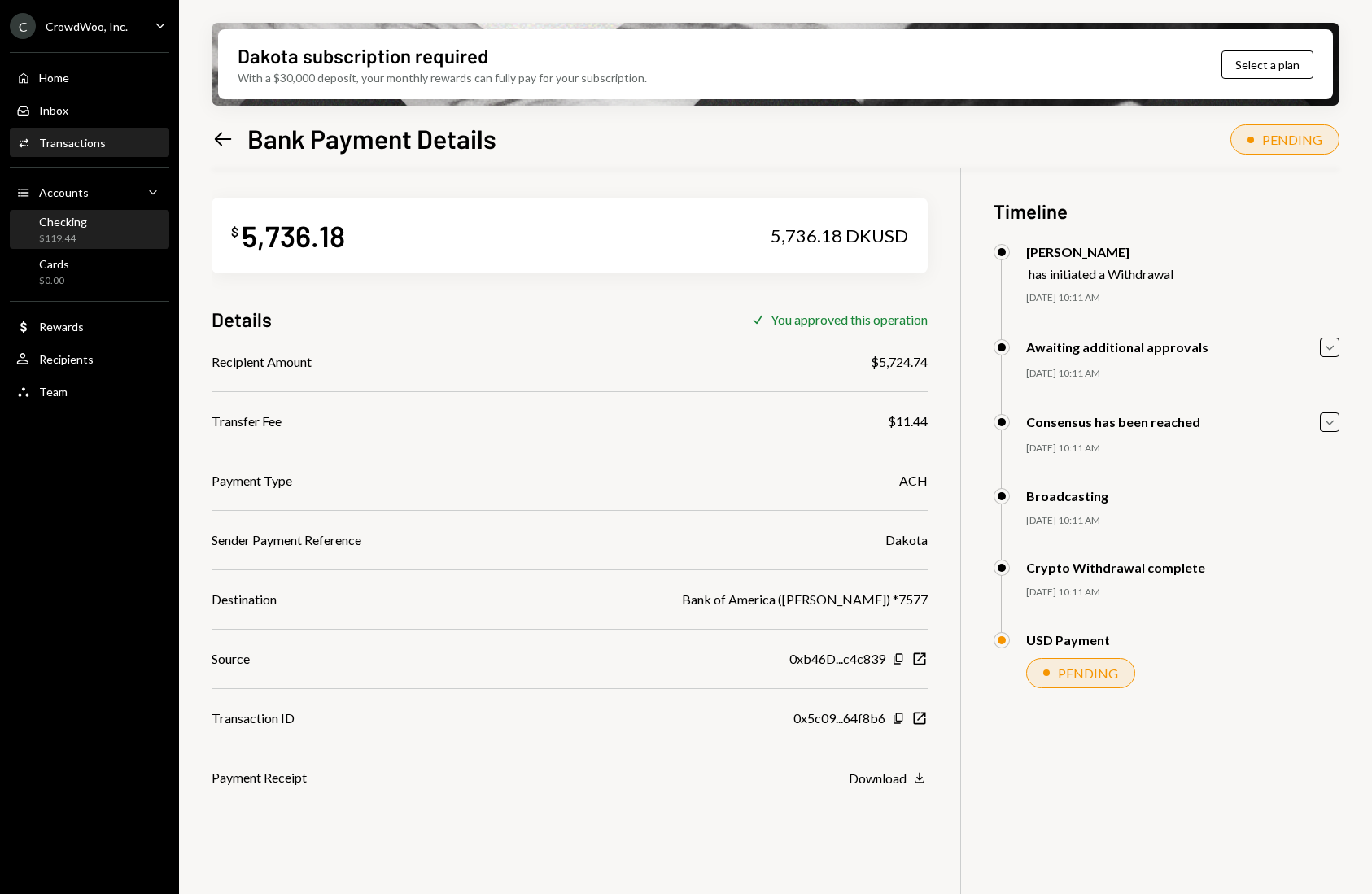
click at [57, 225] on div "Checking" at bounding box center [63, 221] width 48 height 14
